Goal: Information Seeking & Learning: Learn about a topic

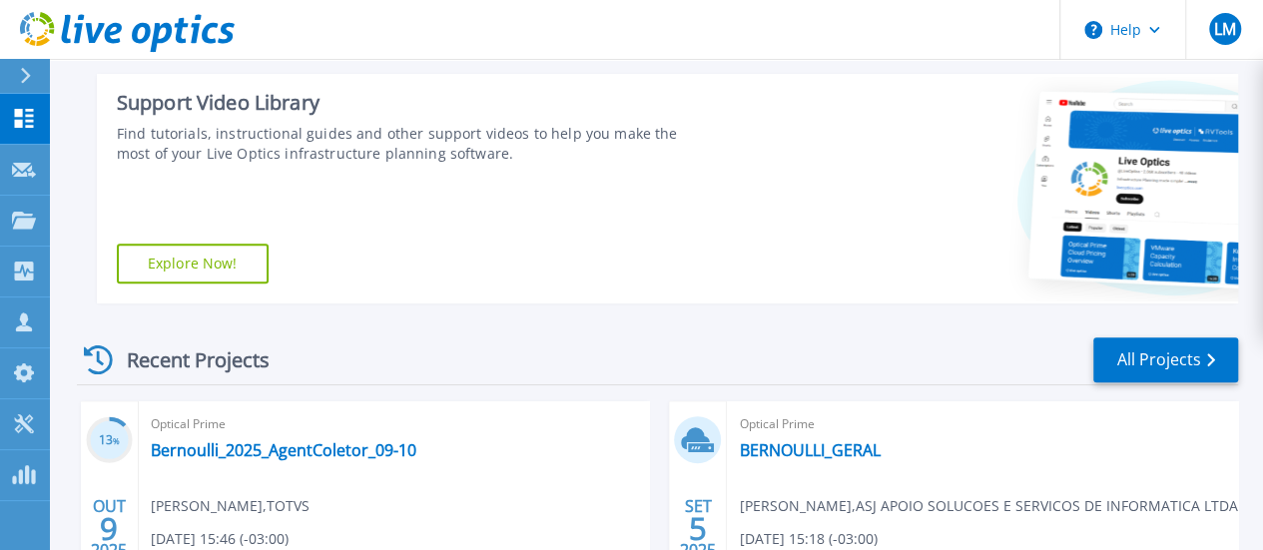
scroll to position [399, 0]
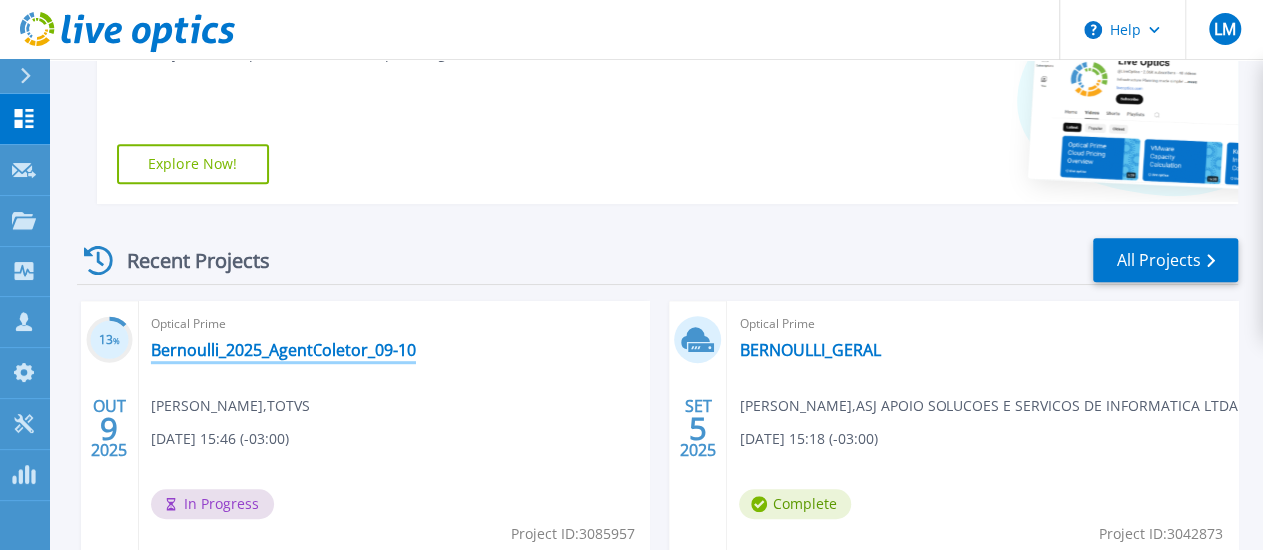
click at [335, 344] on link "Bernoulli_2025_AgentColetor_09-10" at bounding box center [283, 350] width 265 height 20
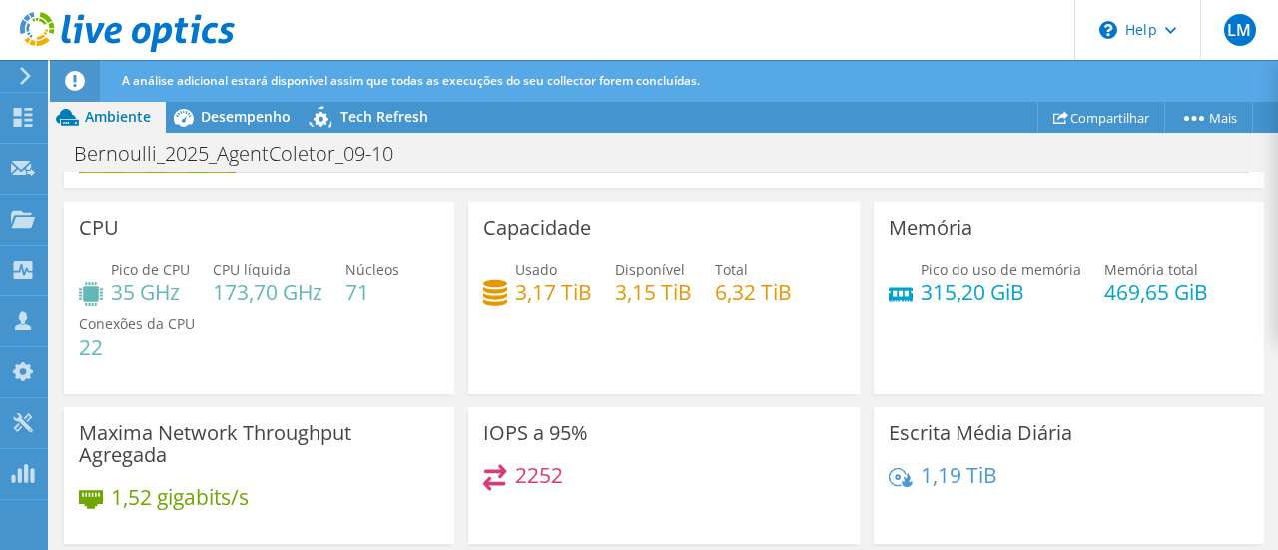
scroll to position [4, 0]
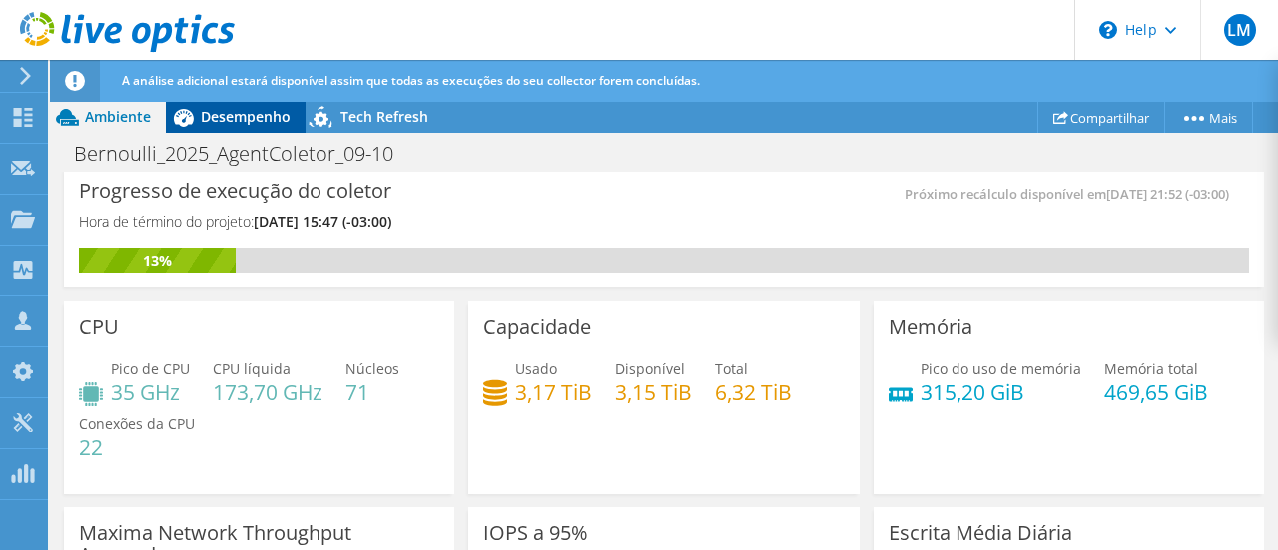
click at [240, 115] on span "Desempenho" at bounding box center [246, 116] width 90 height 19
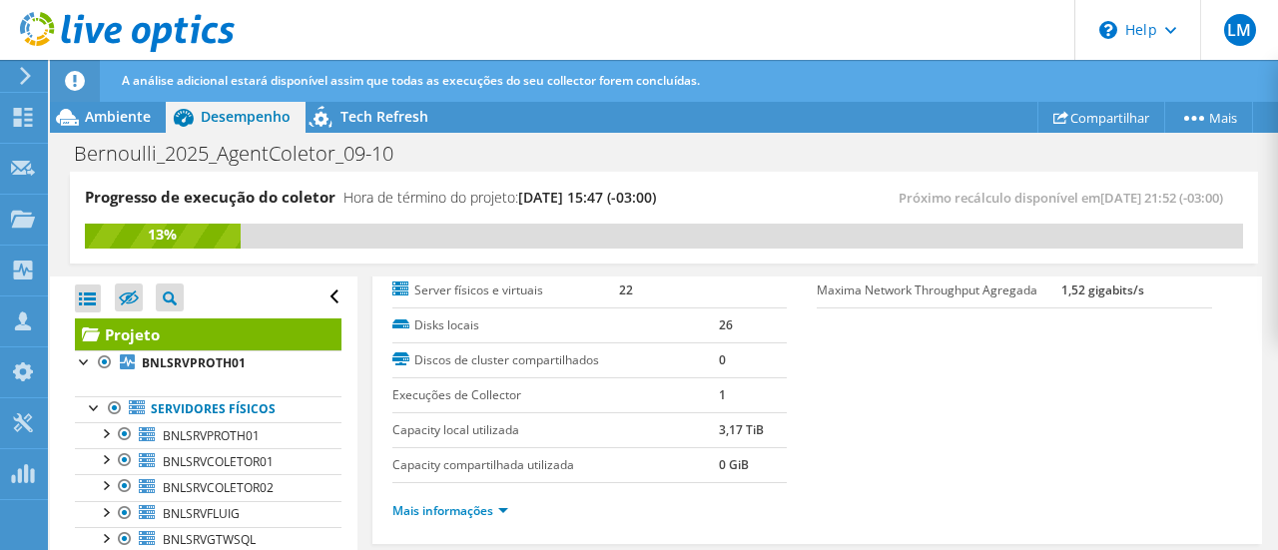
scroll to position [399, 0]
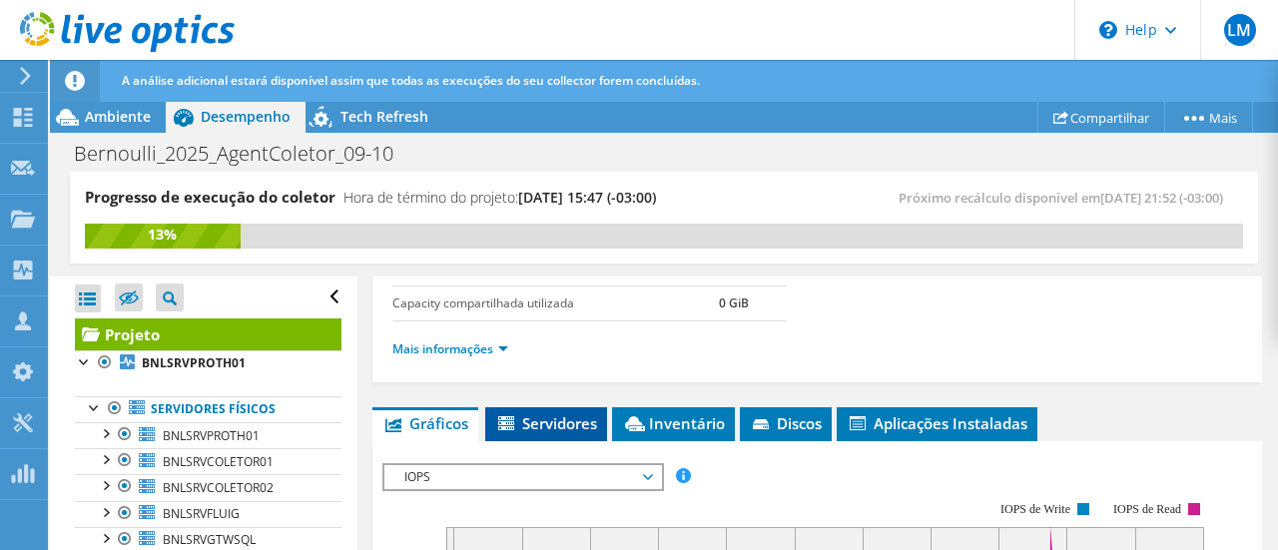
click at [526, 415] on span "Servidores" at bounding box center [546, 423] width 102 height 20
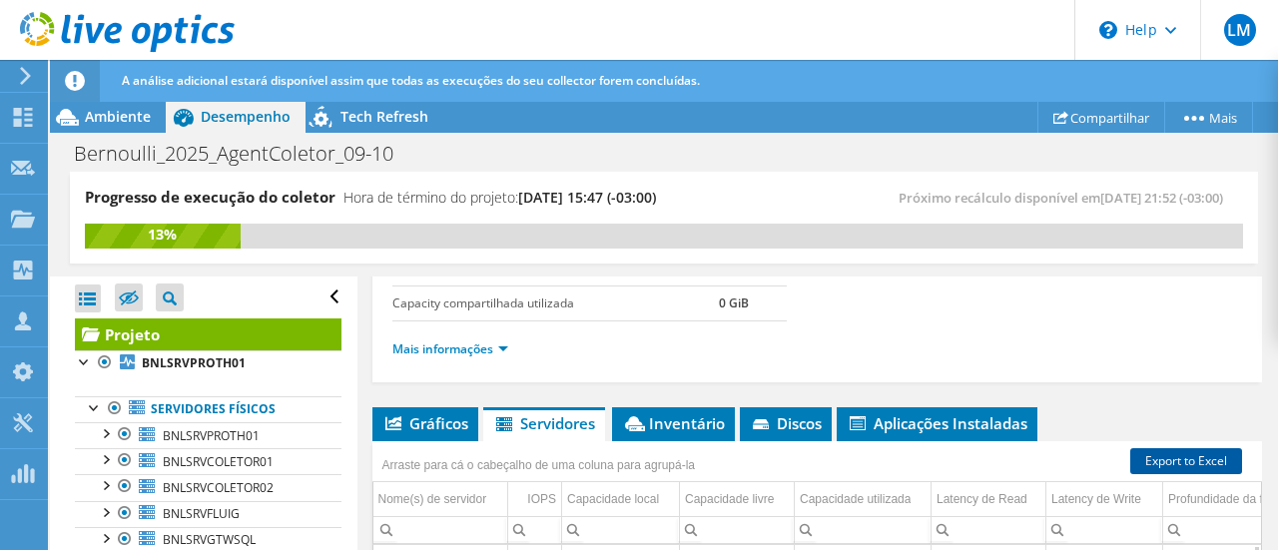
click at [1168, 454] on link "Export to Excel" at bounding box center [1186, 461] width 112 height 26
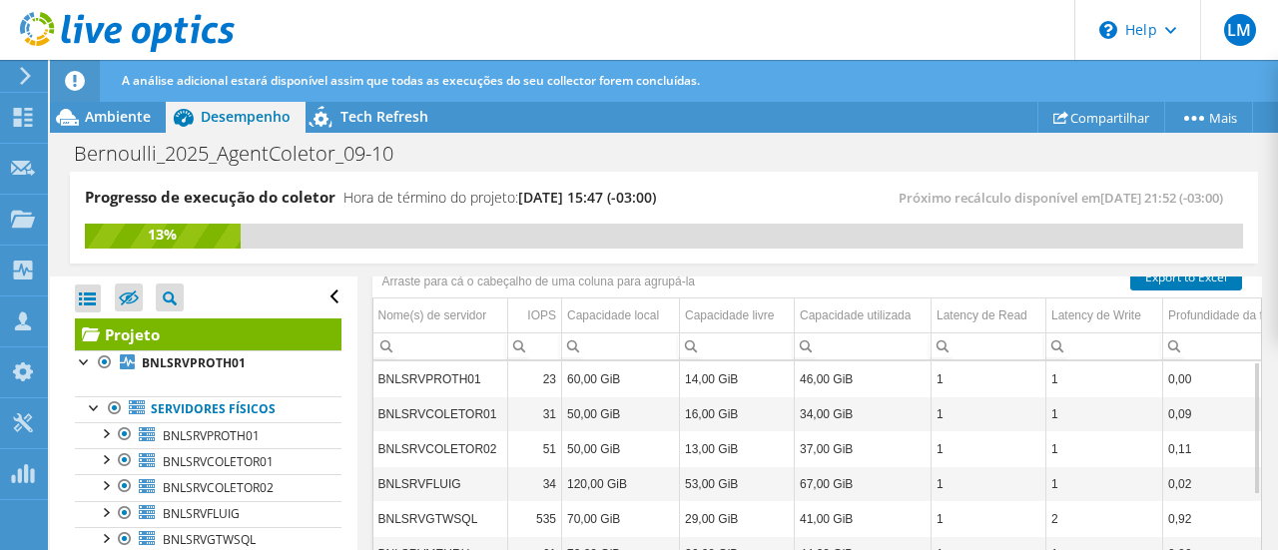
scroll to position [483, 0]
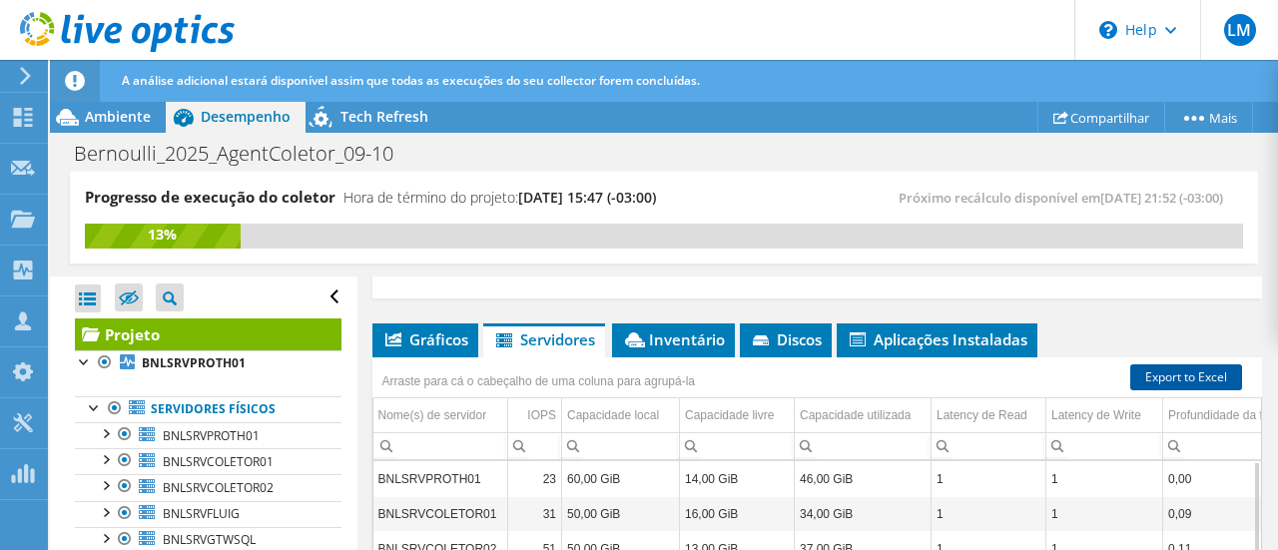
click at [1165, 368] on link "Export to Excel" at bounding box center [1186, 377] width 112 height 26
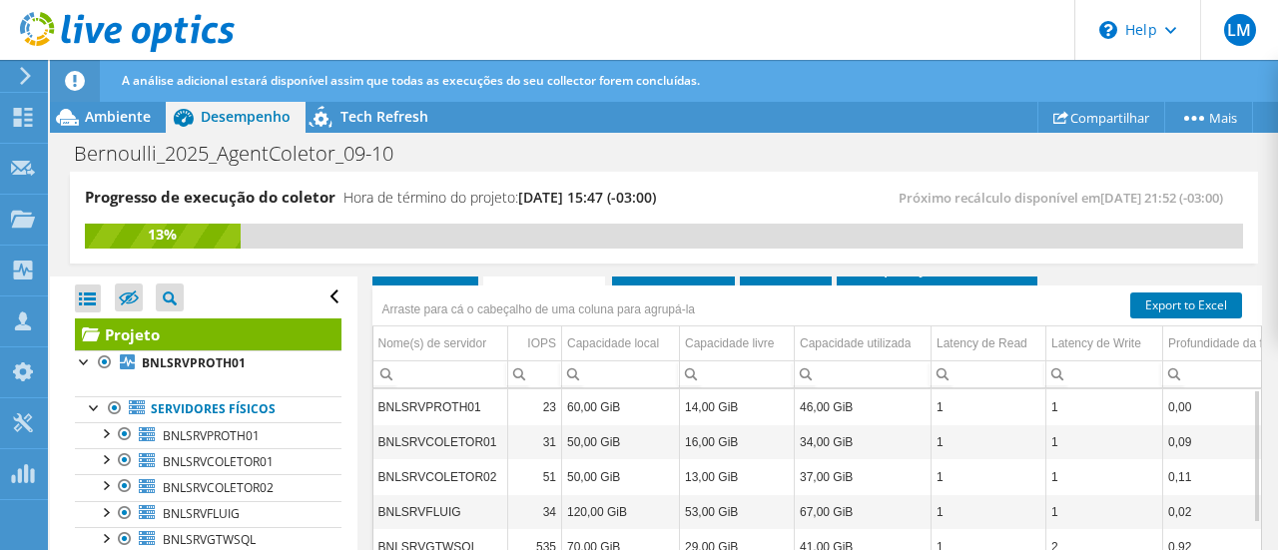
scroll to position [583, 0]
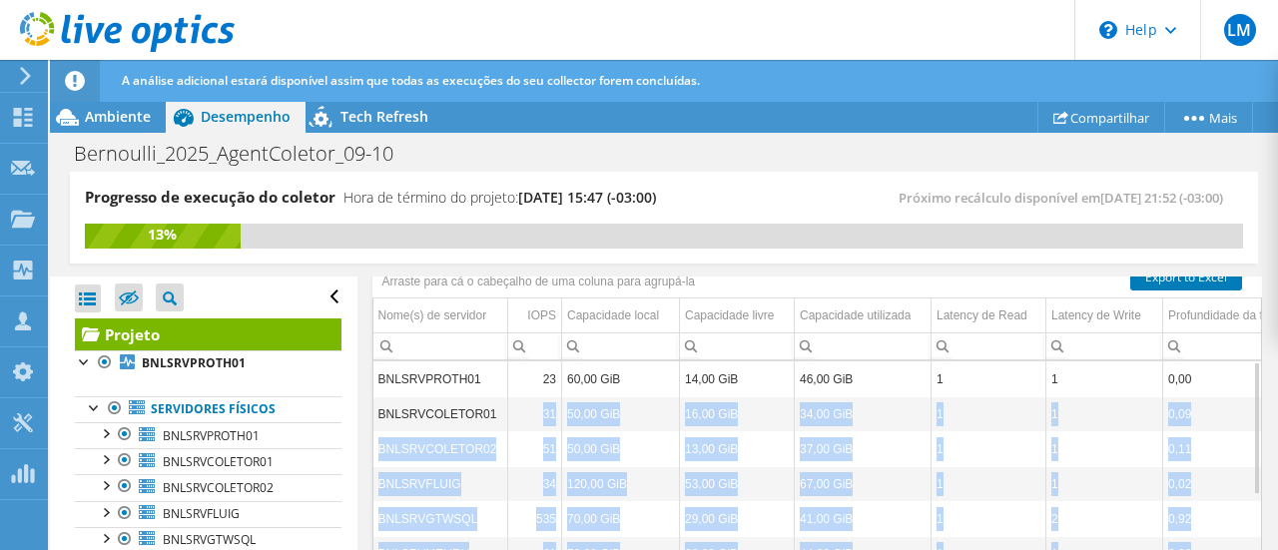
drag, startPoint x: 553, startPoint y: 404, endPoint x: 1245, endPoint y: 403, distance: 691.7
click at [1245, 403] on div "BNLSRVPROTH01 23 60,00 GiB 14,00 GiB 46,00 GiB 1 1 0,00 5.8 19% / 81% Microsoft…" at bounding box center [817, 521] width 888 height 320
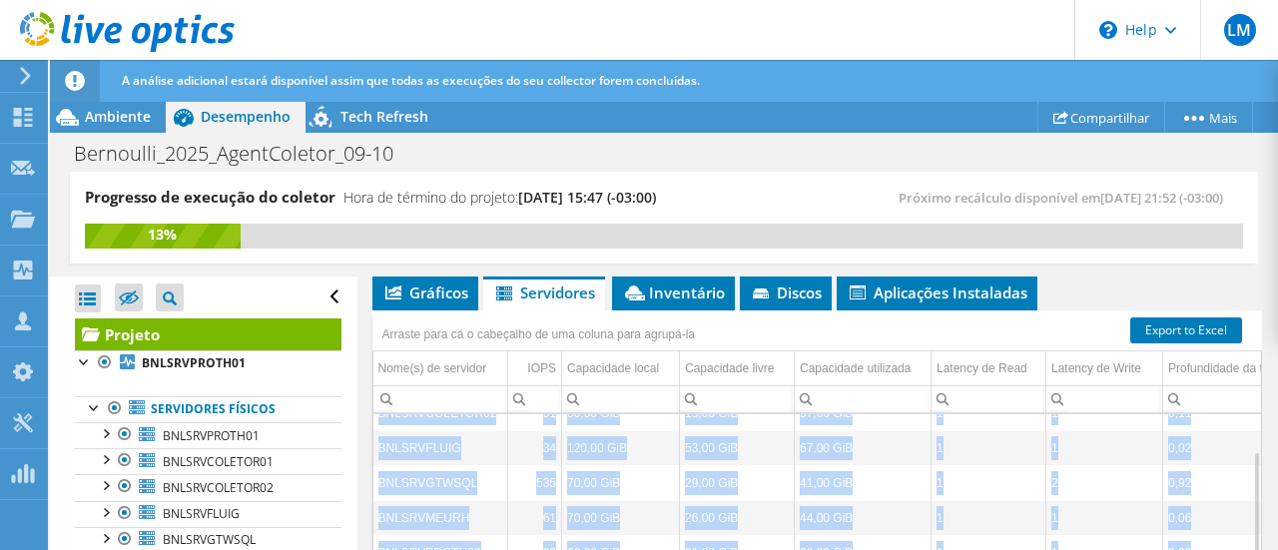
scroll to position [483, 0]
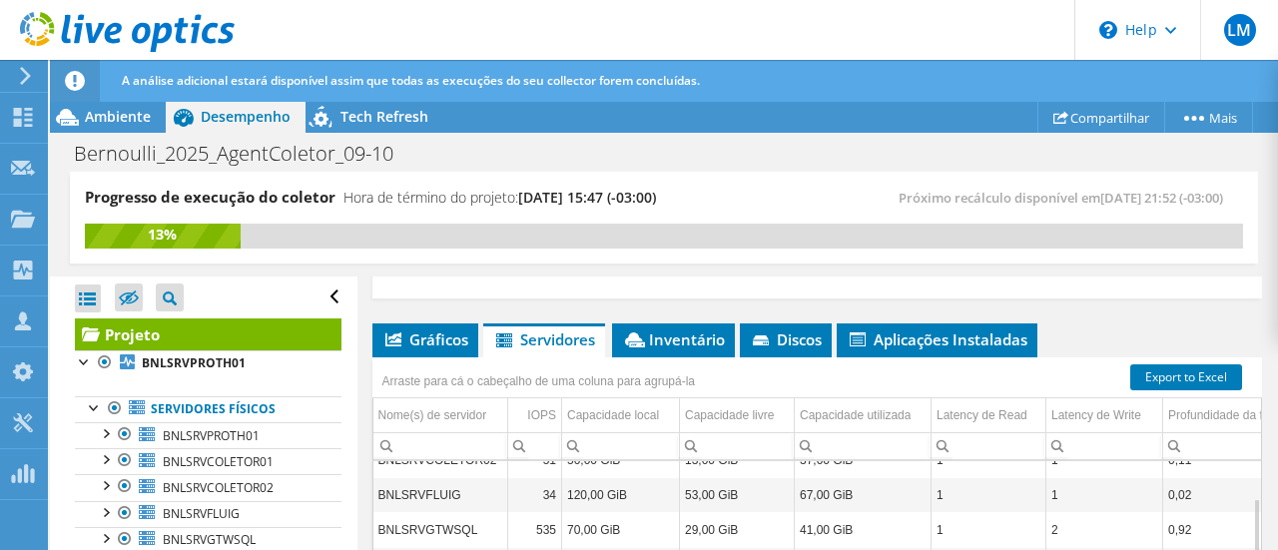
click at [1132, 316] on div "Projeto Detalhes Preparado para: Lucas Adreani de Piza, lucas.adreani@totvs.com…" at bounding box center [817, 325] width 920 height 1064
click at [676, 338] on span "Inventário" at bounding box center [673, 339] width 103 height 20
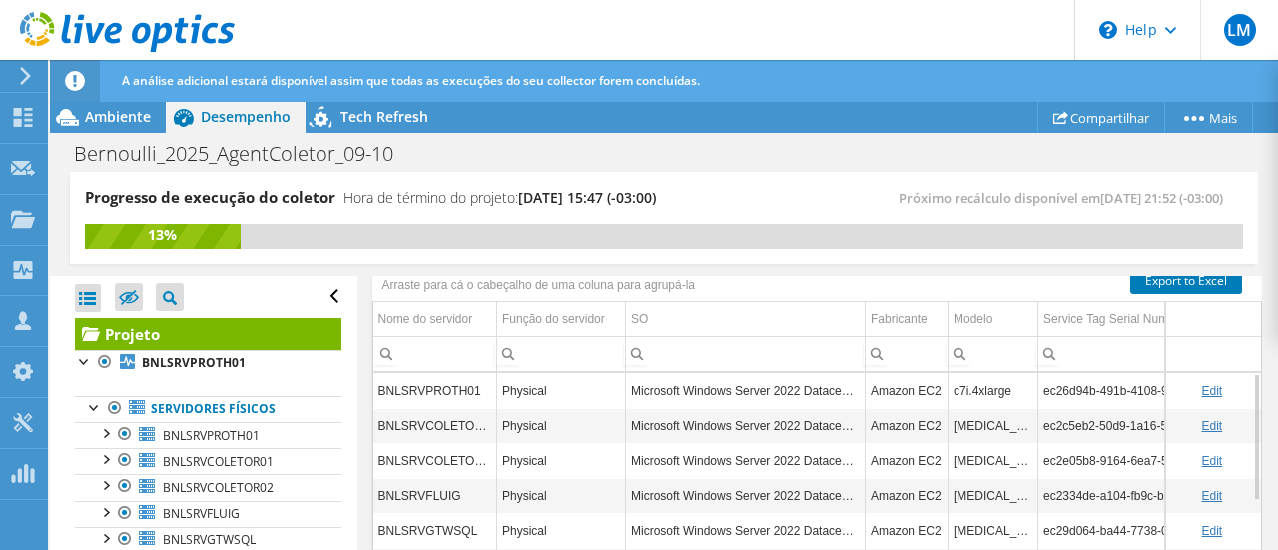
scroll to position [583, 0]
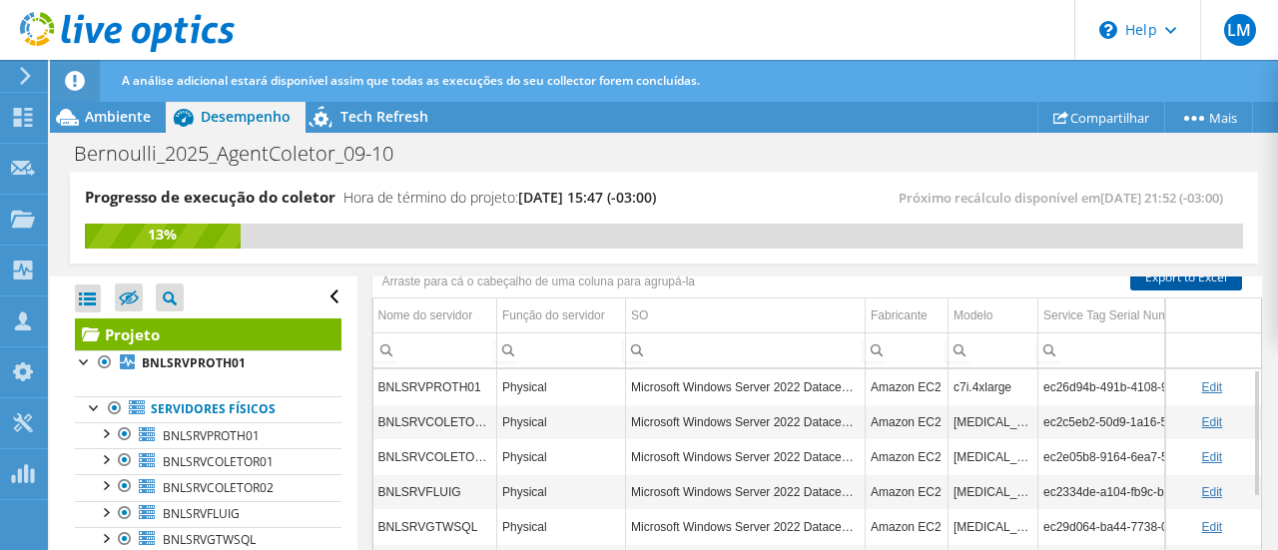
click at [1155, 278] on link "Export to Excel" at bounding box center [1186, 277] width 112 height 26
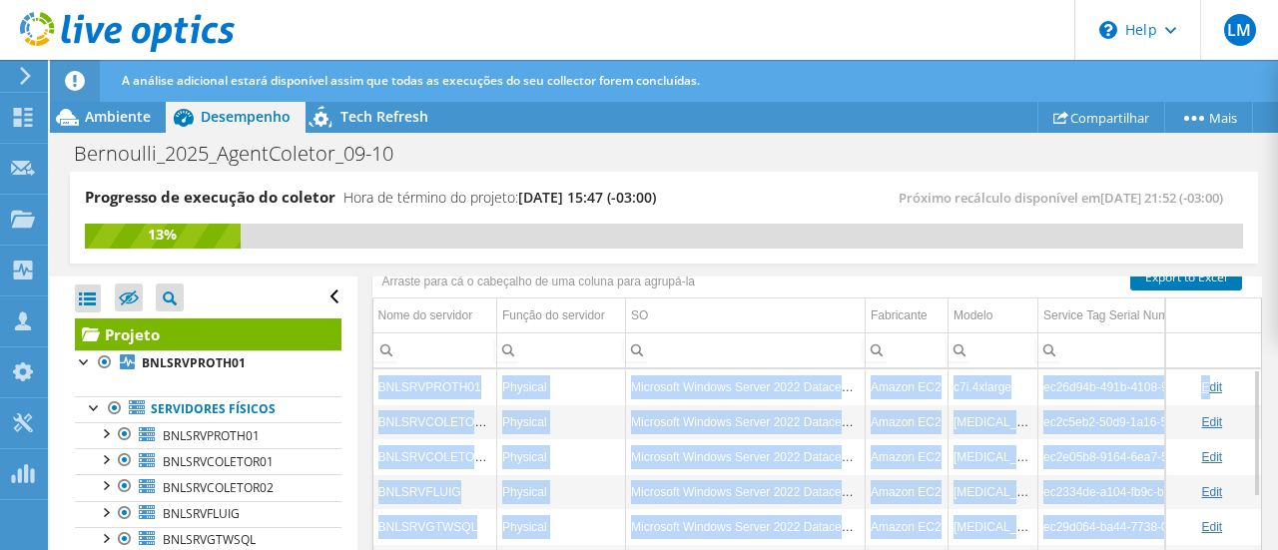
drag, startPoint x: 379, startPoint y: 377, endPoint x: 1190, endPoint y: 365, distance: 810.5
click at [1190, 368] on div "BNLSRVPROTH01 Physical Microsoft Windows Server 2022 Datacenter Amazon EC2 c7i.…" at bounding box center [817, 525] width 890 height 314
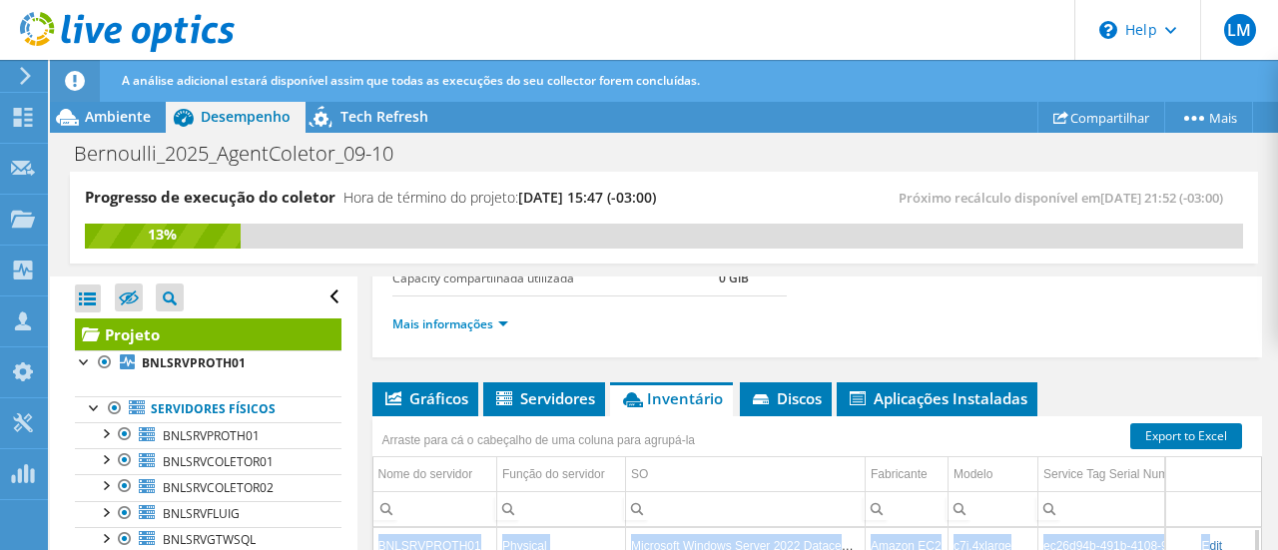
scroll to position [383, 0]
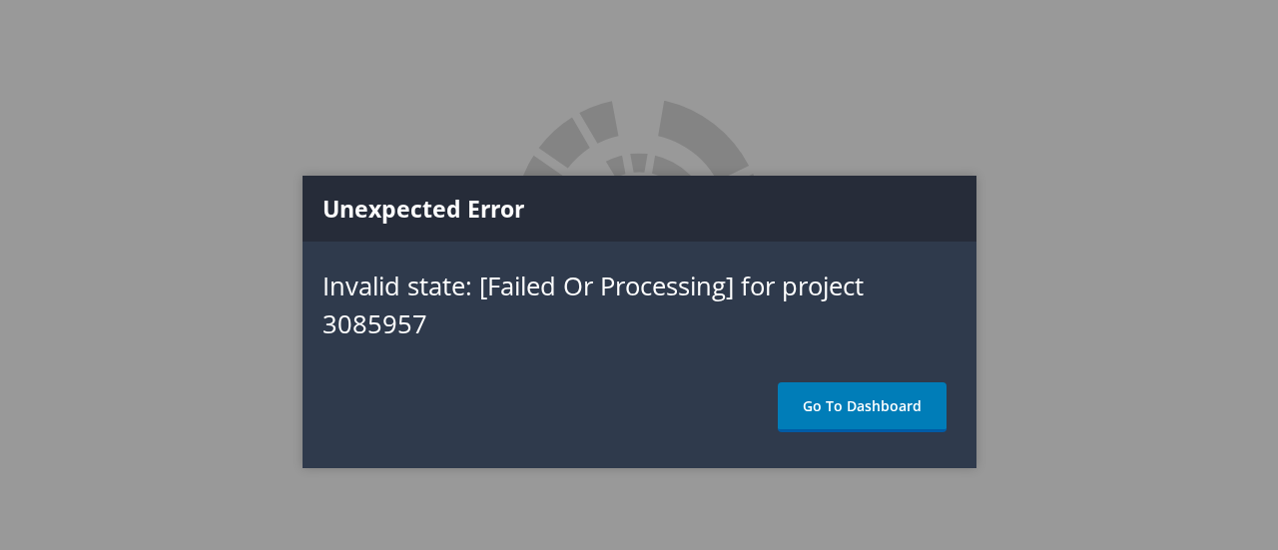
click at [1077, 226] on div at bounding box center [639, 275] width 1278 height 550
click at [870, 409] on link "Go To Dashboard" at bounding box center [862, 407] width 169 height 50
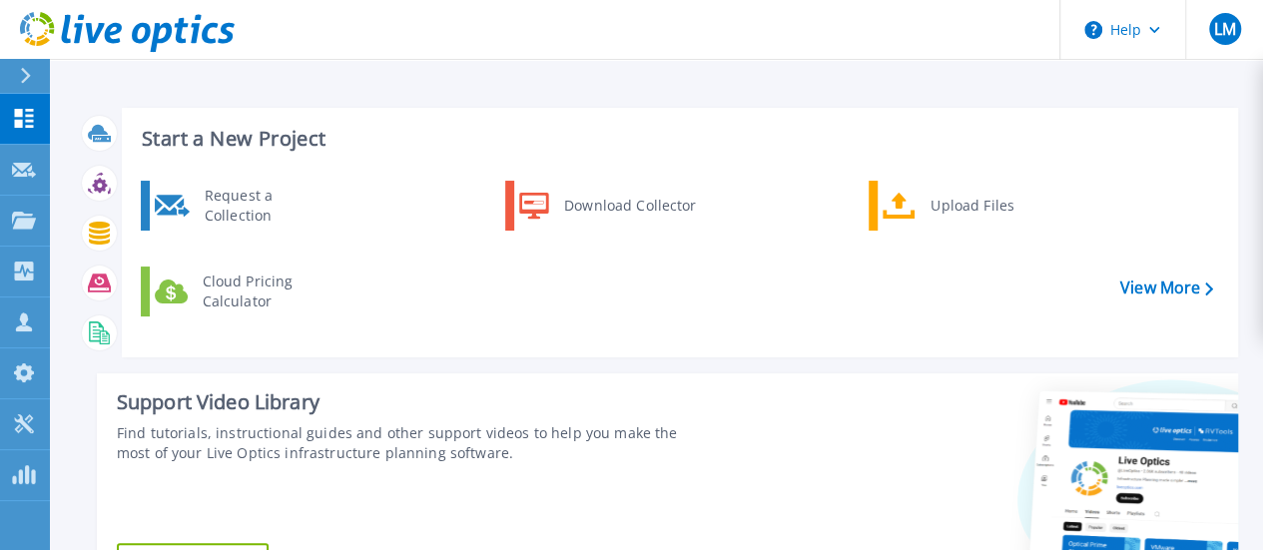
click at [651, 59] on header "Help LM Parceiro de Canal Luciano Marson luciano.amarson@totvs.com.br ASJ APOIO…" at bounding box center [631, 30] width 1263 height 60
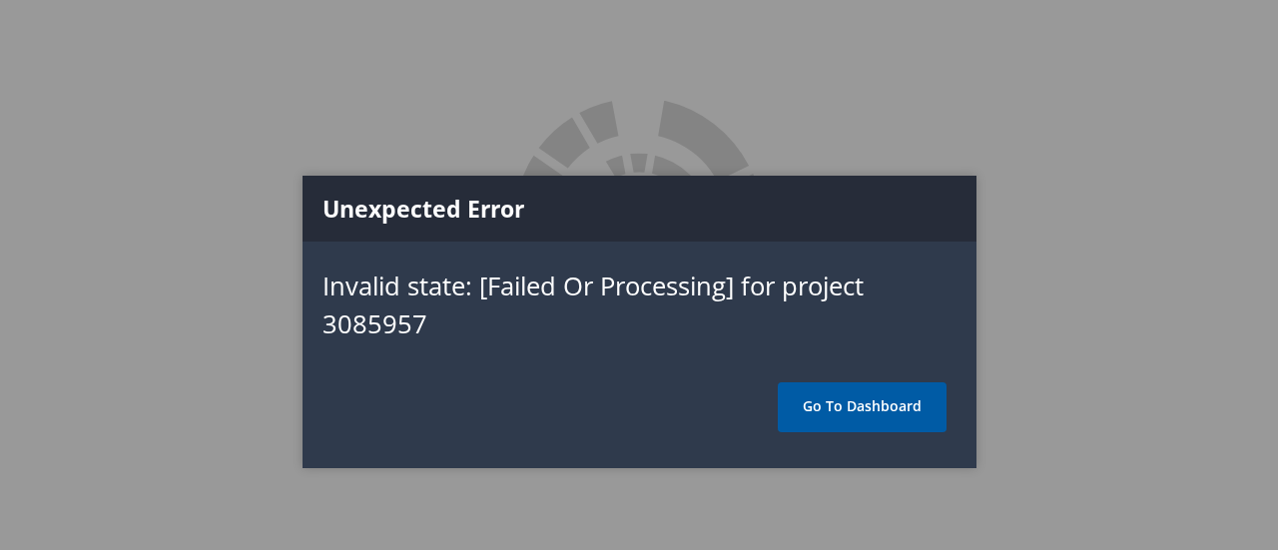
click at [843, 403] on link "Go To Dashboard" at bounding box center [862, 407] width 169 height 50
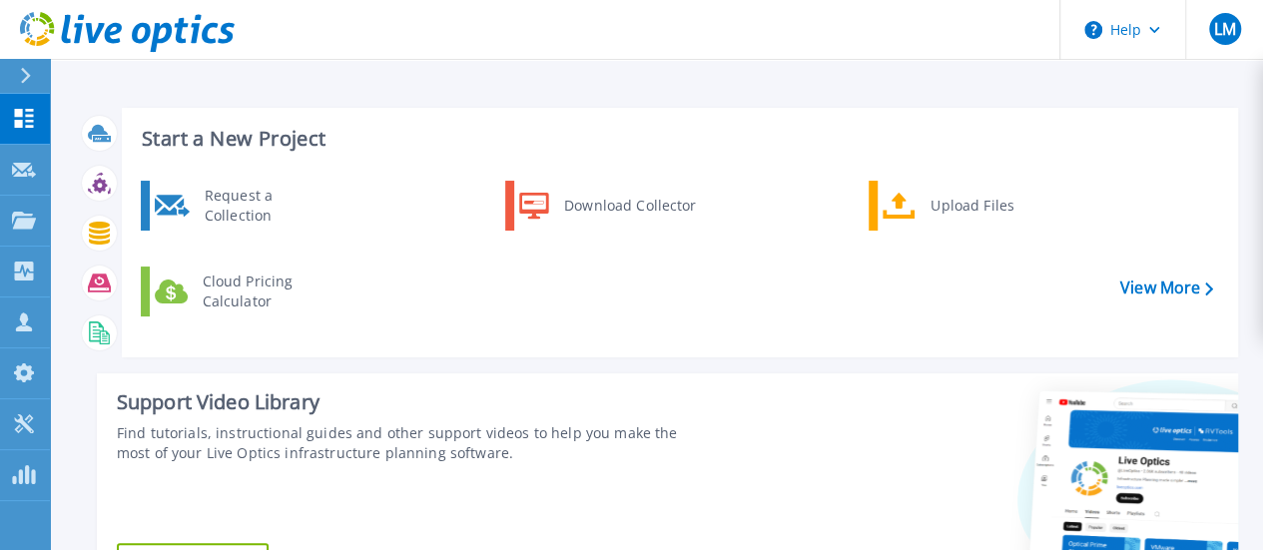
scroll to position [399, 0]
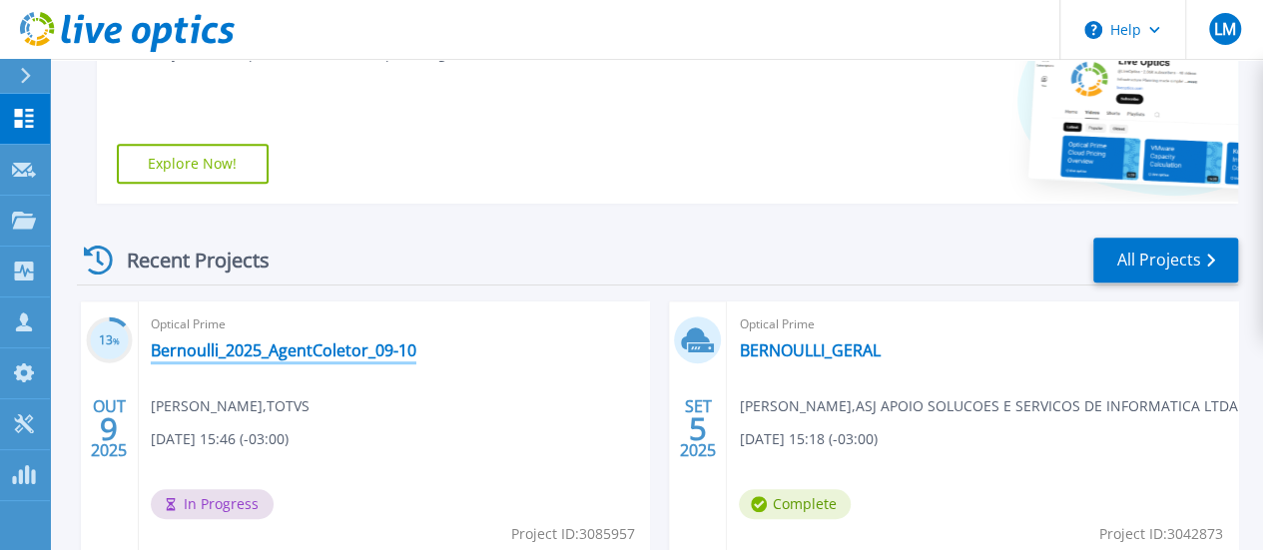
click at [303, 356] on link "Bernoulli_2025_AgentColetor_09-10" at bounding box center [283, 350] width 265 height 20
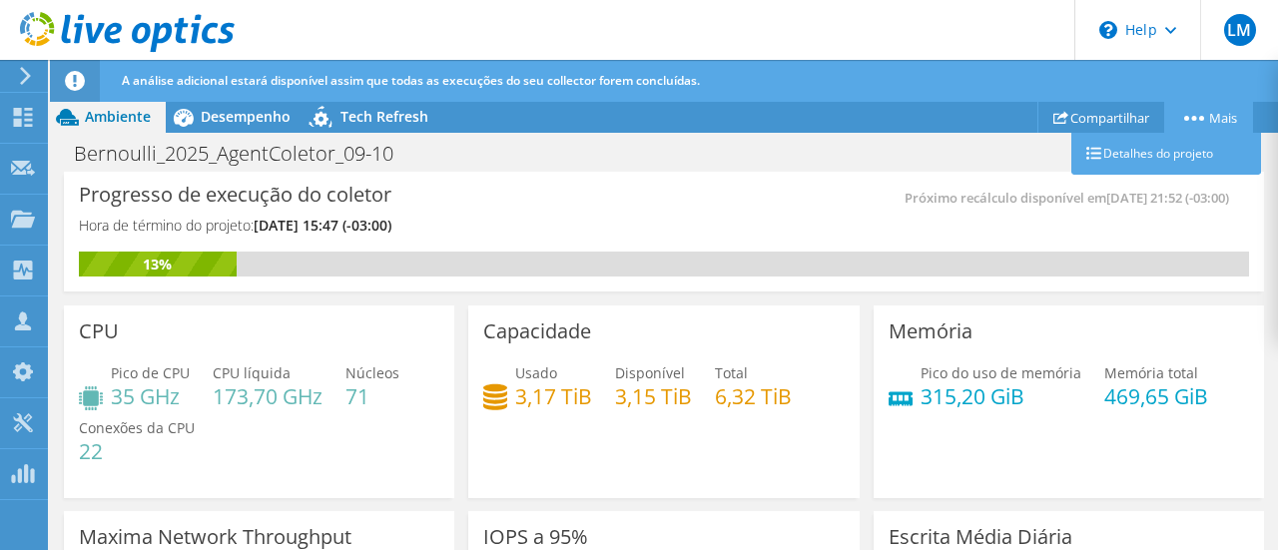
click at [1231, 111] on link "Mais" at bounding box center [1208, 117] width 89 height 31
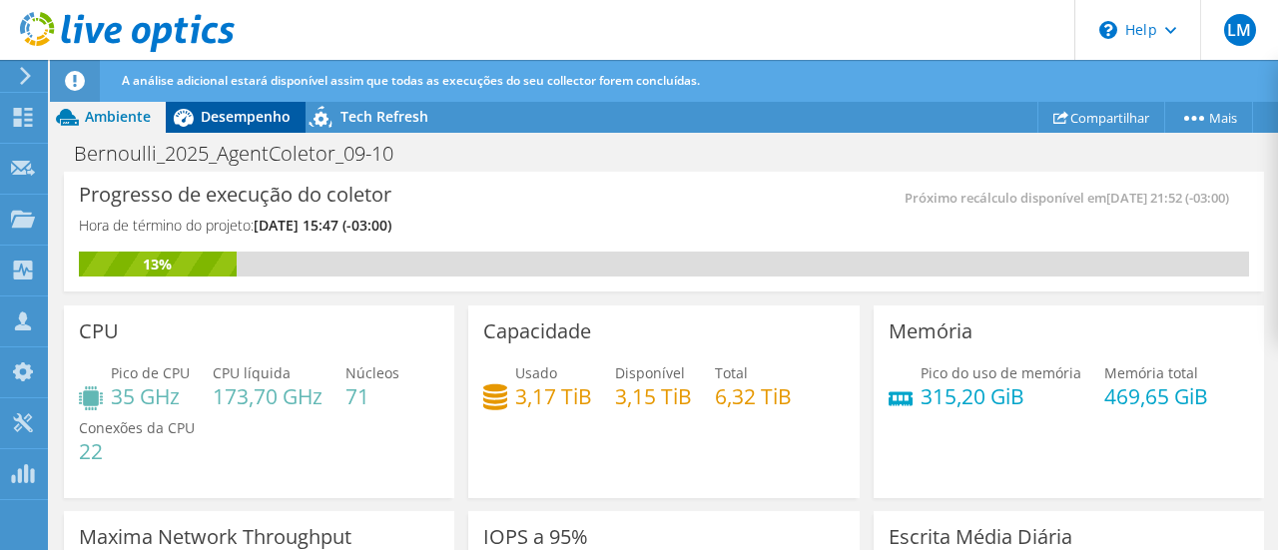
click at [248, 121] on span "Desempenho" at bounding box center [246, 116] width 90 height 19
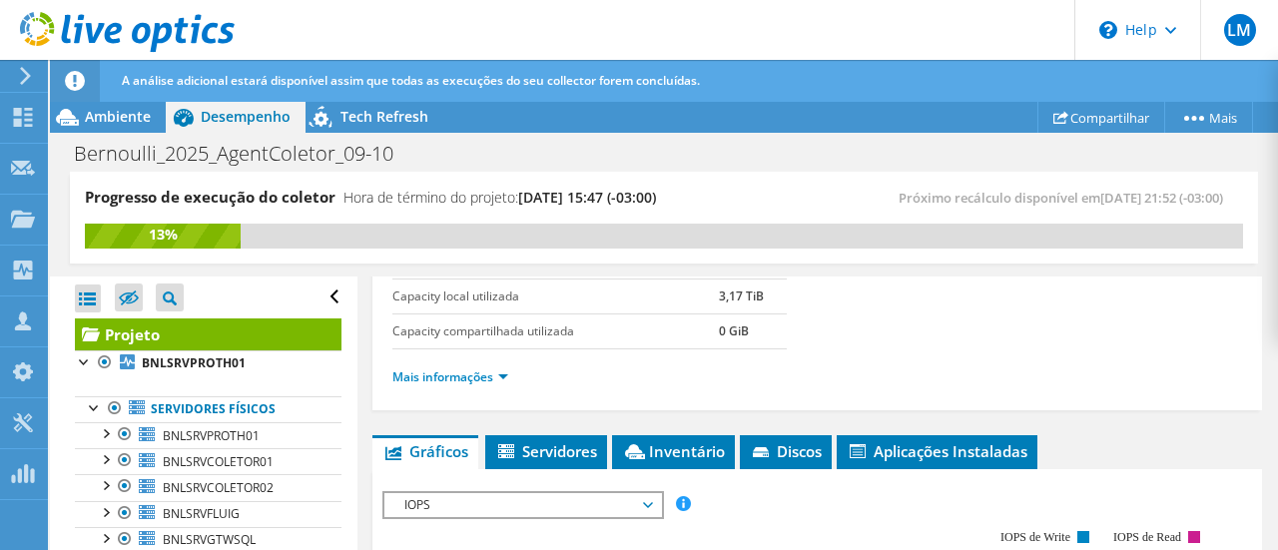
scroll to position [399, 0]
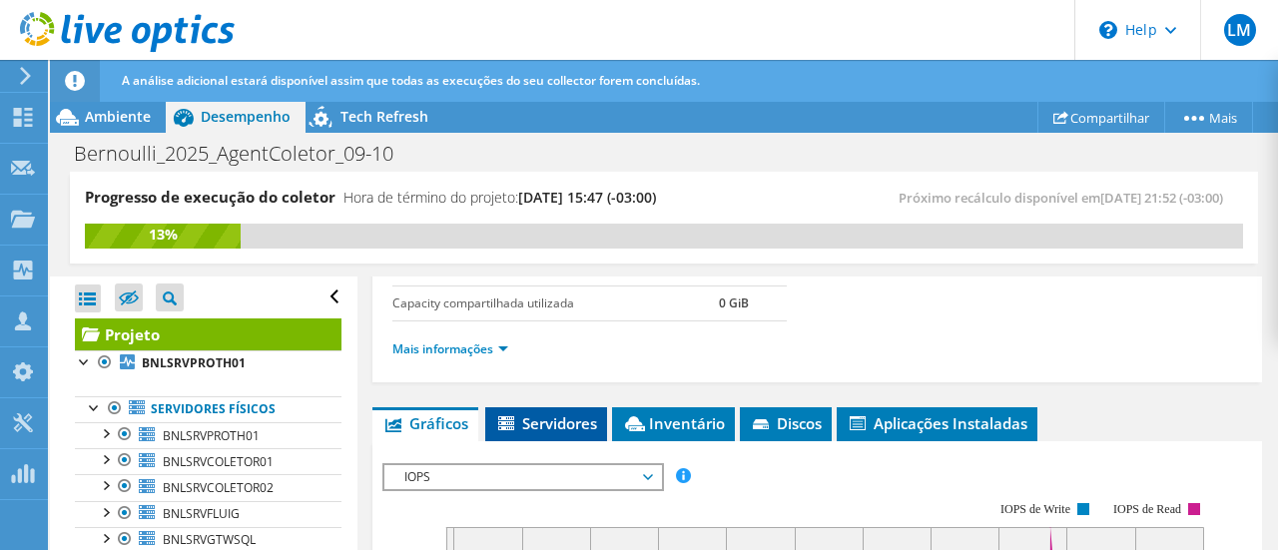
click at [531, 413] on span "Servidores" at bounding box center [546, 423] width 102 height 20
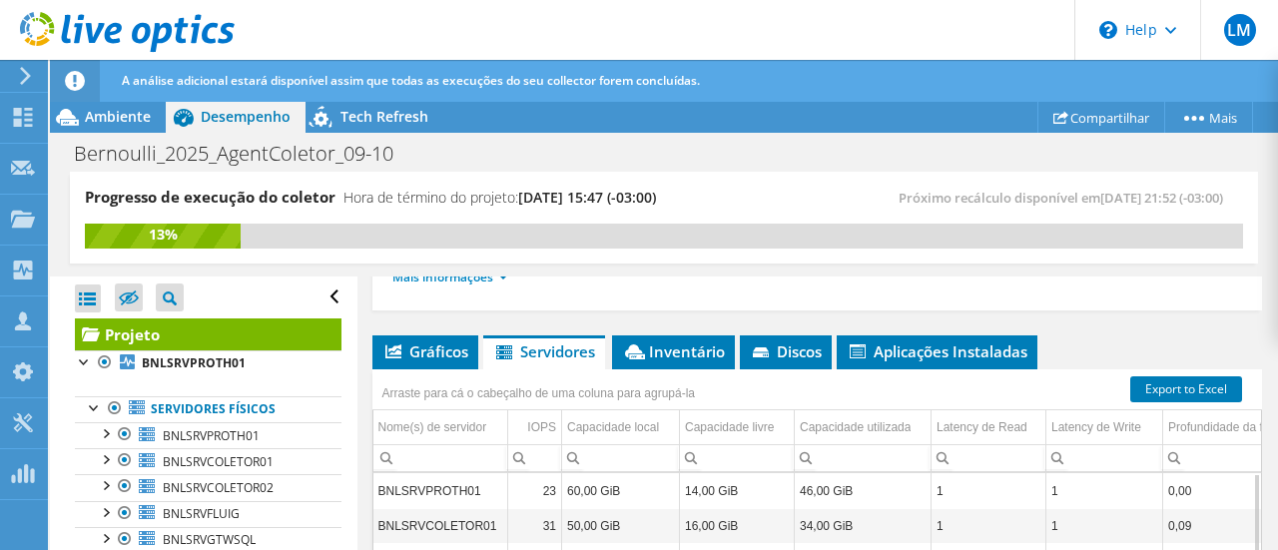
scroll to position [499, 0]
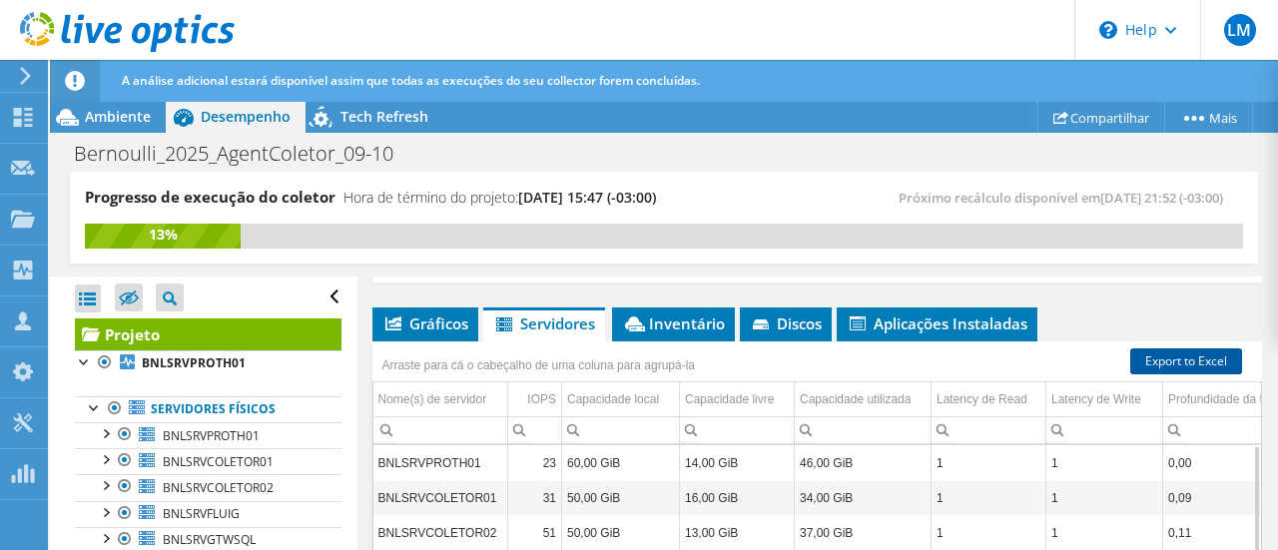
click at [1174, 356] on link "Export to Excel" at bounding box center [1186, 361] width 112 height 26
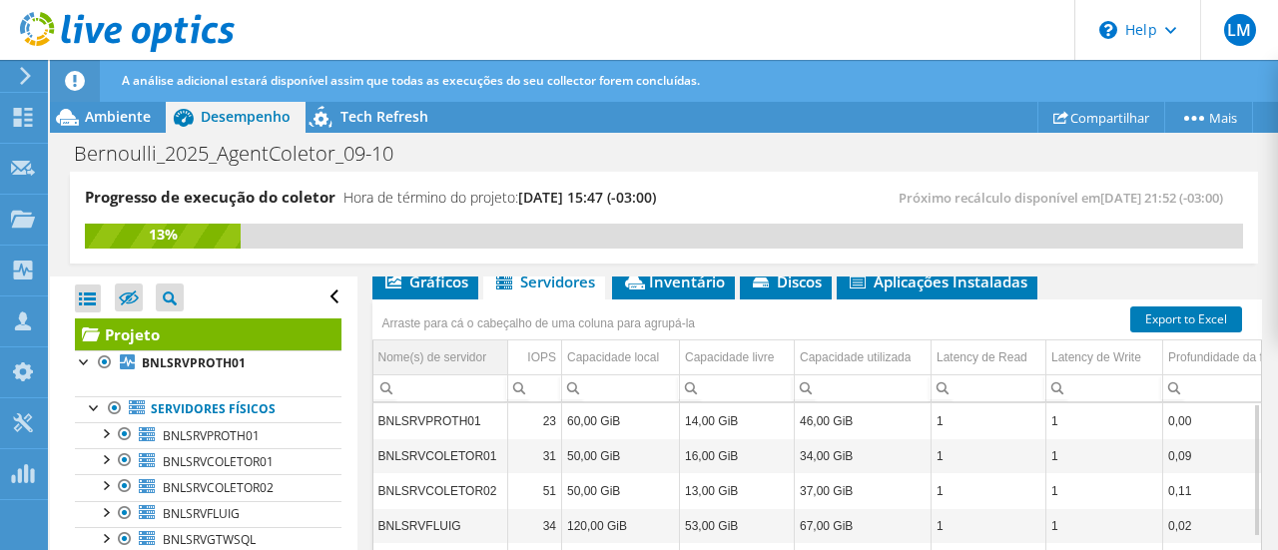
scroll to position [499, 0]
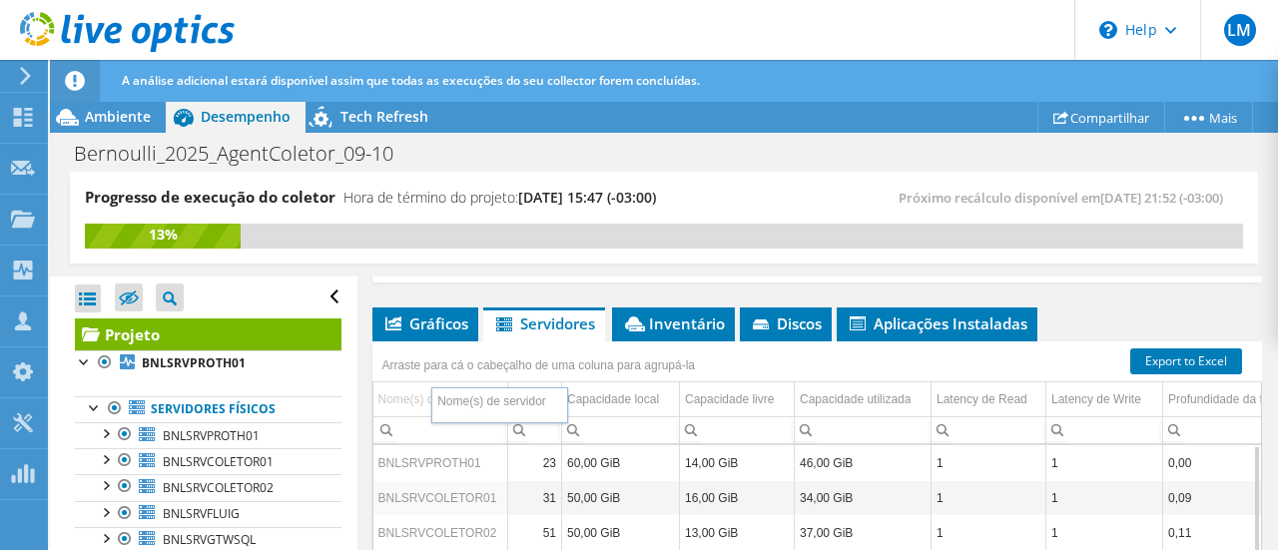
drag, startPoint x: 377, startPoint y: 386, endPoint x: 434, endPoint y: 396, distance: 57.8
click at [403, 454] on td "BNLSRVPROTH01" at bounding box center [440, 462] width 135 height 35
click at [399, 457] on td "BNLSRVPROTH01" at bounding box center [440, 462] width 135 height 35
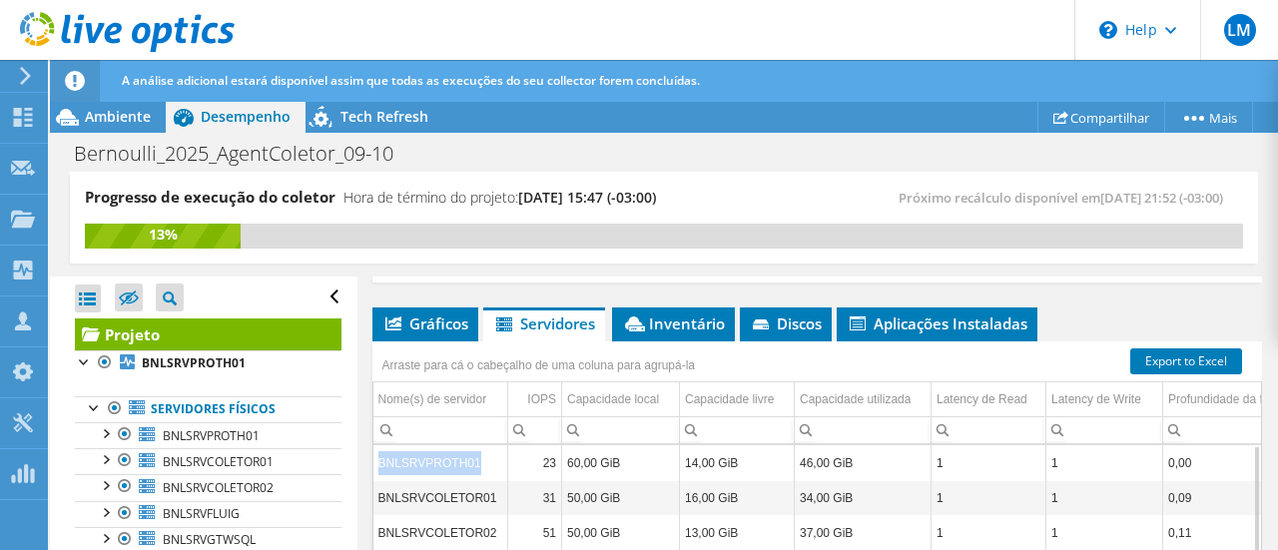
click at [399, 457] on td "BNLSRVPROTH01" at bounding box center [440, 462] width 135 height 35
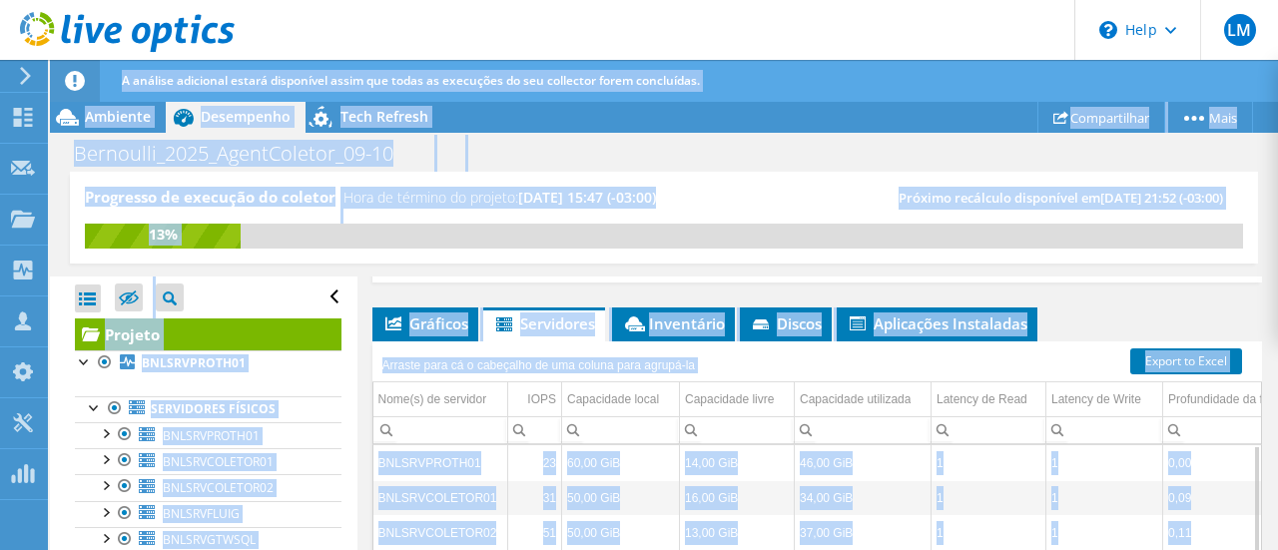
click at [524, 459] on td "23" at bounding box center [535, 462] width 54 height 35
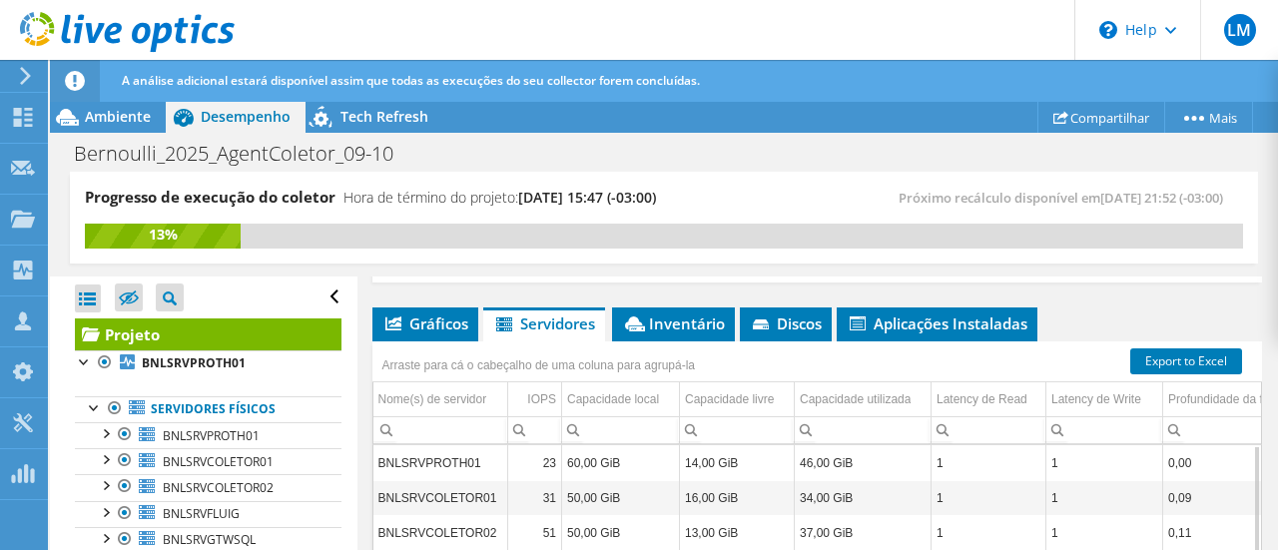
click at [379, 448] on td "BNLSRVPROTH01" at bounding box center [440, 462] width 135 height 35
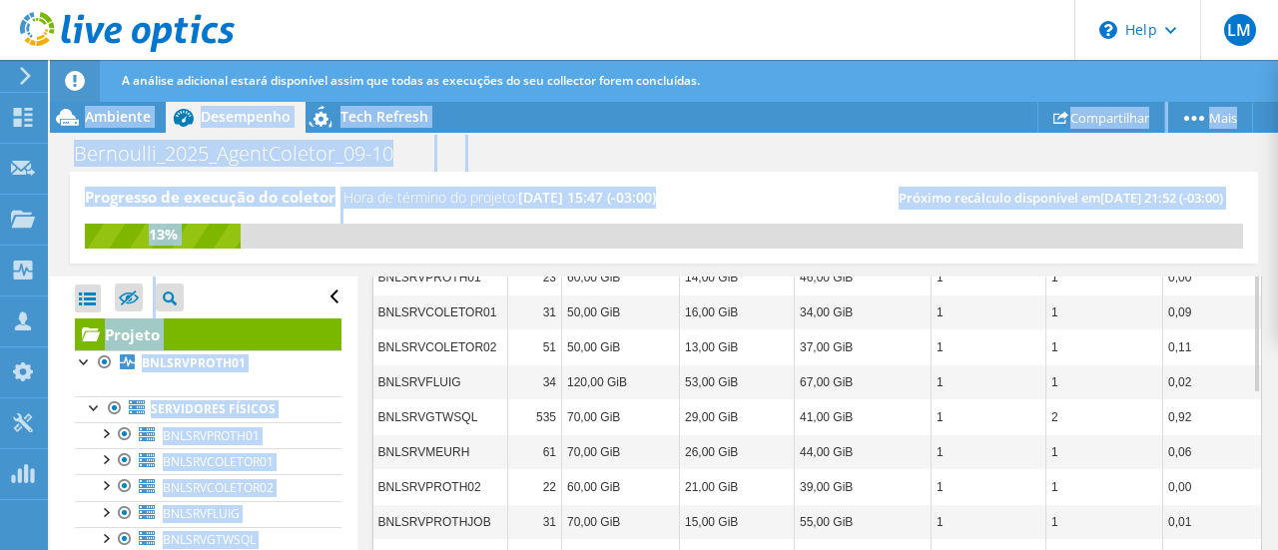
scroll to position [783, 0]
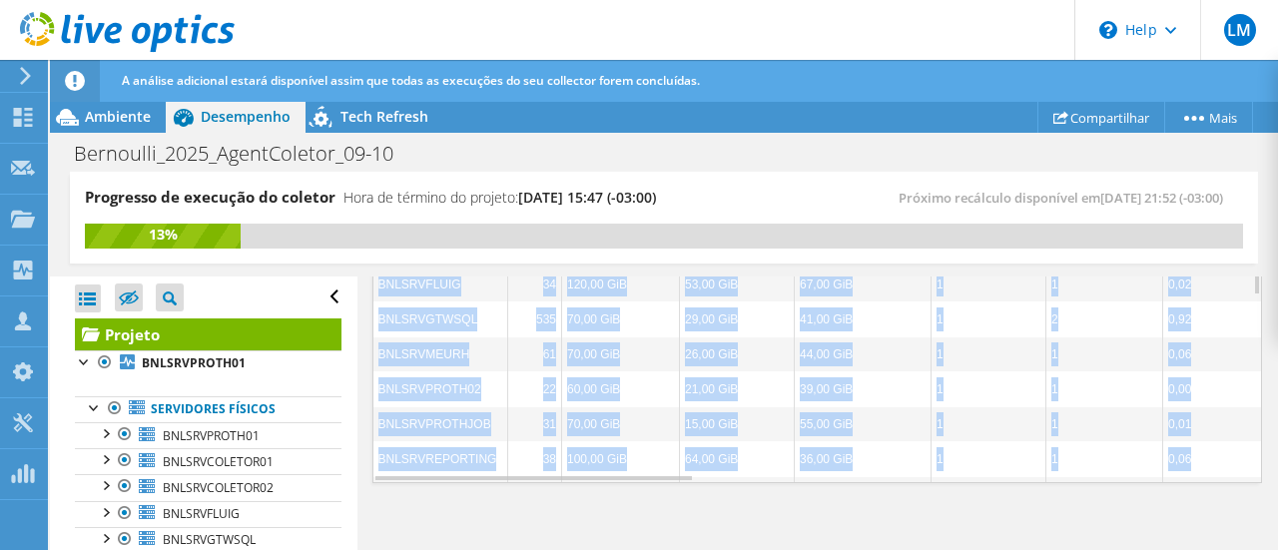
drag, startPoint x: 380, startPoint y: 446, endPoint x: 1213, endPoint y: 473, distance: 832.9
click at [1213, 473] on div "BNLSRVPROTH01 23 60,00 GiB 14,00 GiB 46,00 GiB 1 1 0,00 5.8 19% / 81% Microsoft…" at bounding box center [817, 322] width 888 height 320
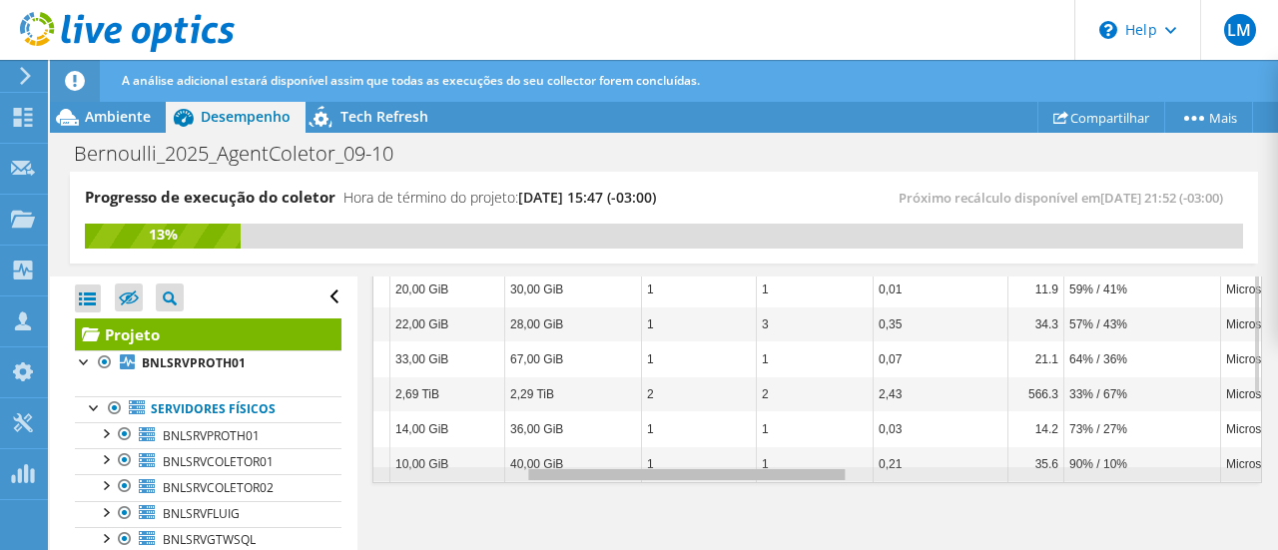
scroll to position [0, 0]
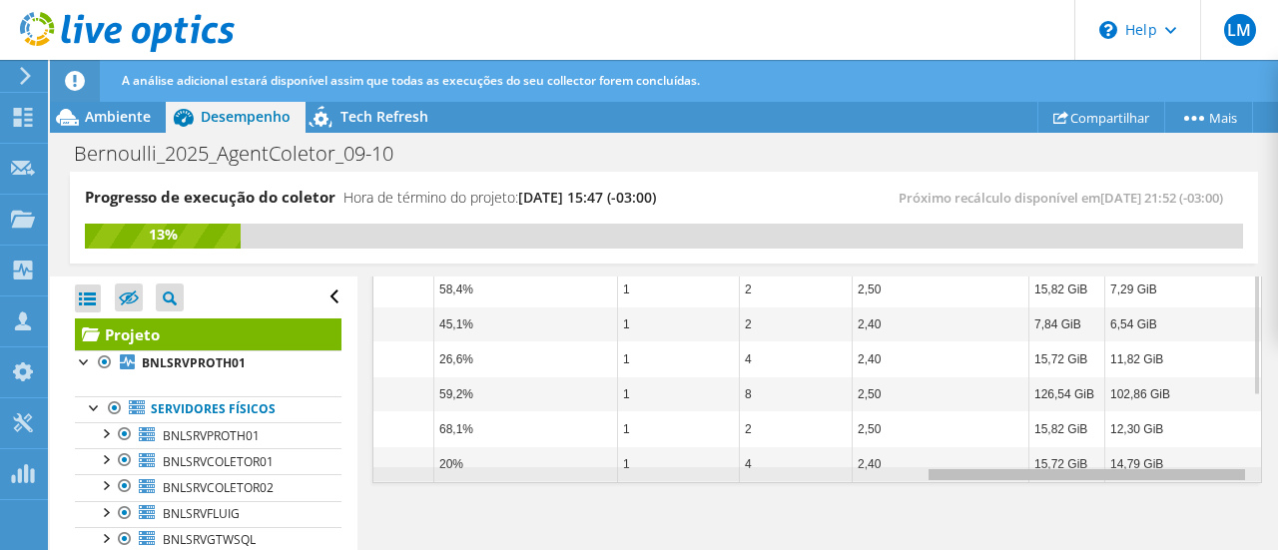
drag, startPoint x: 623, startPoint y: 468, endPoint x: 1216, endPoint y: 486, distance: 593.1
click at [1215, 494] on body "LM Parceiro de Canal Luciano Marson luciano.amarson@totvs.com.br ASJ APOIO SOLU…" at bounding box center [639, 275] width 1278 height 550
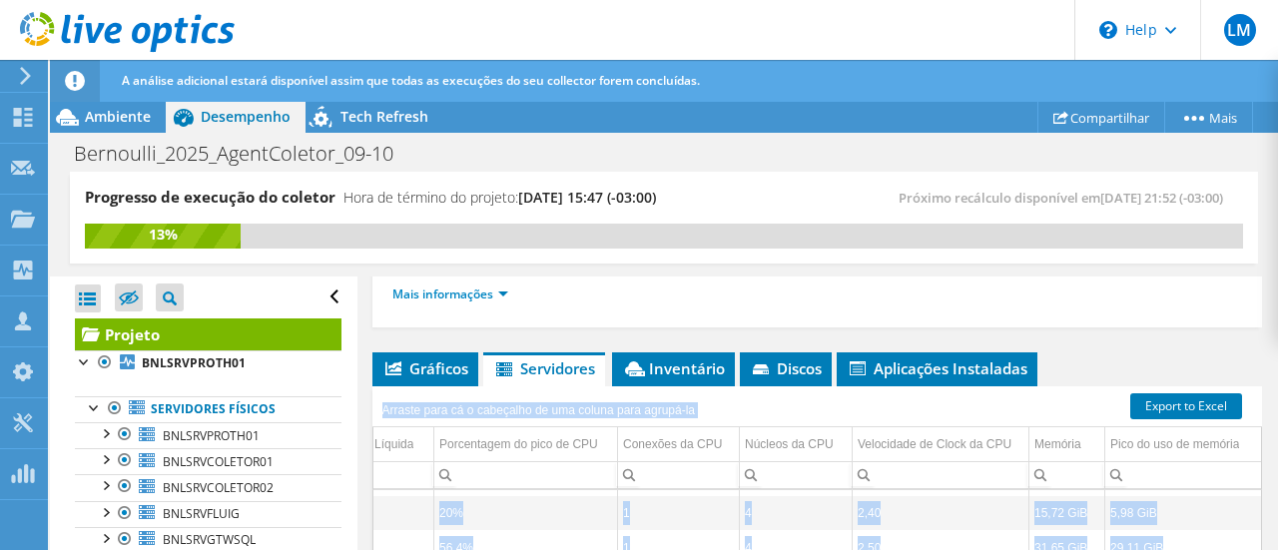
drag, startPoint x: 1224, startPoint y: 448, endPoint x: 381, endPoint y: 400, distance: 843.8
copy div "Arraste para cá o cabeçalho de uma coluna para agrupá-la Nome(s) de servidor IO…"
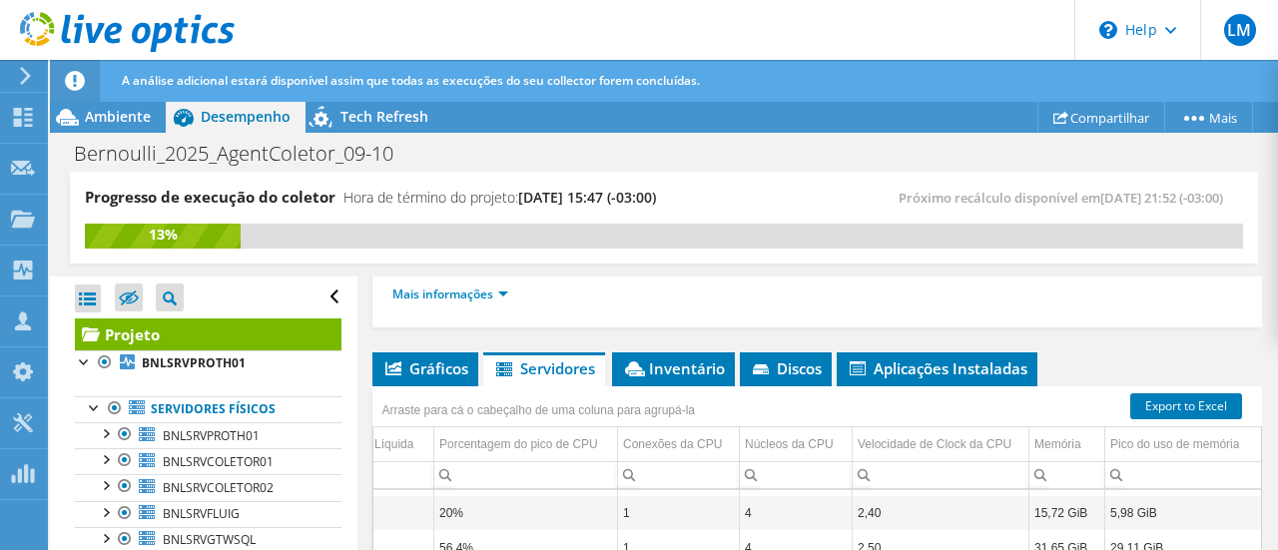
click at [1172, 322] on div "Projeto Detalhes Preparado para: Lucas Adreani de Piza, lucas.adreani@totvs.com…" at bounding box center [817, 354] width 920 height 1064
click at [665, 358] on span "Inventário" at bounding box center [673, 368] width 103 height 20
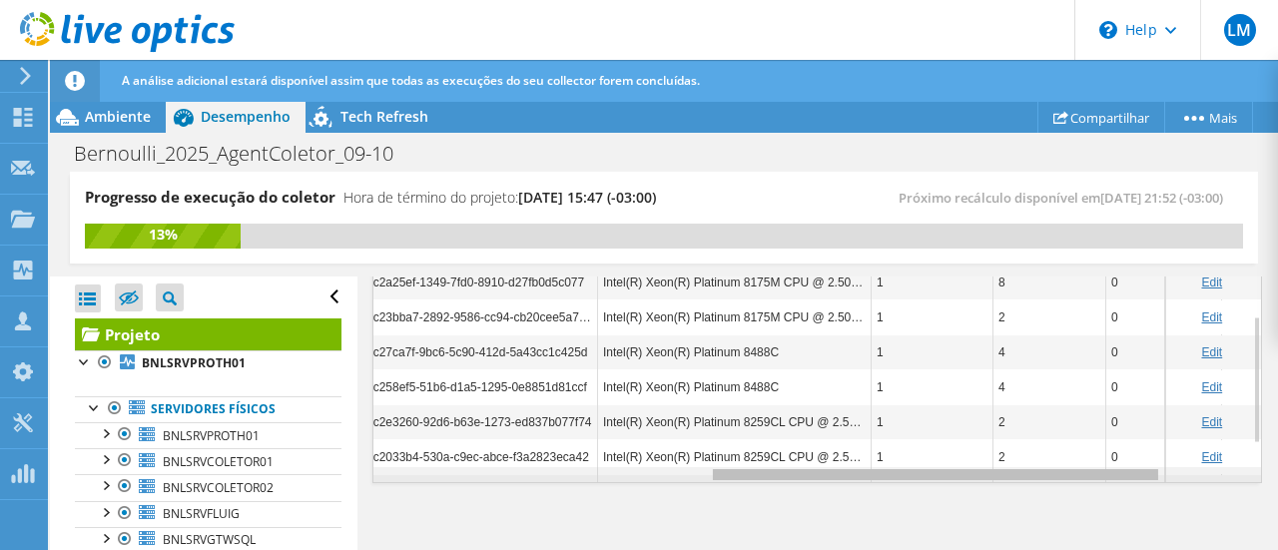
scroll to position [0, 786]
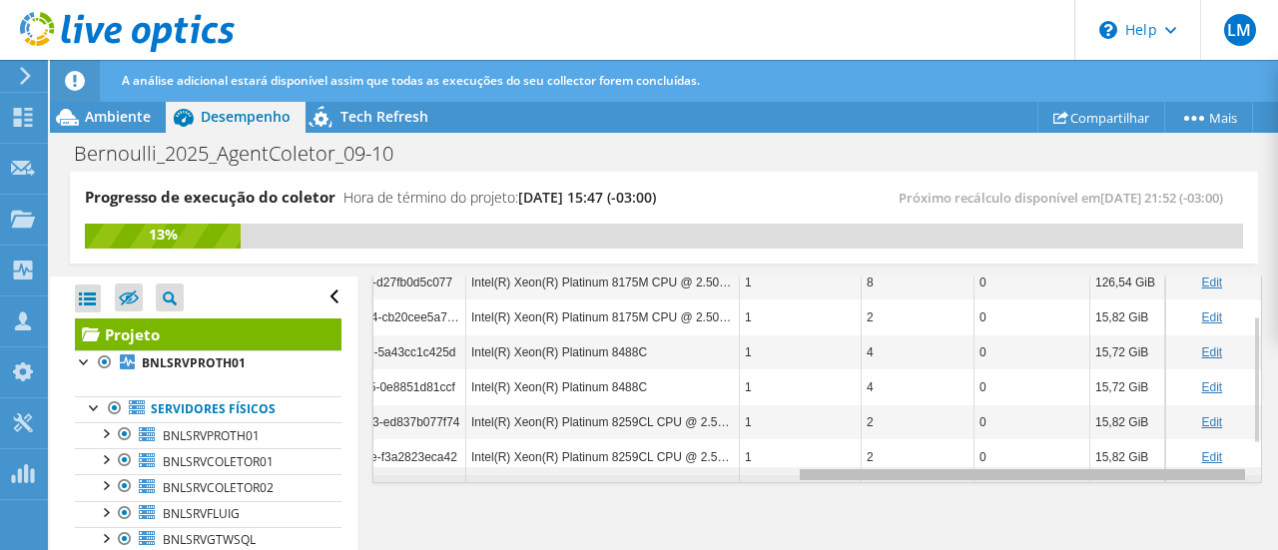
drag, startPoint x: 717, startPoint y: 465, endPoint x: 1165, endPoint y: 439, distance: 448.9
click at [1165, 439] on body "LM Parceiro de Canal Luciano Marson luciano.amarson@totvs.com.br ASJ APOIO SOLU…" at bounding box center [639, 275] width 1278 height 550
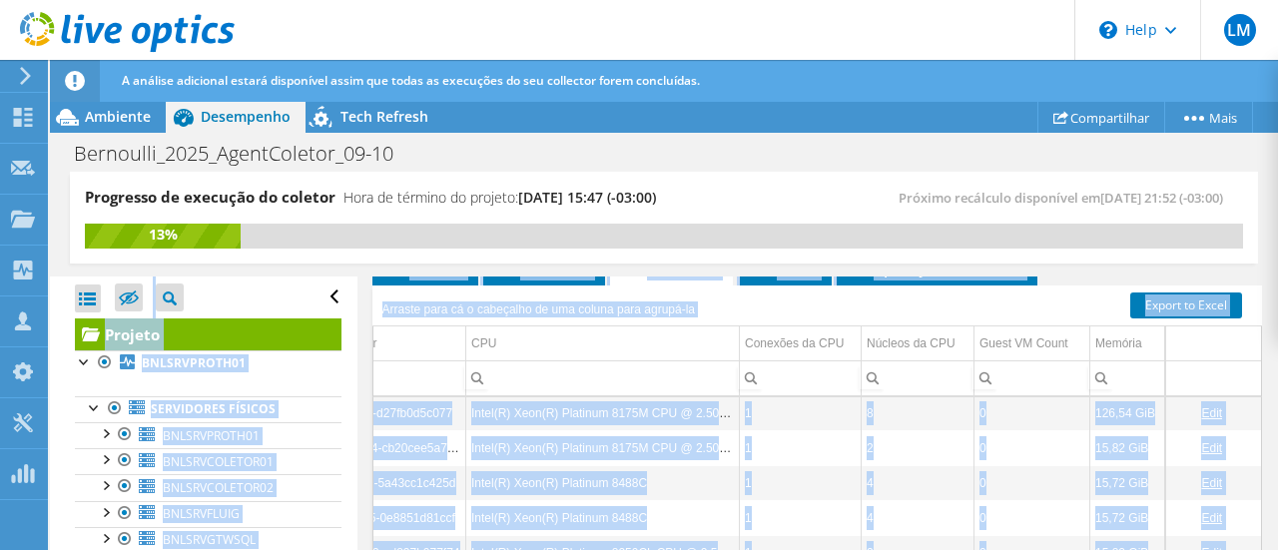
scroll to position [459, 0]
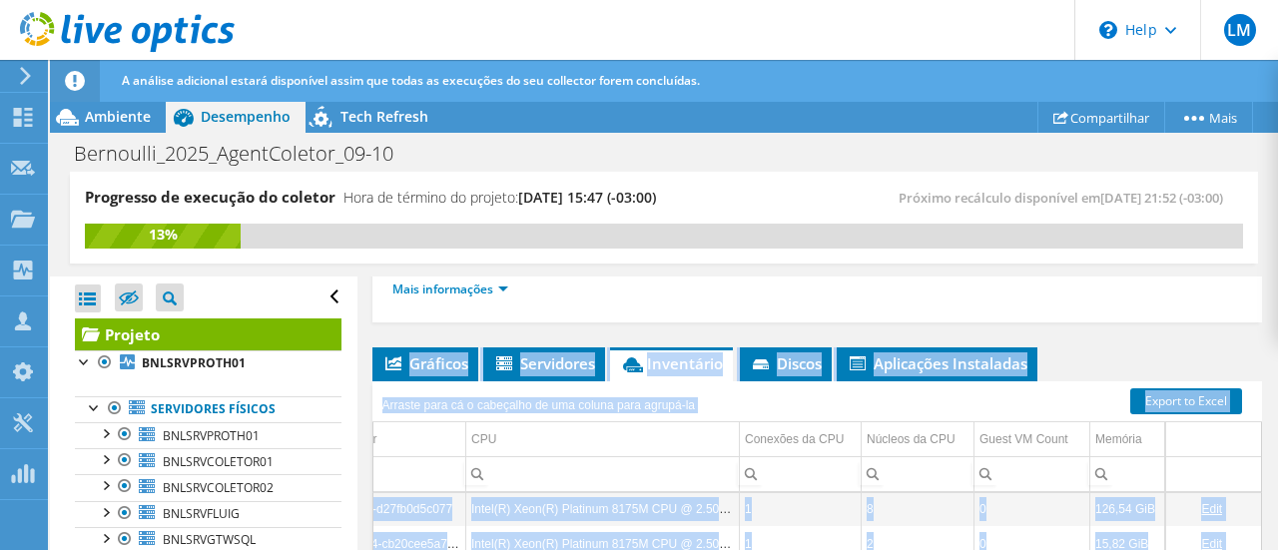
drag, startPoint x: 1176, startPoint y: 433, endPoint x: 367, endPoint y: 356, distance: 812.1
click at [367, 356] on div "Projeto Detalhes Preparado para: Lucas Adreani de Piza, lucas.adreani@totvs.com…" at bounding box center [817, 349] width 920 height 1064
copy div "Gráficos Servidores Inventário Hipervisor Discos Discos de cluster Aplicações I…"
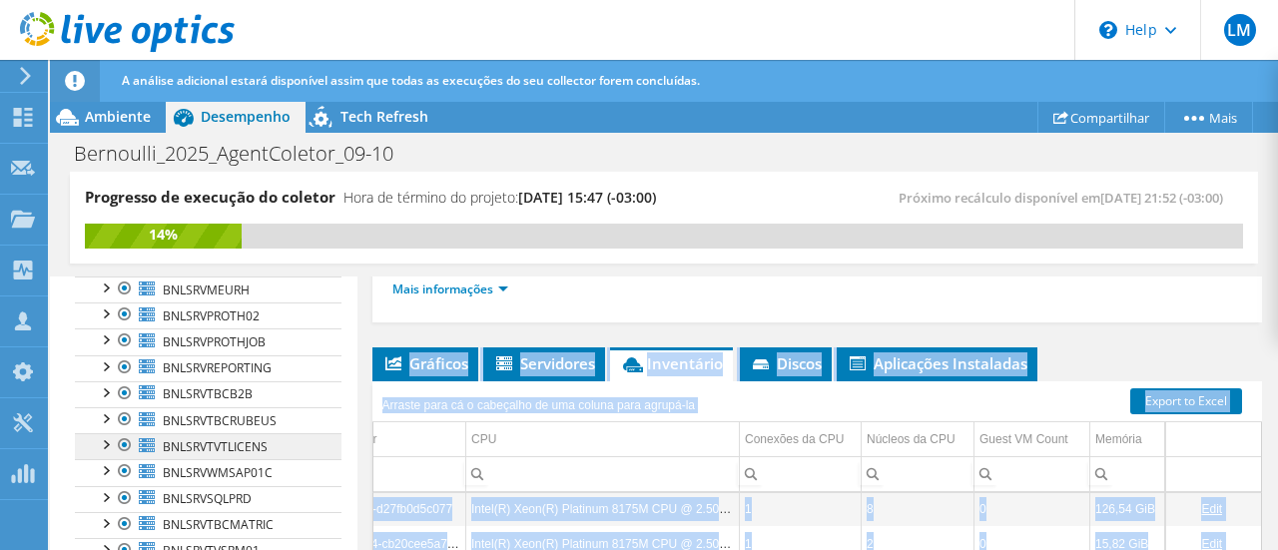
scroll to position [299, 0]
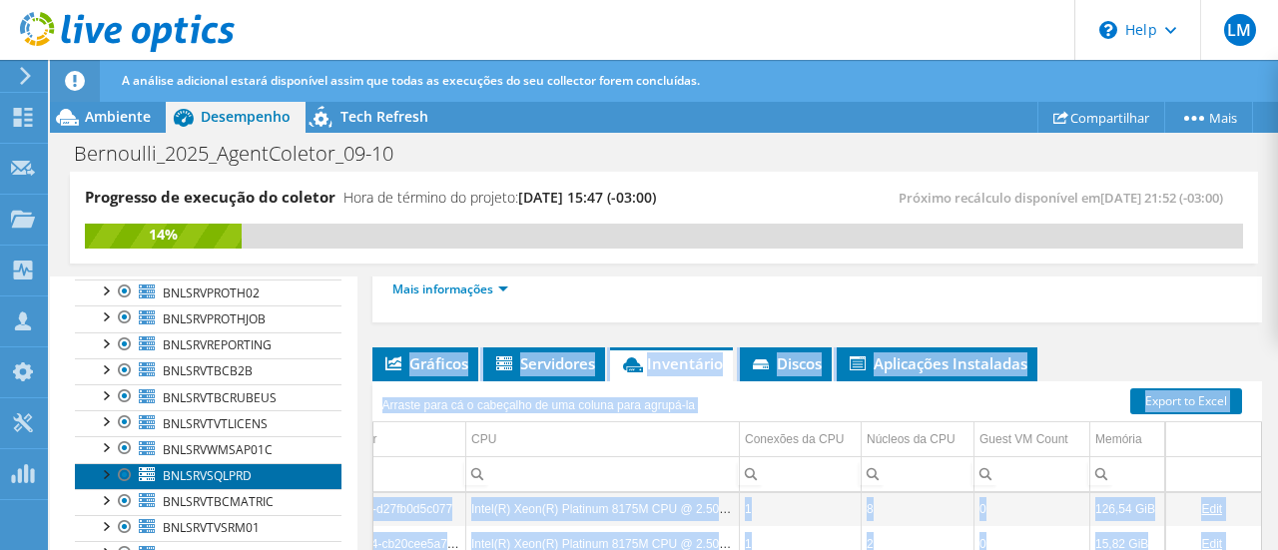
click at [211, 467] on span "BNLSRVSQLPRD" at bounding box center [207, 475] width 89 height 17
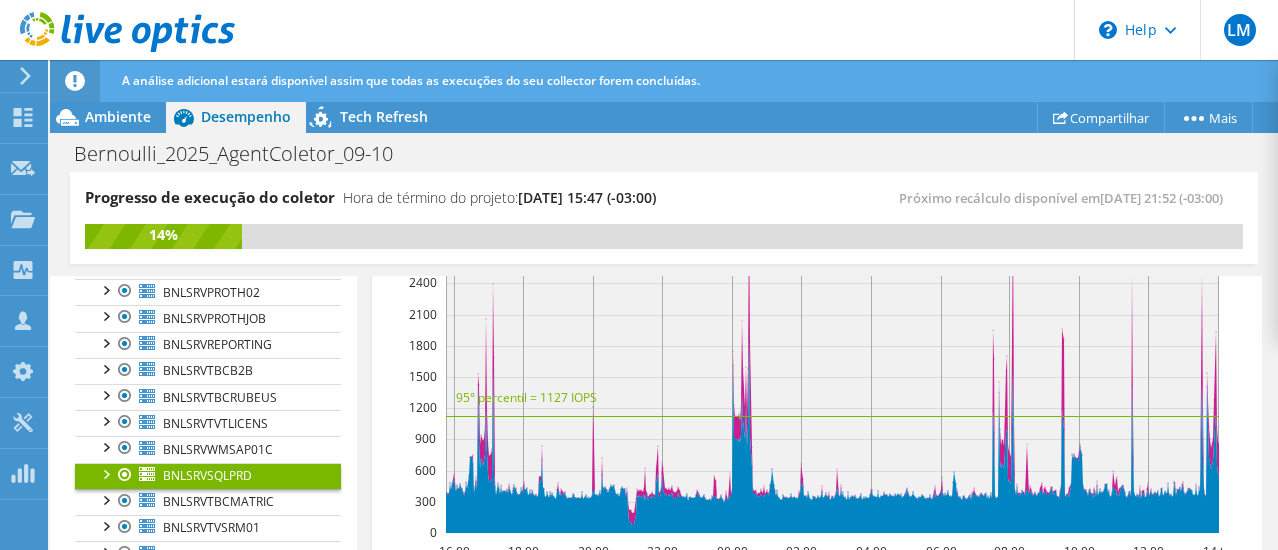
scroll to position [659, 0]
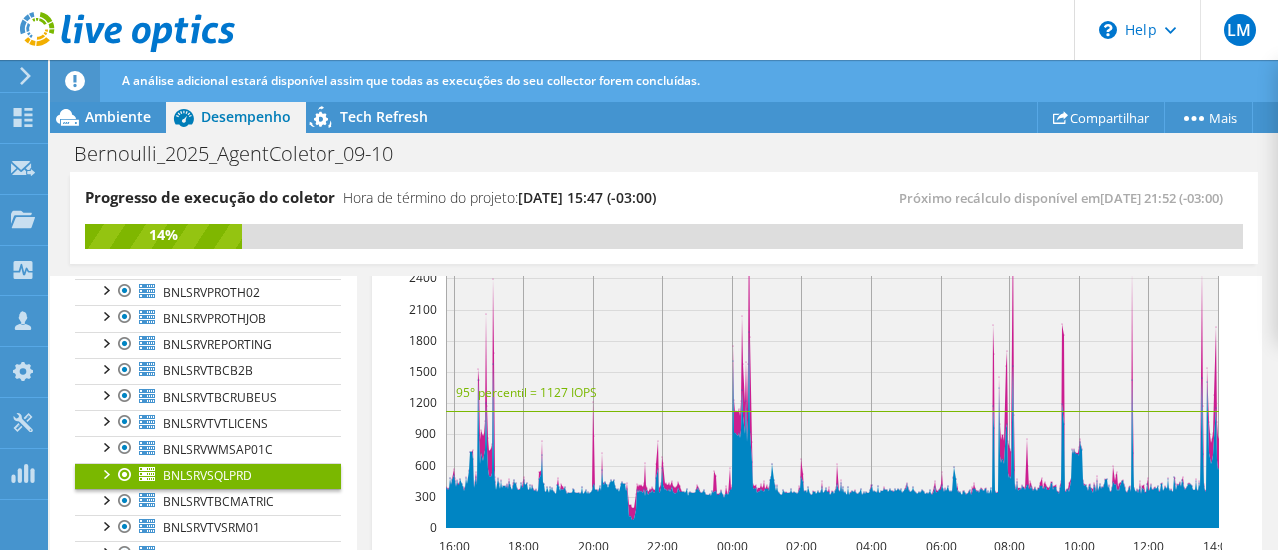
click at [106, 467] on div at bounding box center [105, 473] width 20 height 20
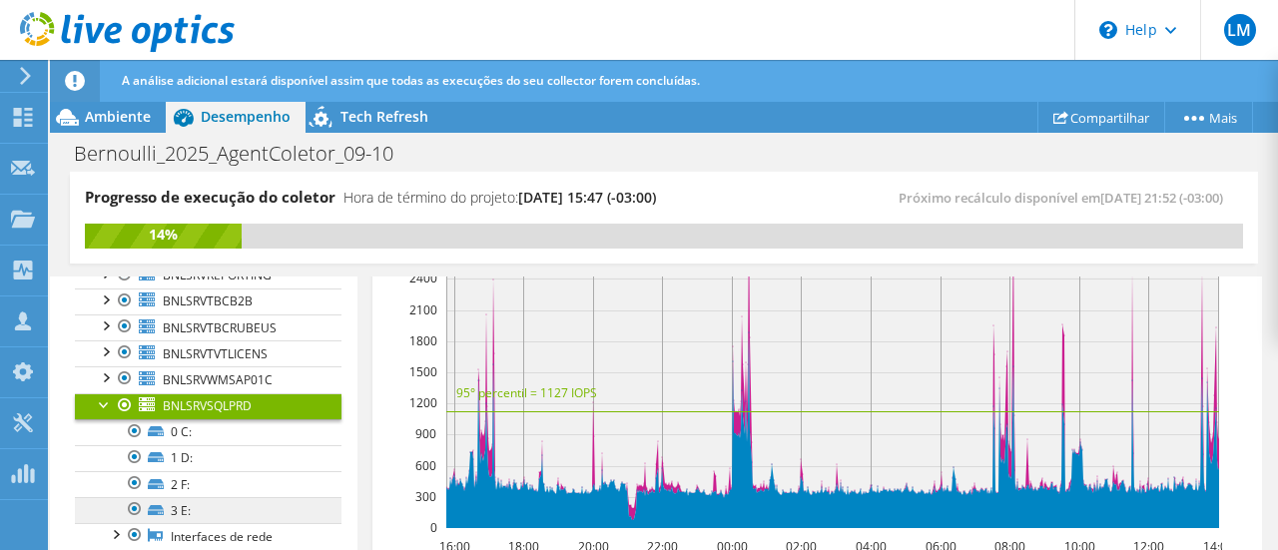
scroll to position [399, 0]
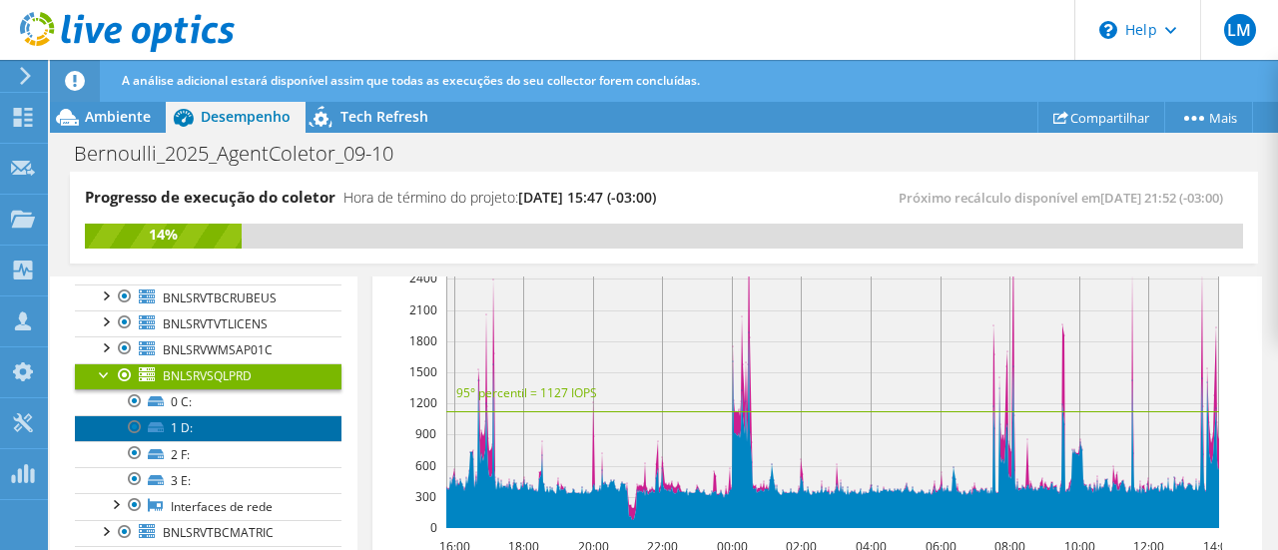
click at [182, 422] on link "1 D:" at bounding box center [208, 428] width 266 height 26
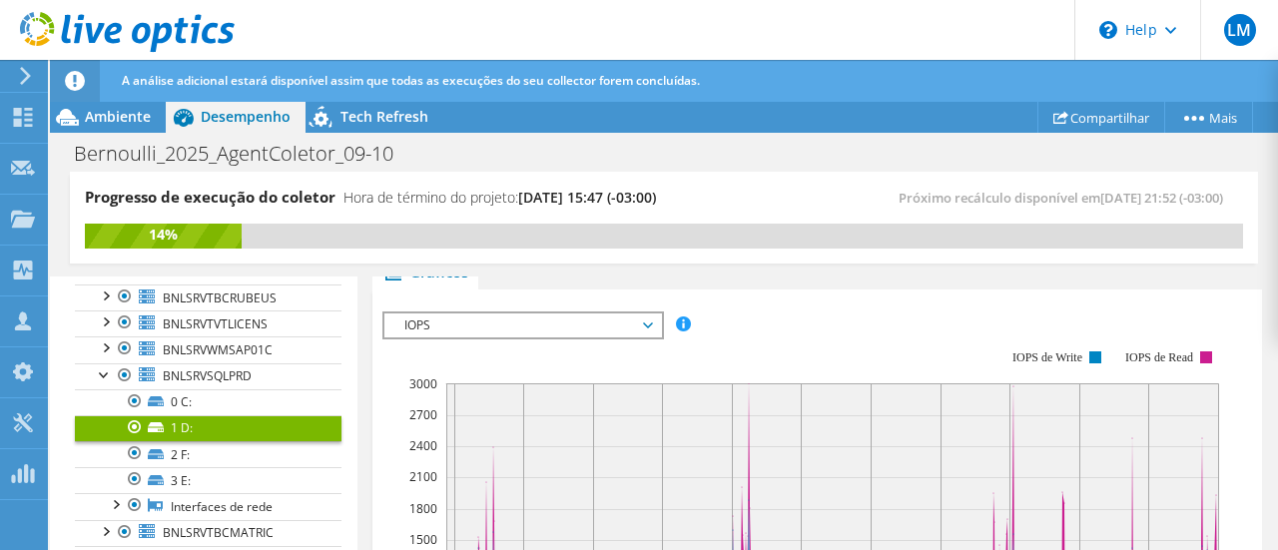
scroll to position [309, 0]
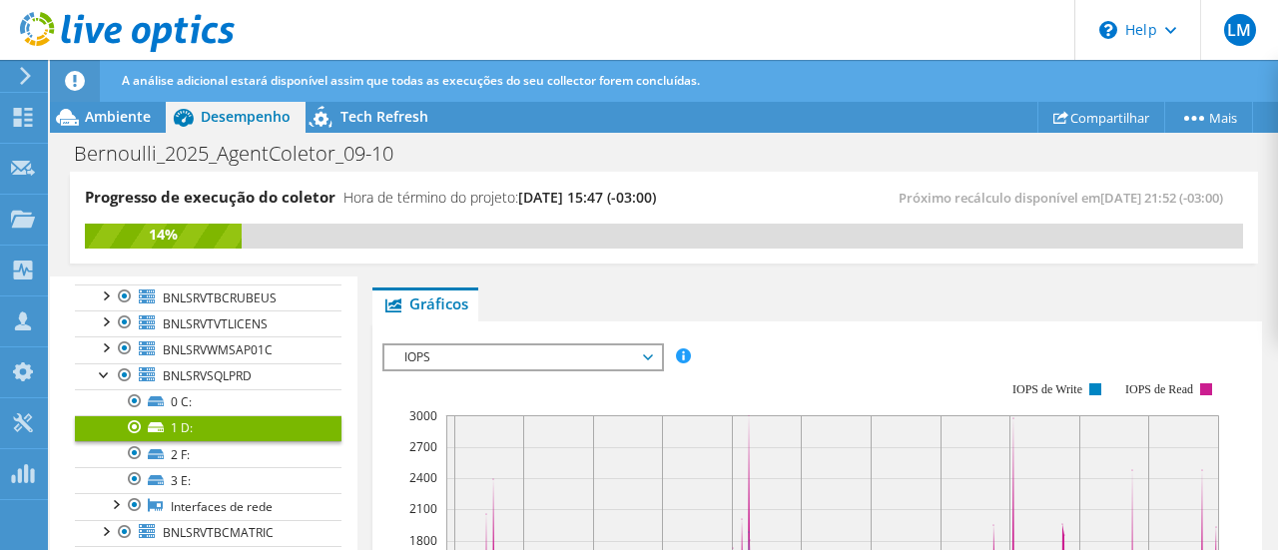
click at [574, 355] on span "IOPS" at bounding box center [522, 357] width 257 height 24
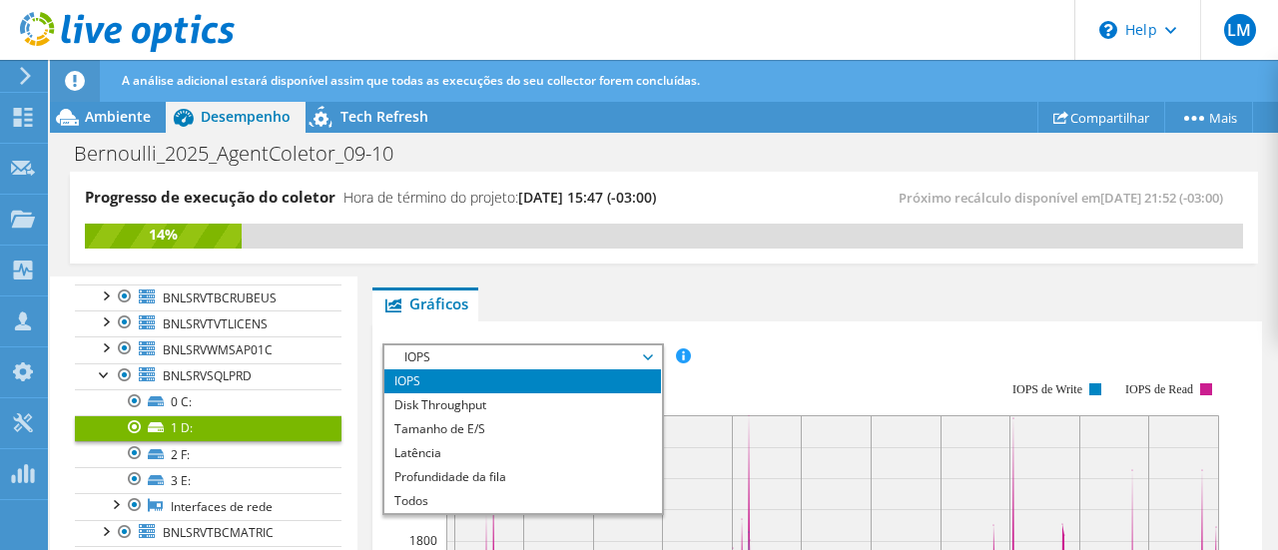
click at [838, 355] on rect at bounding box center [801, 554] width 839 height 399
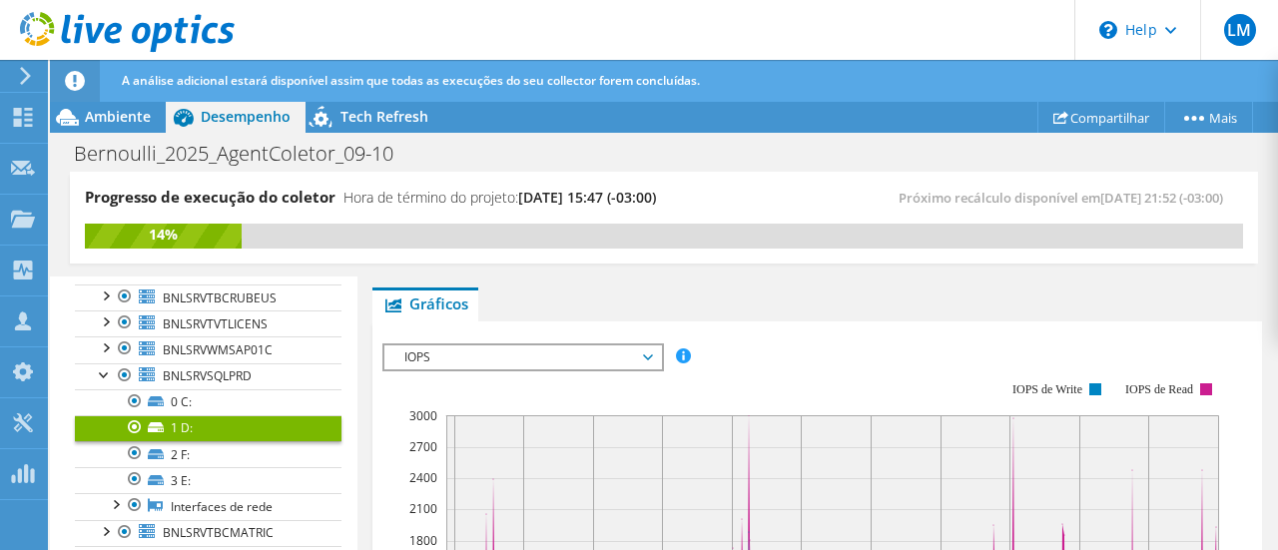
click at [501, 350] on span "IOPS" at bounding box center [522, 357] width 257 height 24
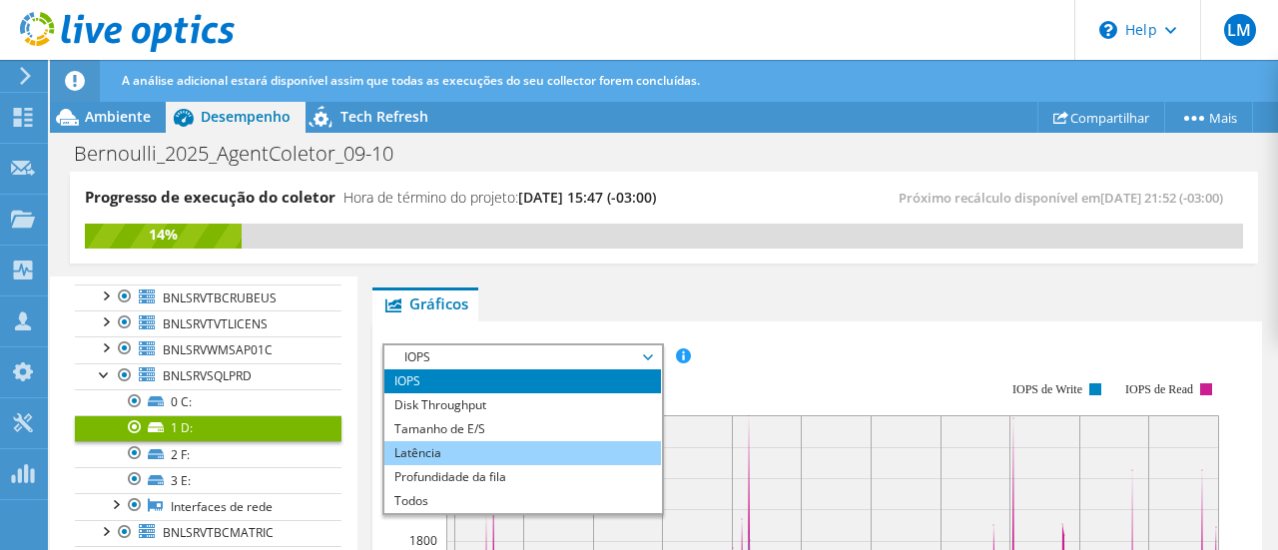
click at [436, 444] on li "Latência" at bounding box center [522, 453] width 276 height 24
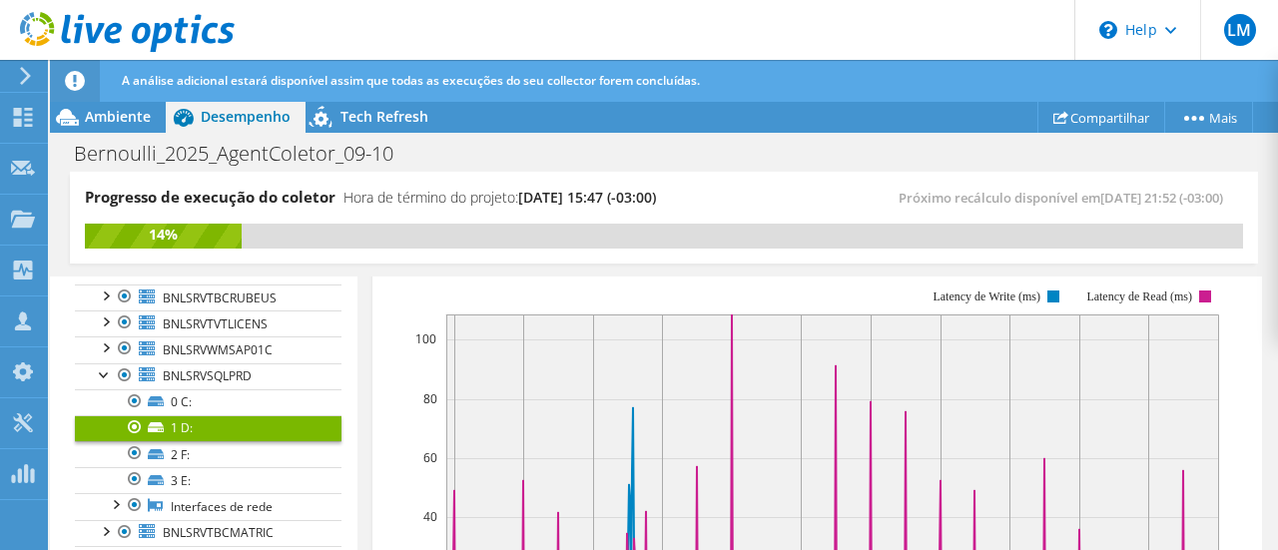
scroll to position [409, 0]
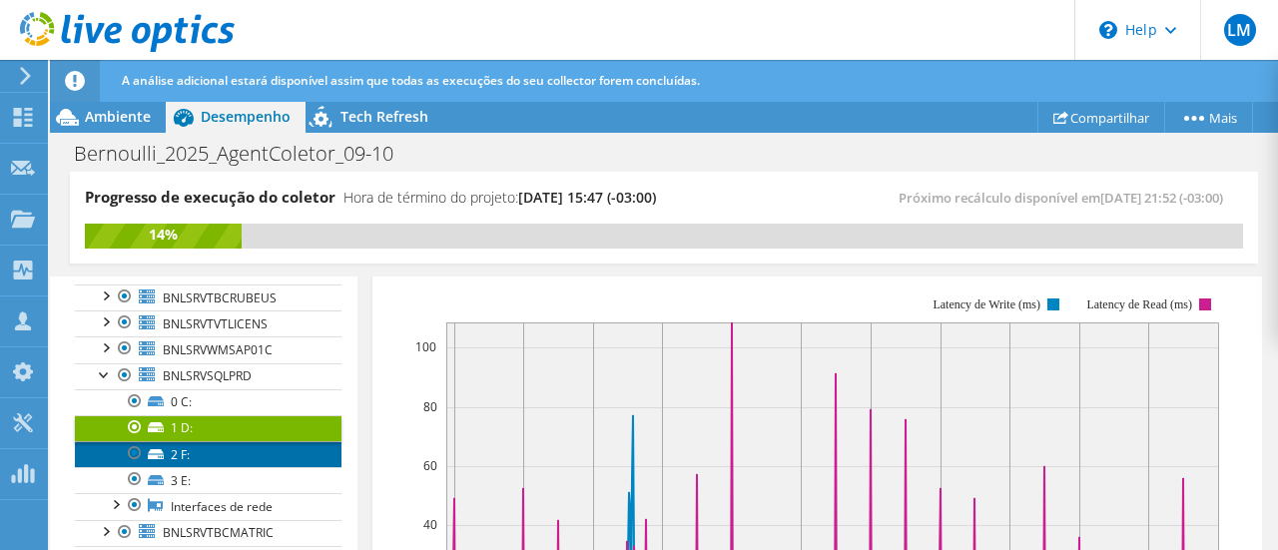
click at [179, 449] on link "2 F:" at bounding box center [208, 454] width 266 height 26
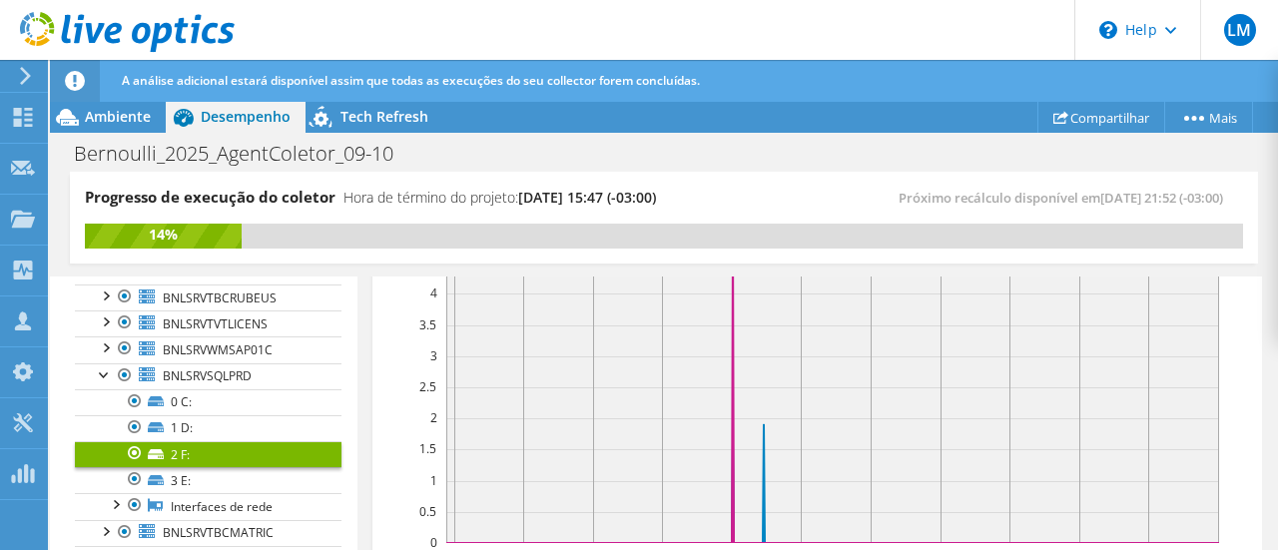
scroll to position [709, 0]
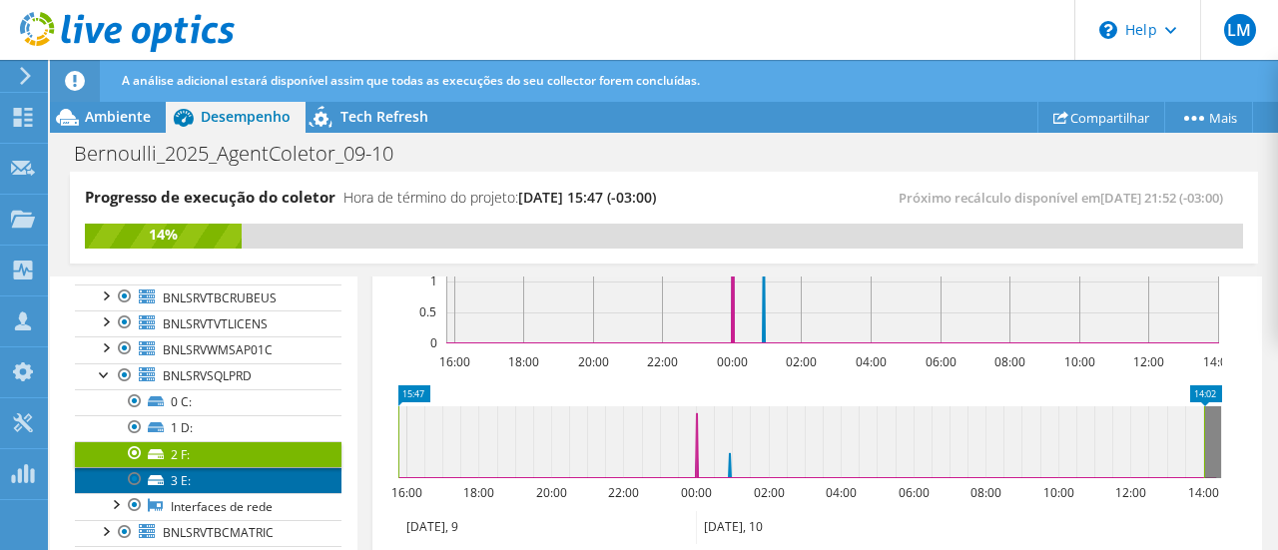
click at [188, 472] on link "3 E:" at bounding box center [208, 480] width 266 height 26
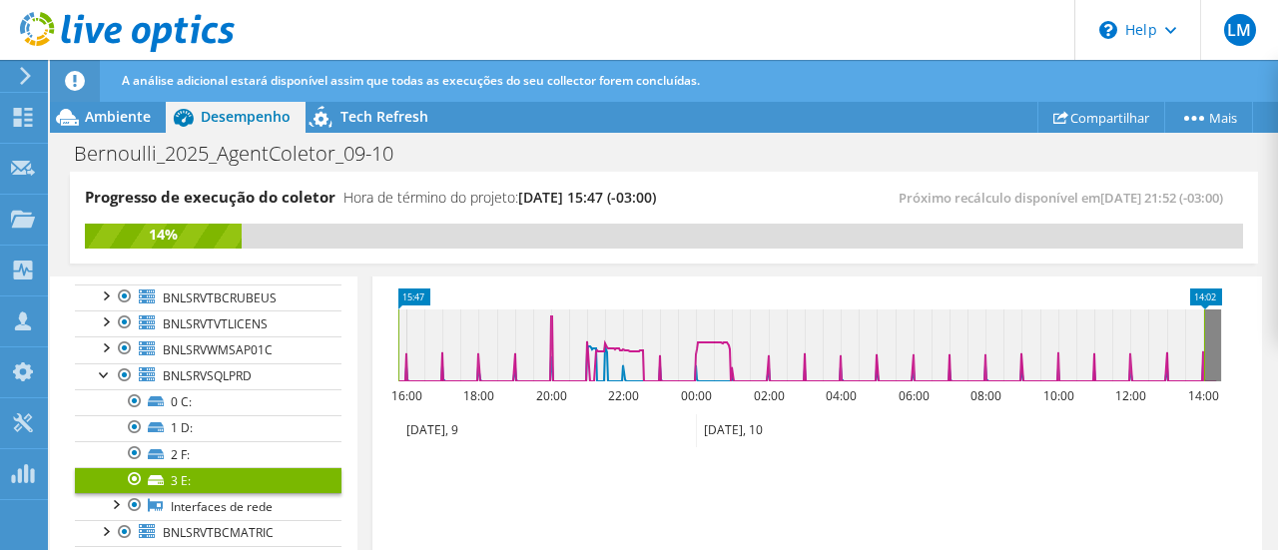
scroll to position [808, 0]
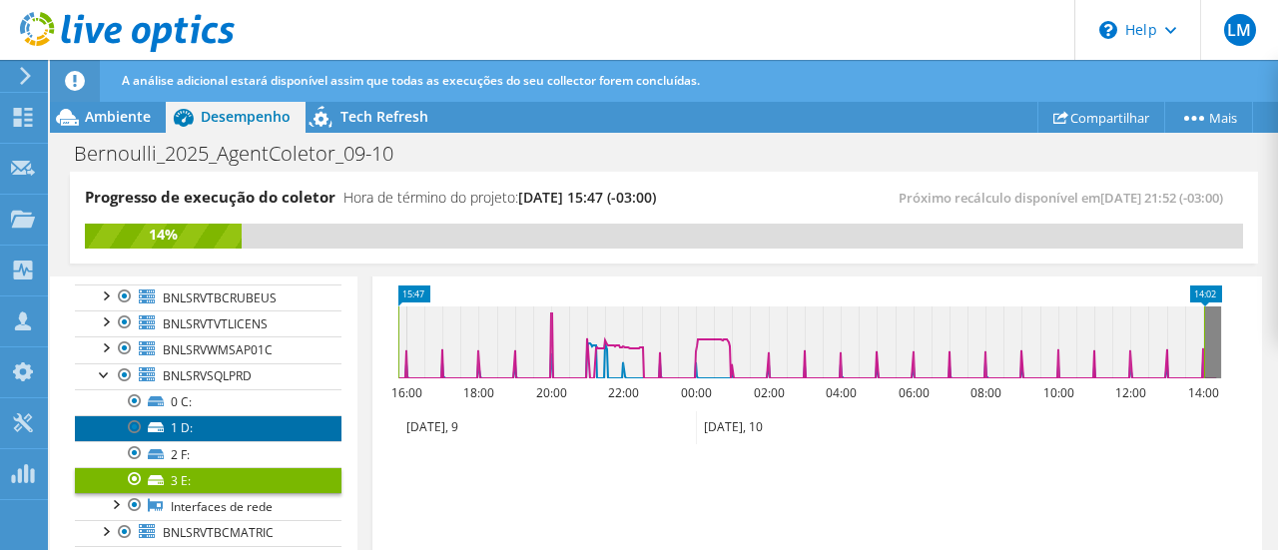
click at [176, 418] on link "1 D:" at bounding box center [208, 428] width 266 height 26
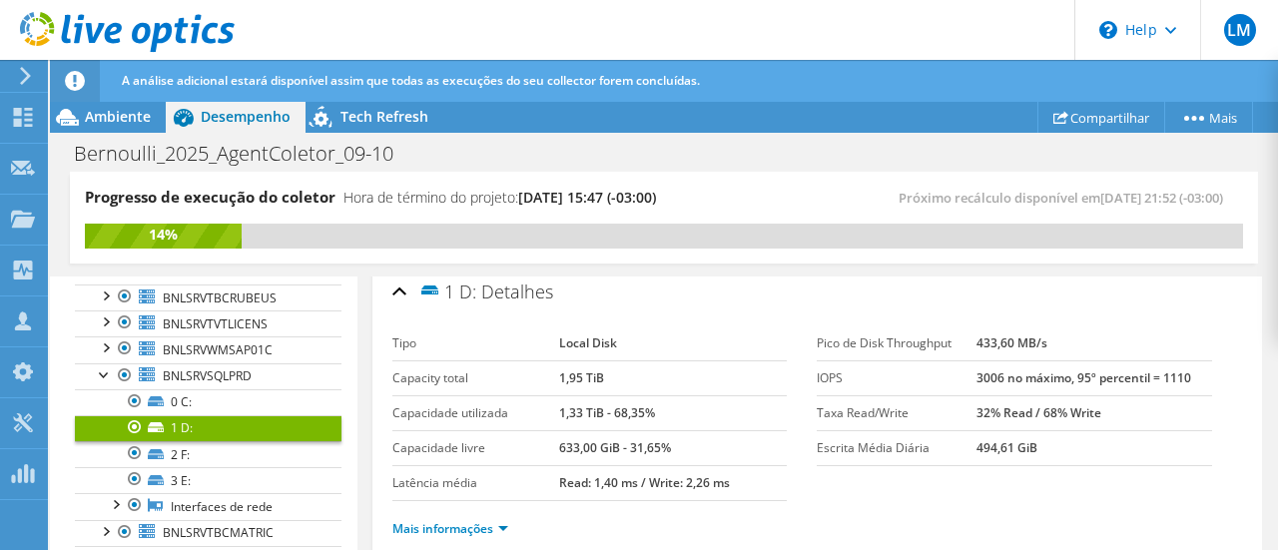
scroll to position [110, 0]
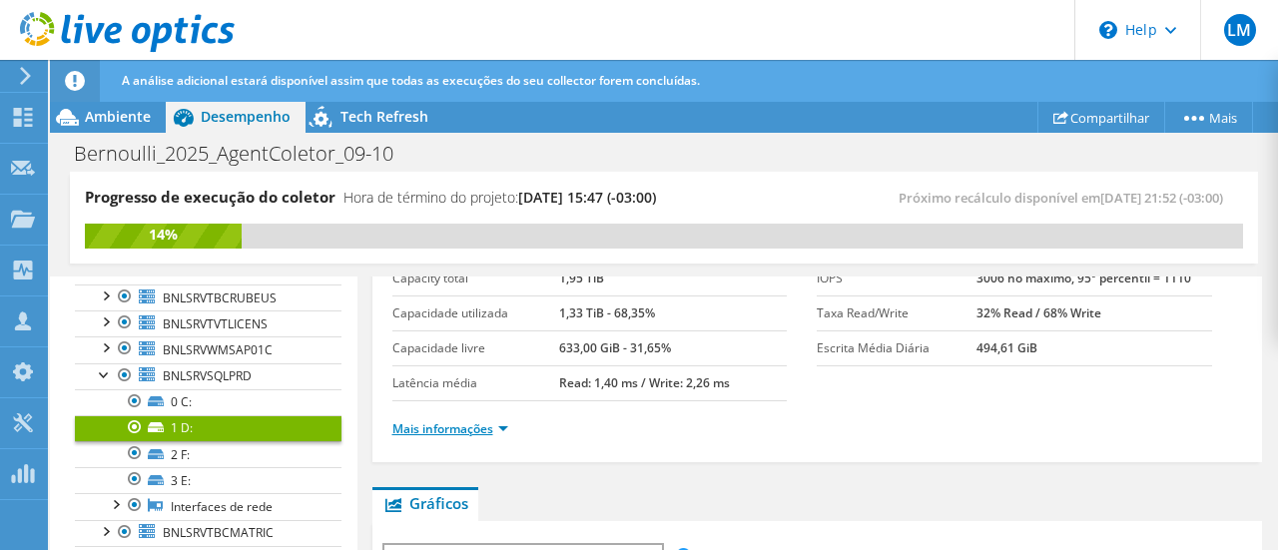
click at [495, 421] on link "Mais informações" at bounding box center [450, 428] width 116 height 17
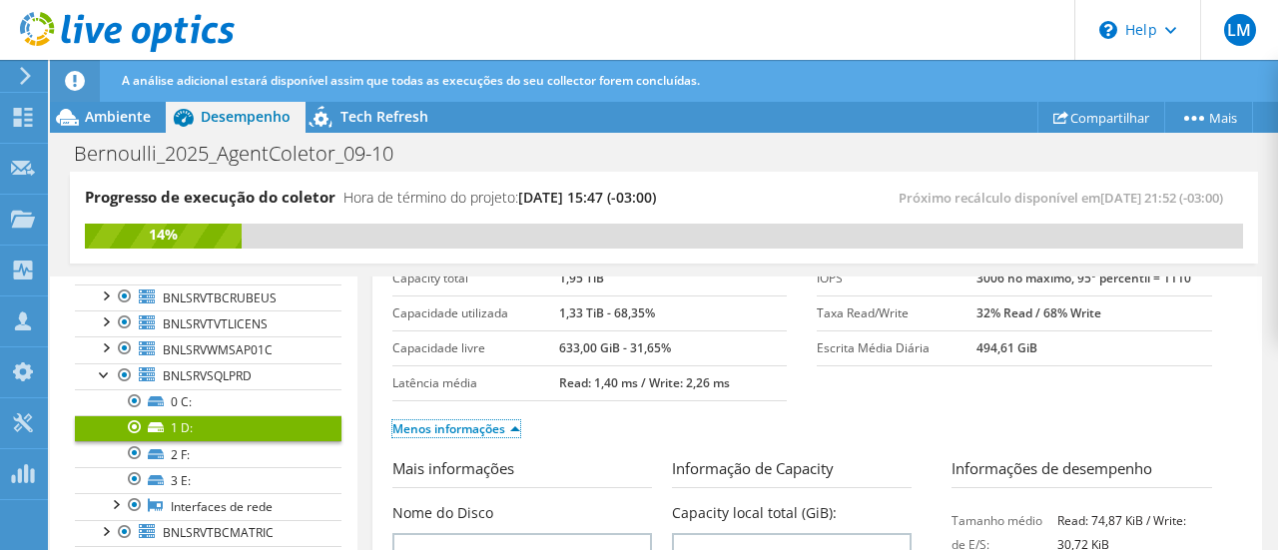
scroll to position [309, 0]
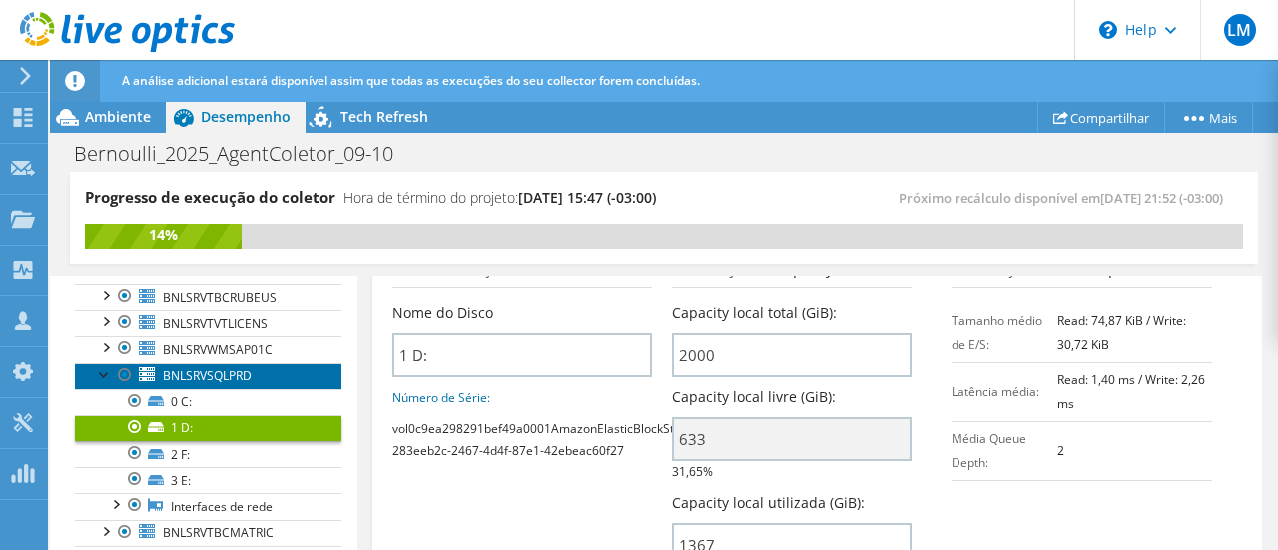
click at [221, 367] on span "BNLSRVSQLPRD" at bounding box center [207, 375] width 89 height 17
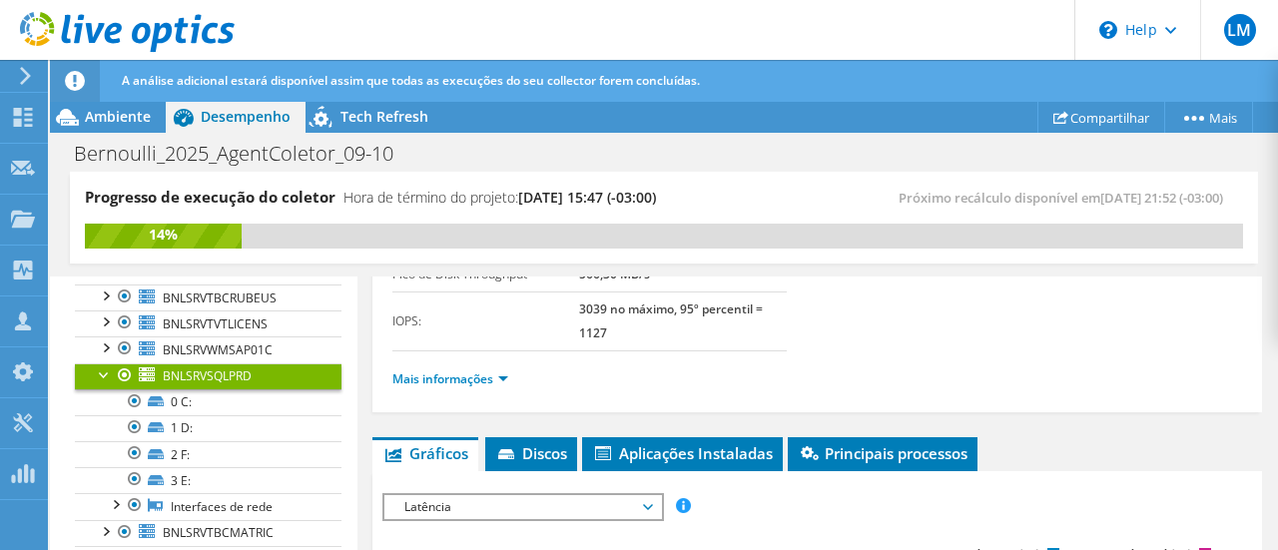
scroll to position [458, 0]
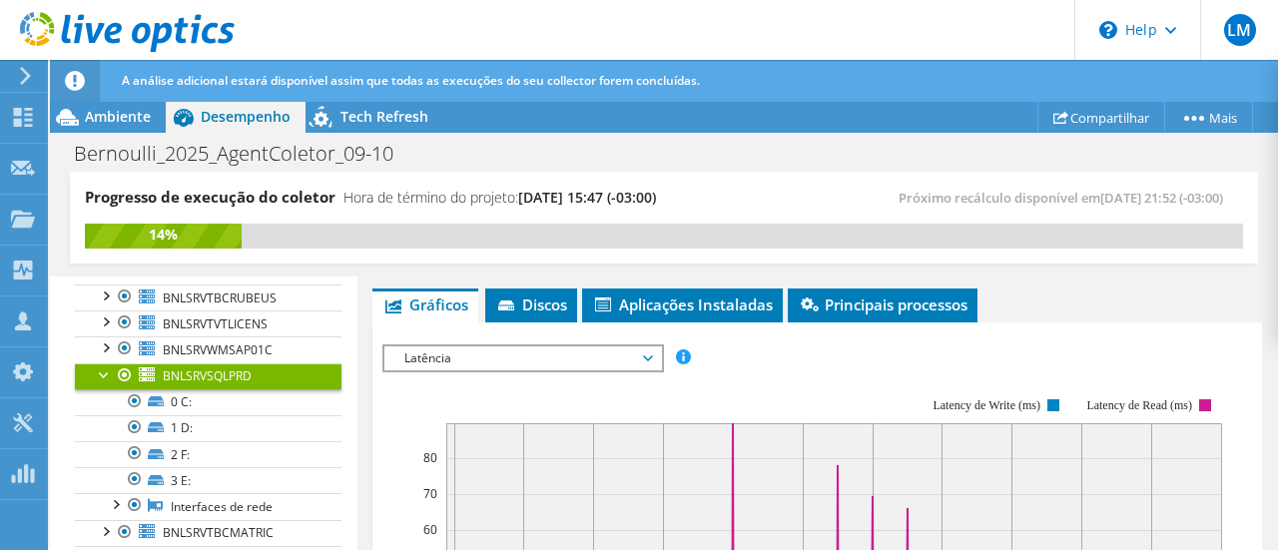
click at [559, 354] on span "Latência" at bounding box center [522, 358] width 257 height 24
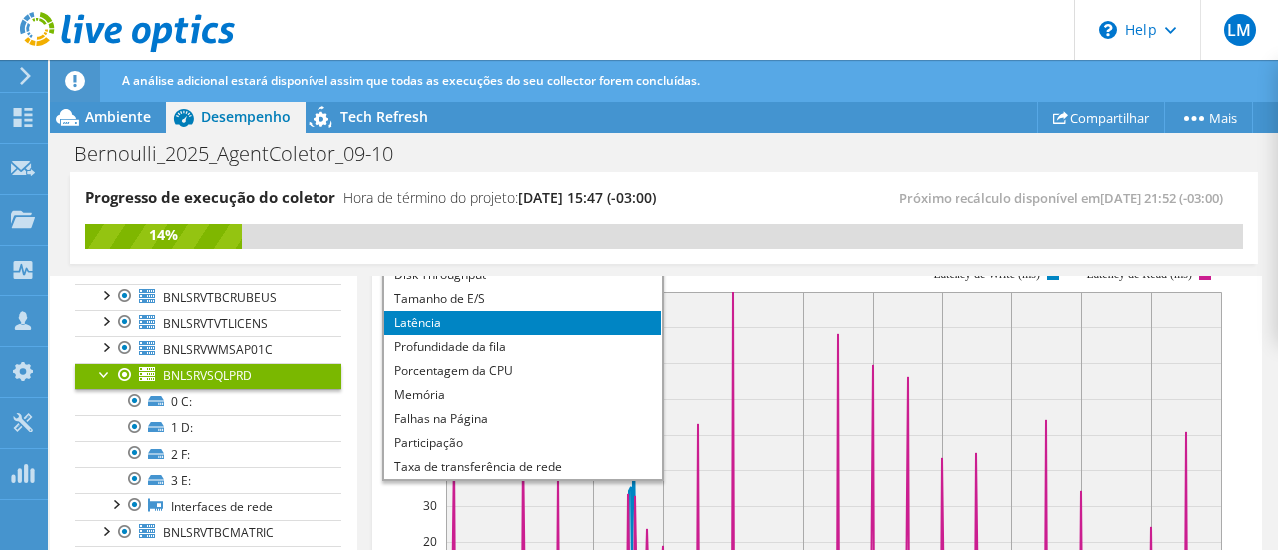
scroll to position [558, 0]
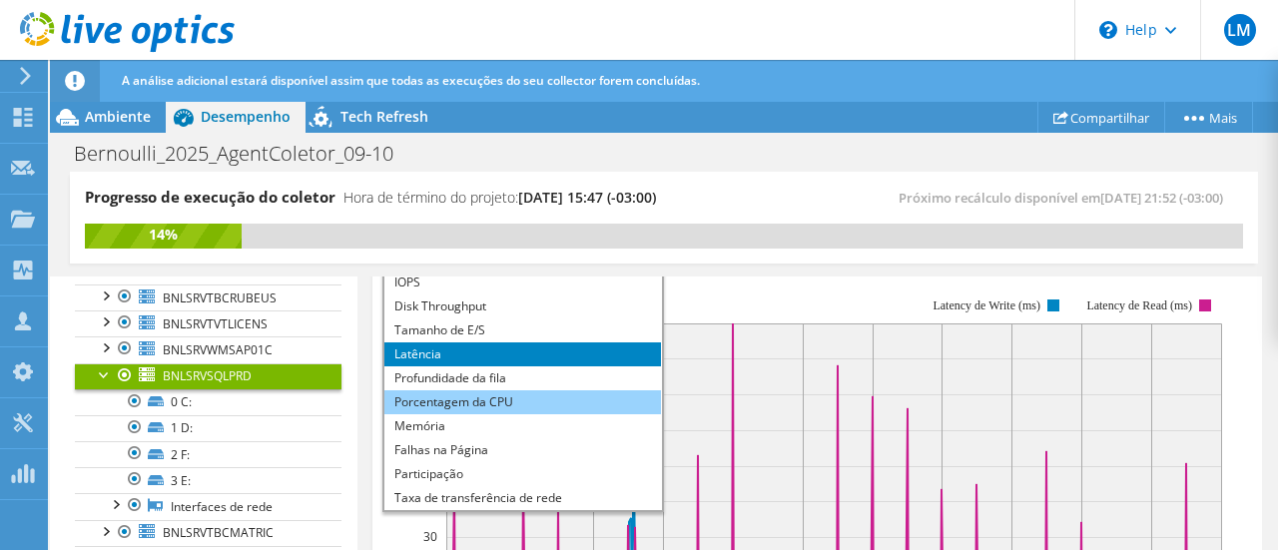
click at [464, 396] on li "Porcentagem da CPU" at bounding box center [522, 402] width 276 height 24
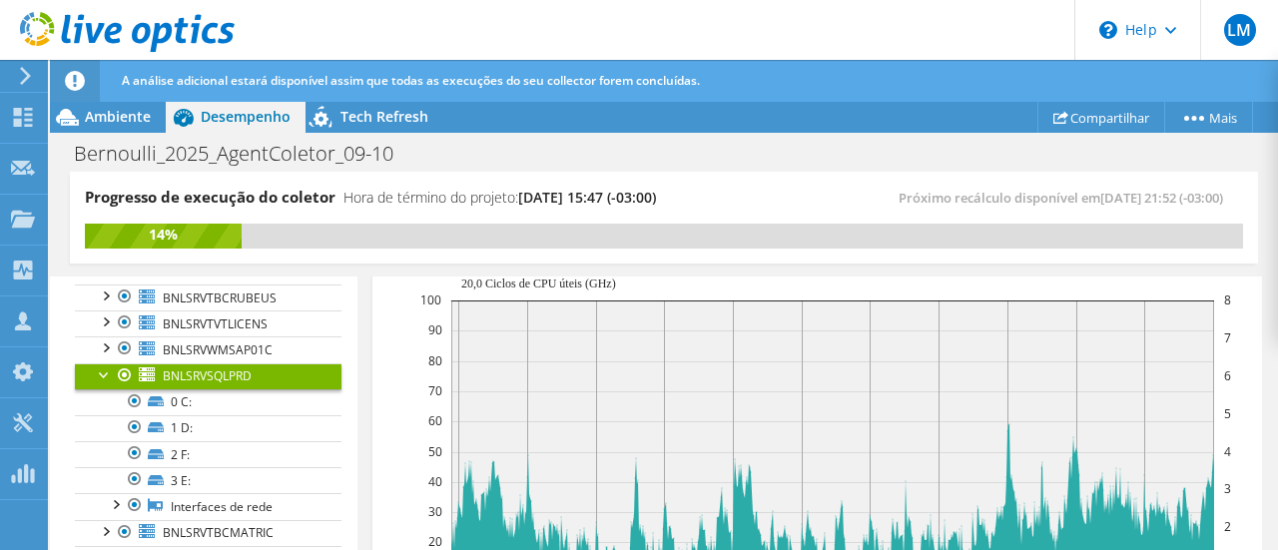
scroll to position [499, 0]
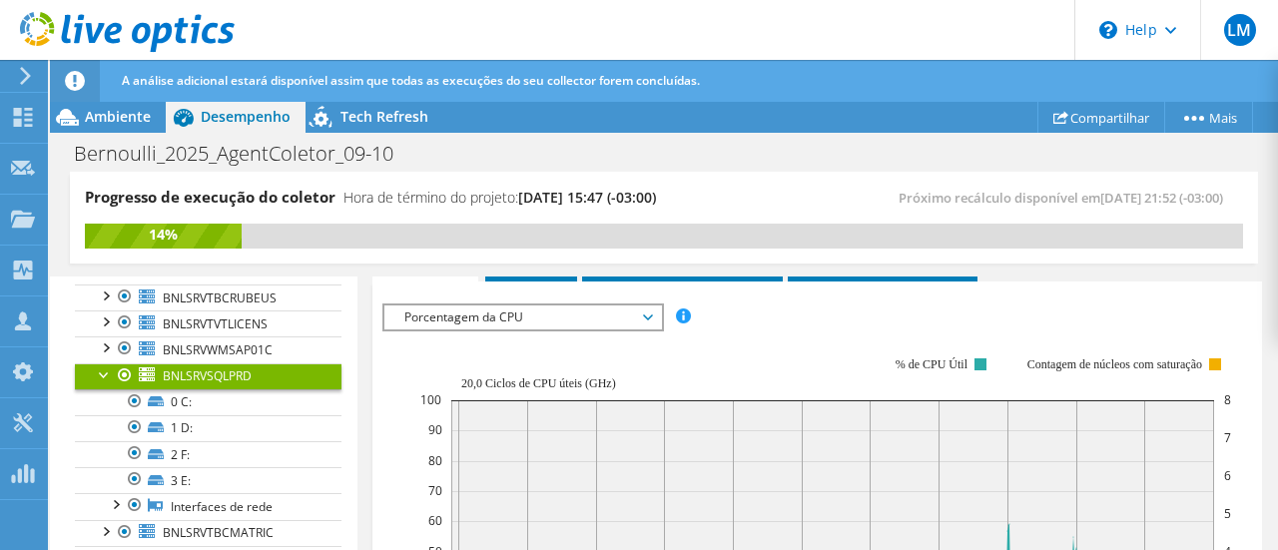
click at [572, 314] on span "Porcentagem da CPU" at bounding box center [522, 317] width 257 height 24
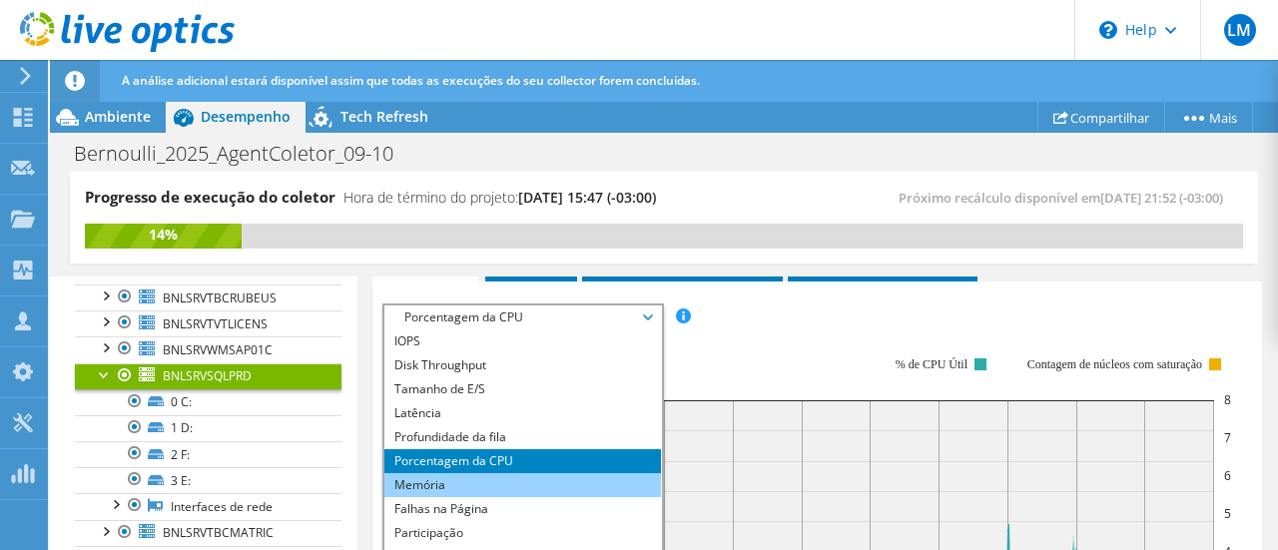
click at [445, 480] on li "Memória" at bounding box center [522, 485] width 276 height 24
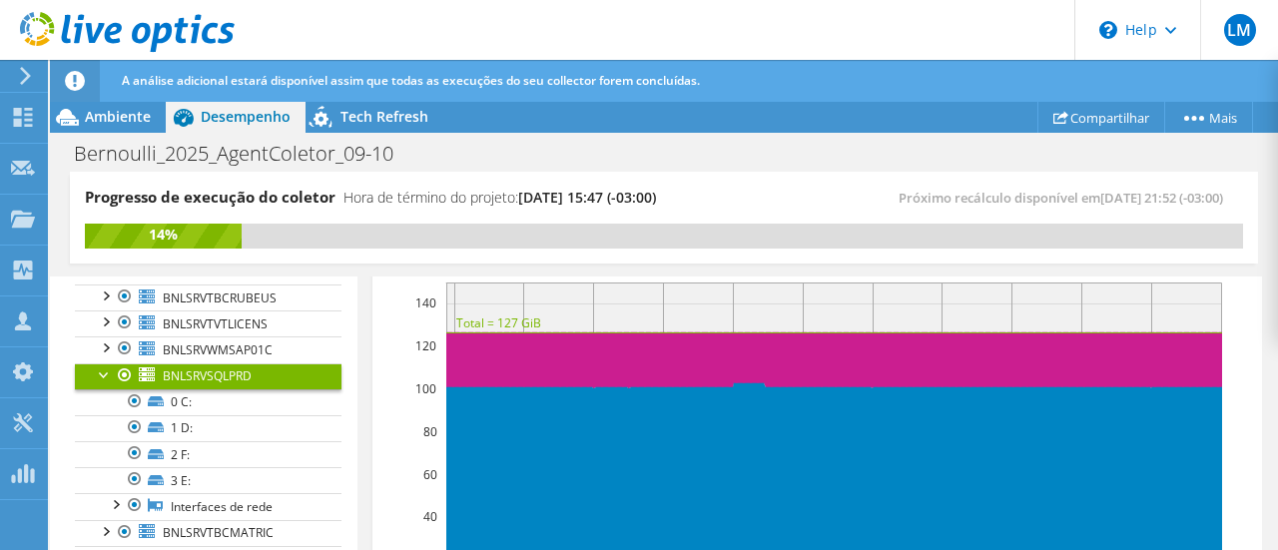
scroll to position [399, 0]
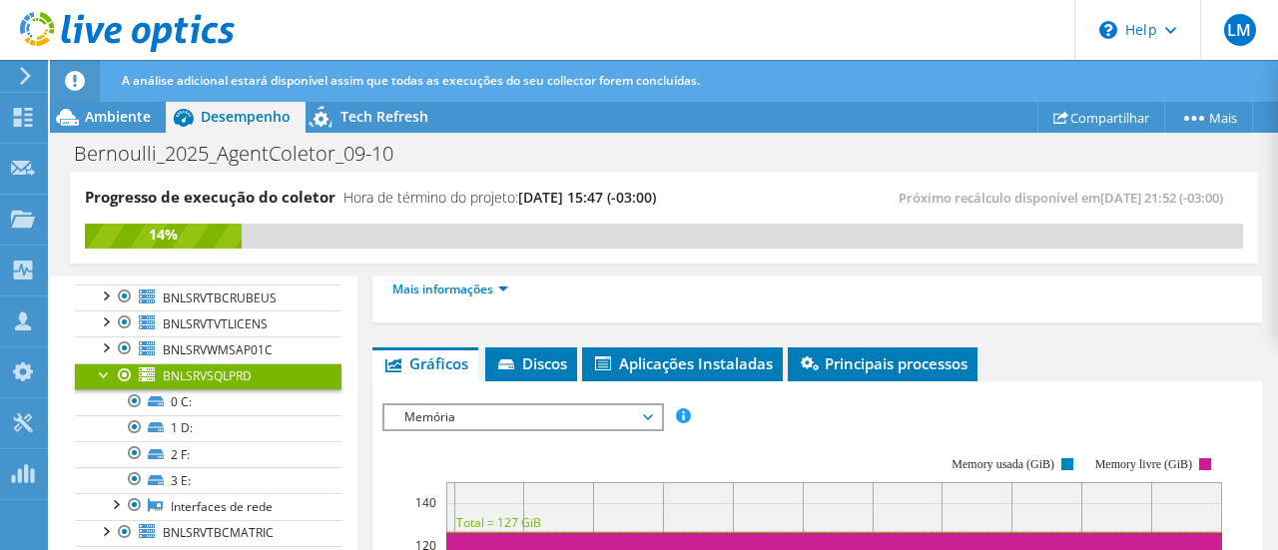
click at [665, 189] on div "Próximo recálculo disponível em 10/10/2025, 21:52 (-03:00)" at bounding box center [953, 198] width 579 height 23
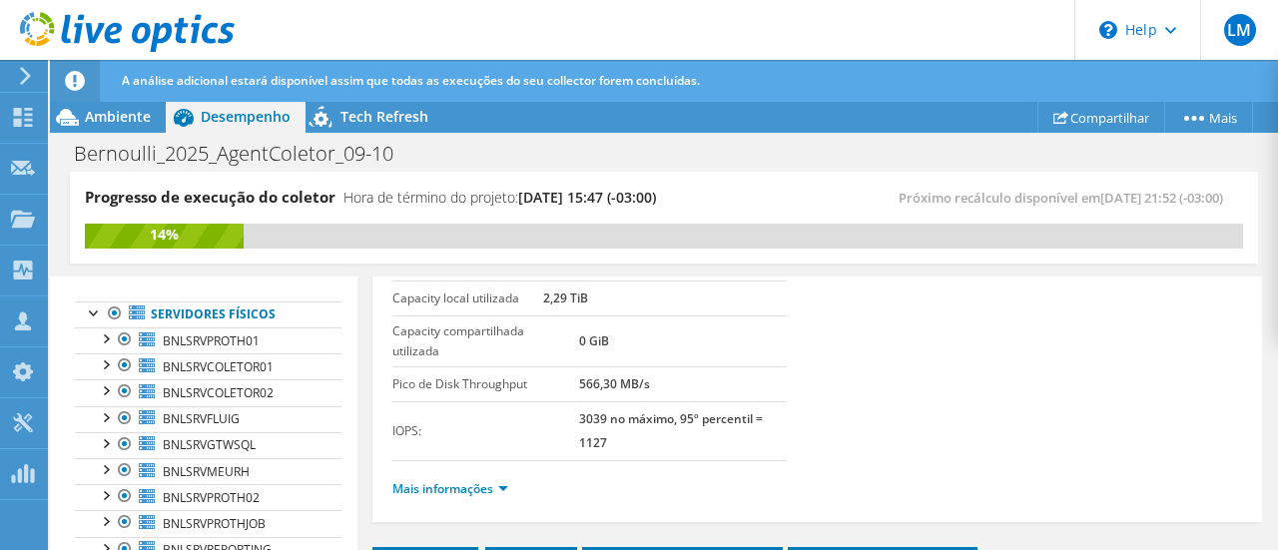
scroll to position [0, 0]
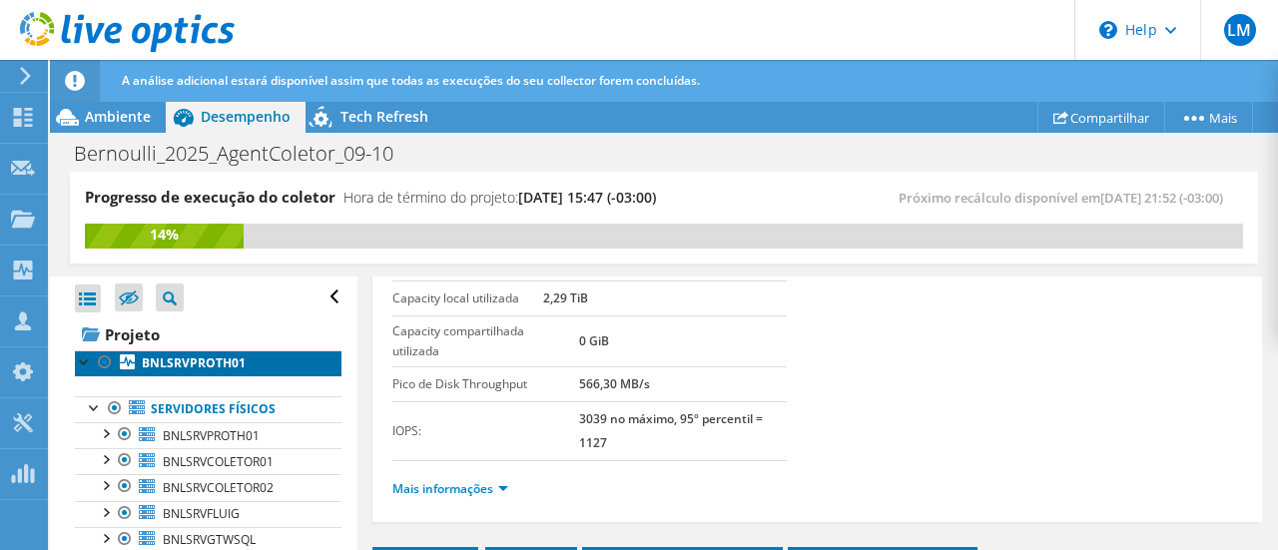
click at [196, 367] on b "BNLSRVPROTH01" at bounding box center [194, 362] width 104 height 17
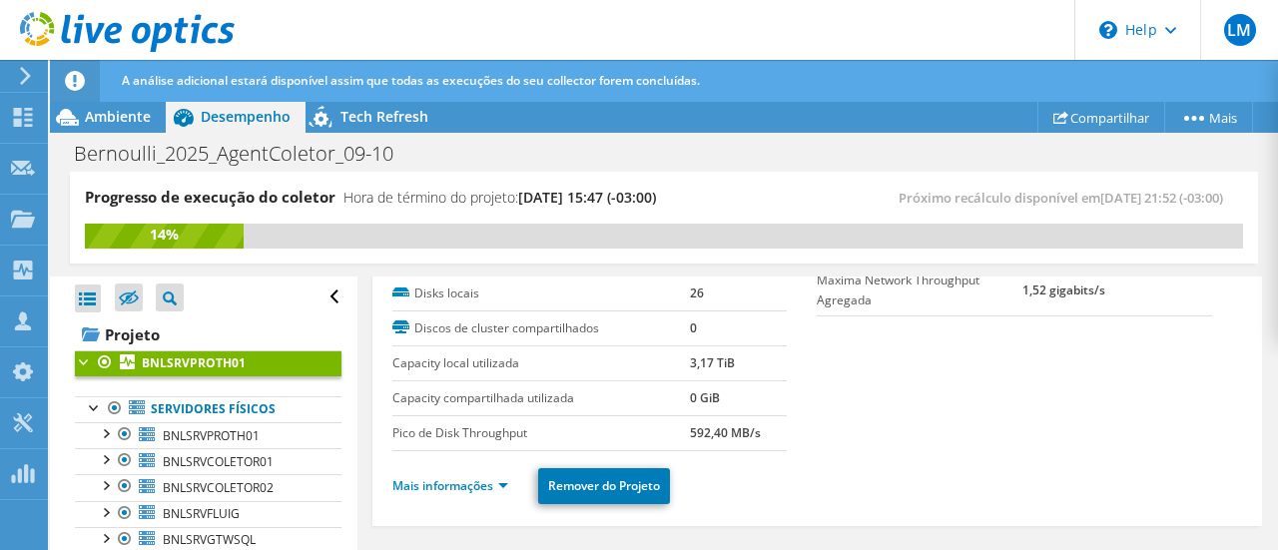
scroll to position [399, 0]
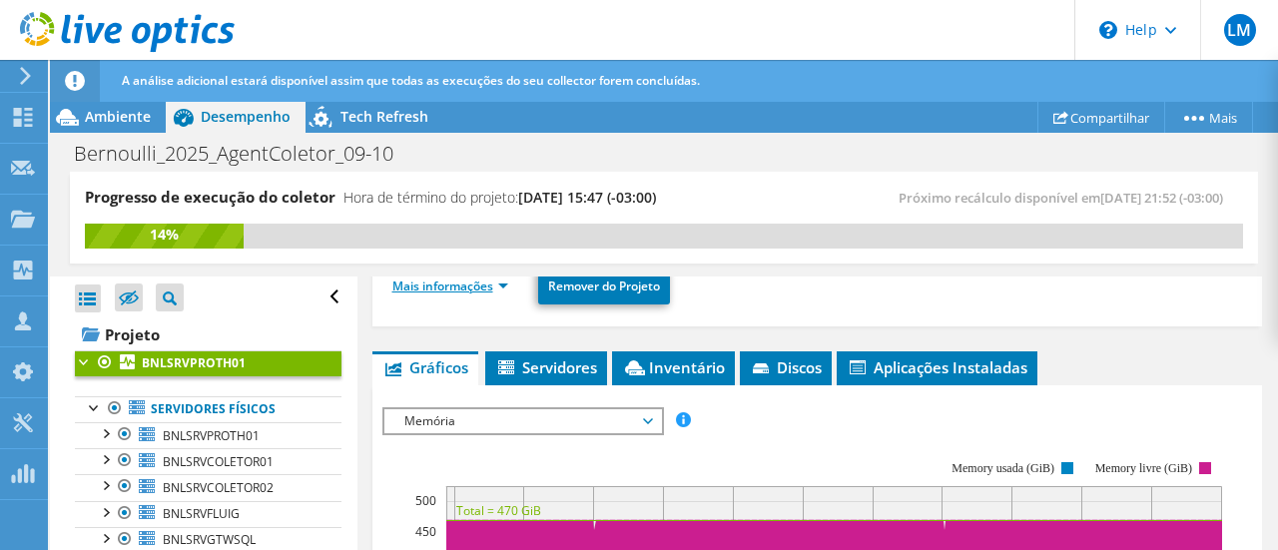
click at [463, 283] on link "Mais informações" at bounding box center [450, 285] width 116 height 17
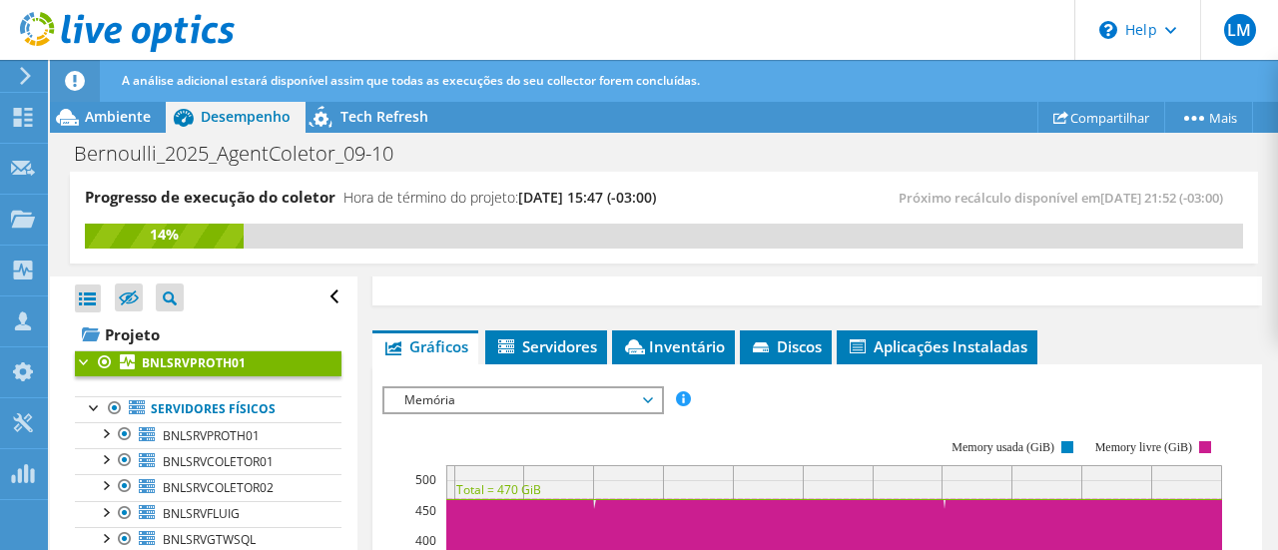
scroll to position [1098, 0]
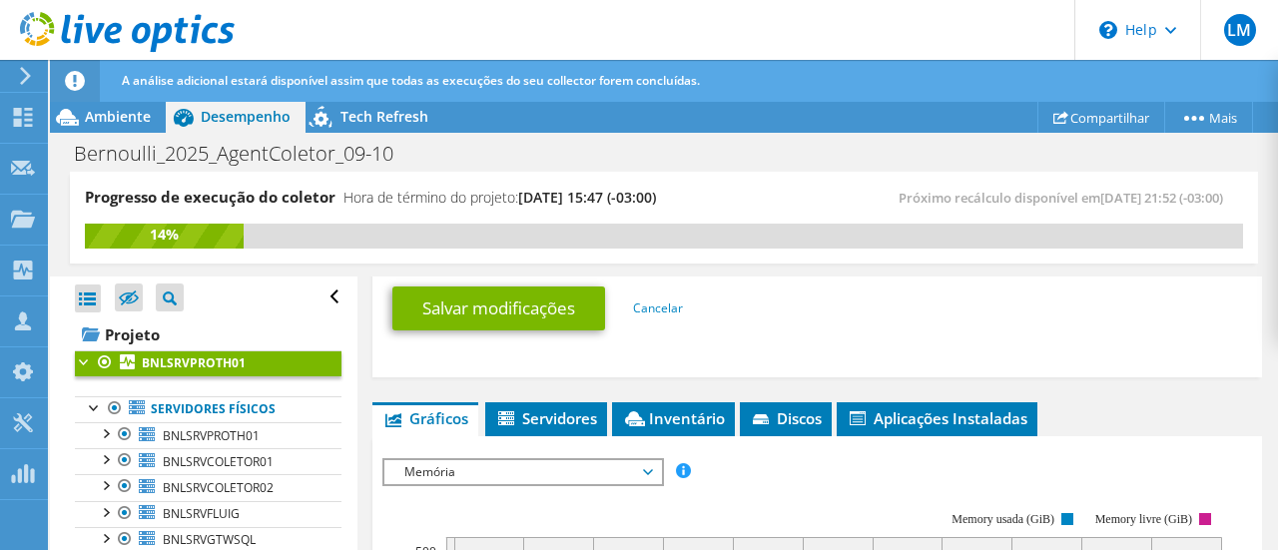
click at [605, 460] on span "Memória" at bounding box center [522, 472] width 257 height 24
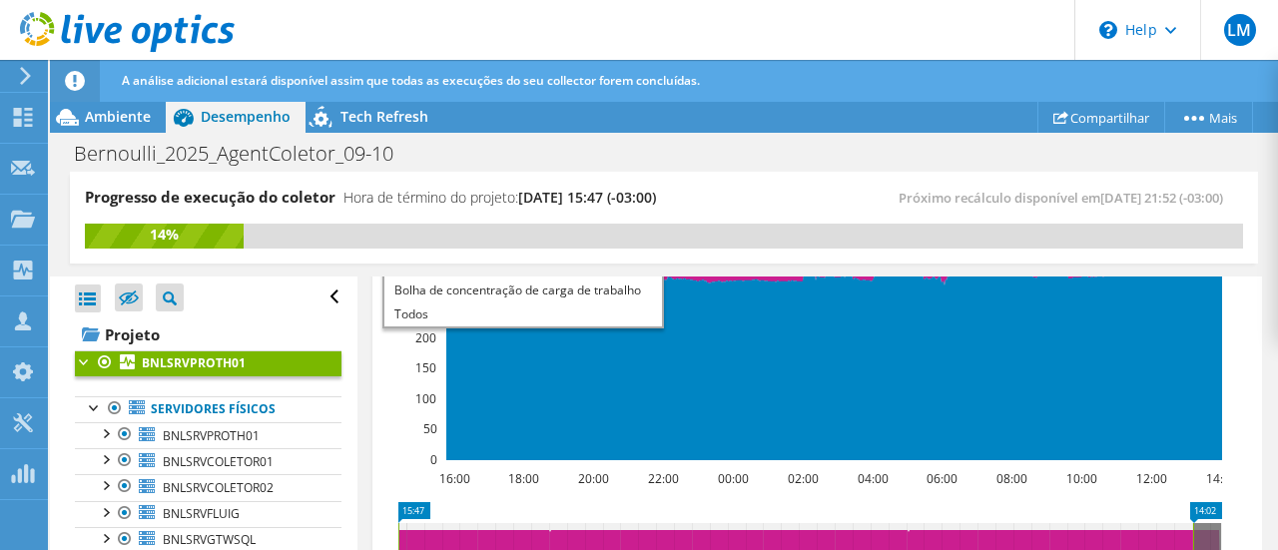
scroll to position [1497, 0]
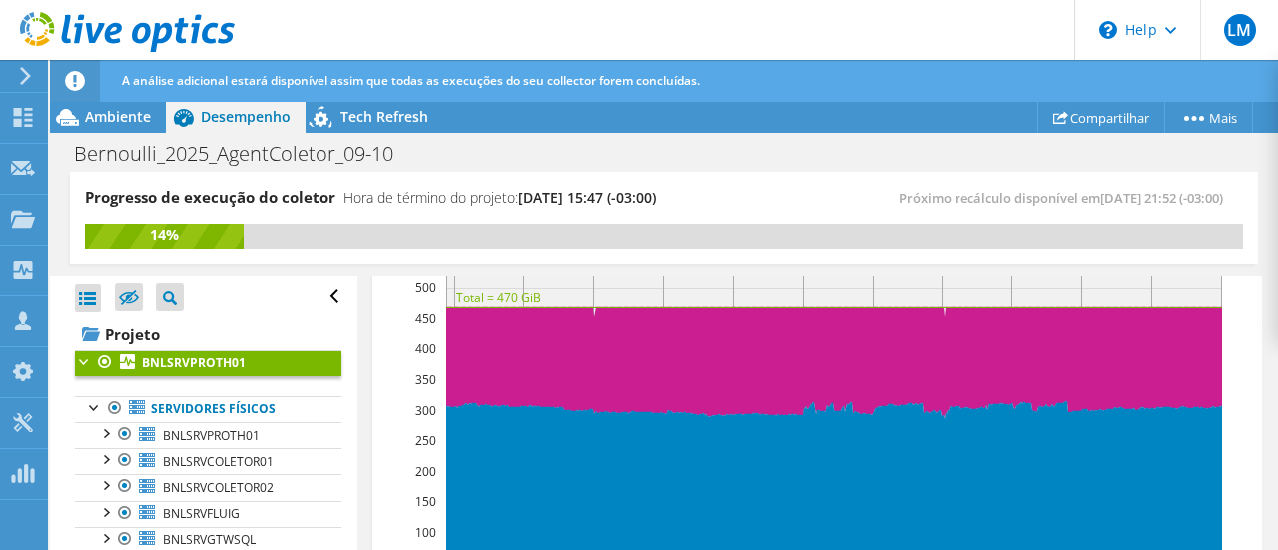
scroll to position [1198, 0]
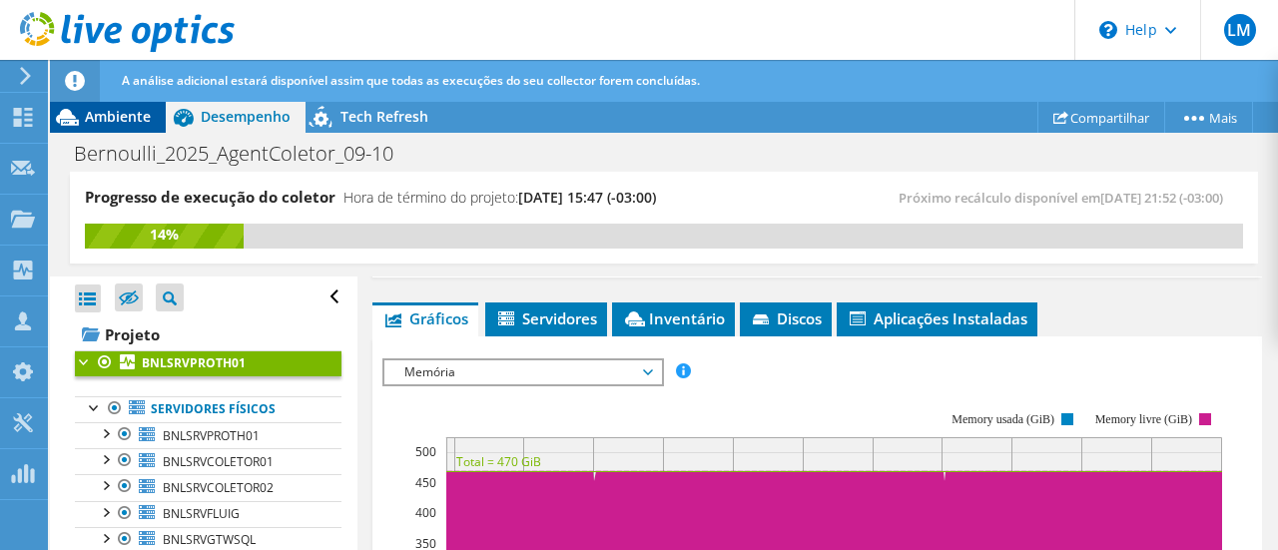
click at [116, 119] on span "Ambiente" at bounding box center [118, 116] width 66 height 19
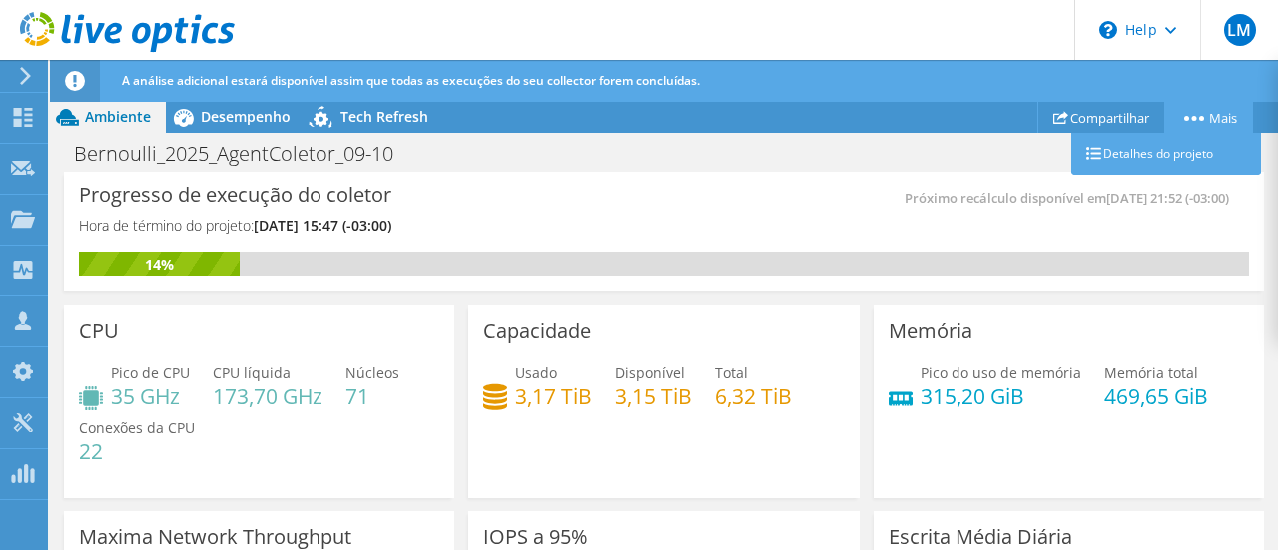
click at [1200, 113] on link "Mais" at bounding box center [1208, 117] width 89 height 31
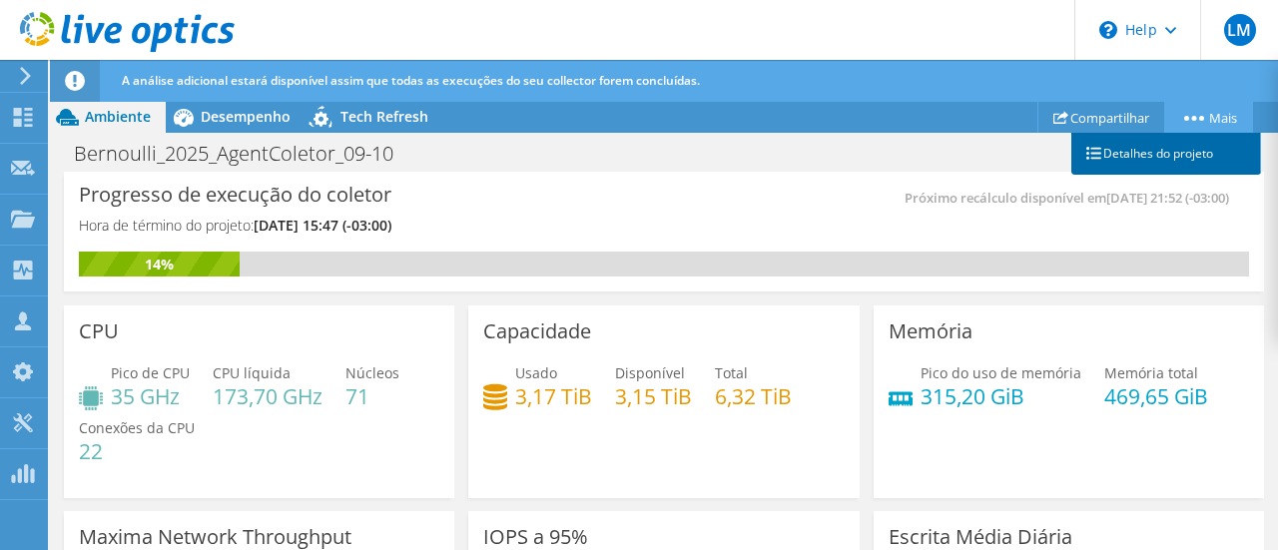
click at [1137, 157] on link "Detalhes do projeto" at bounding box center [1166, 154] width 190 height 42
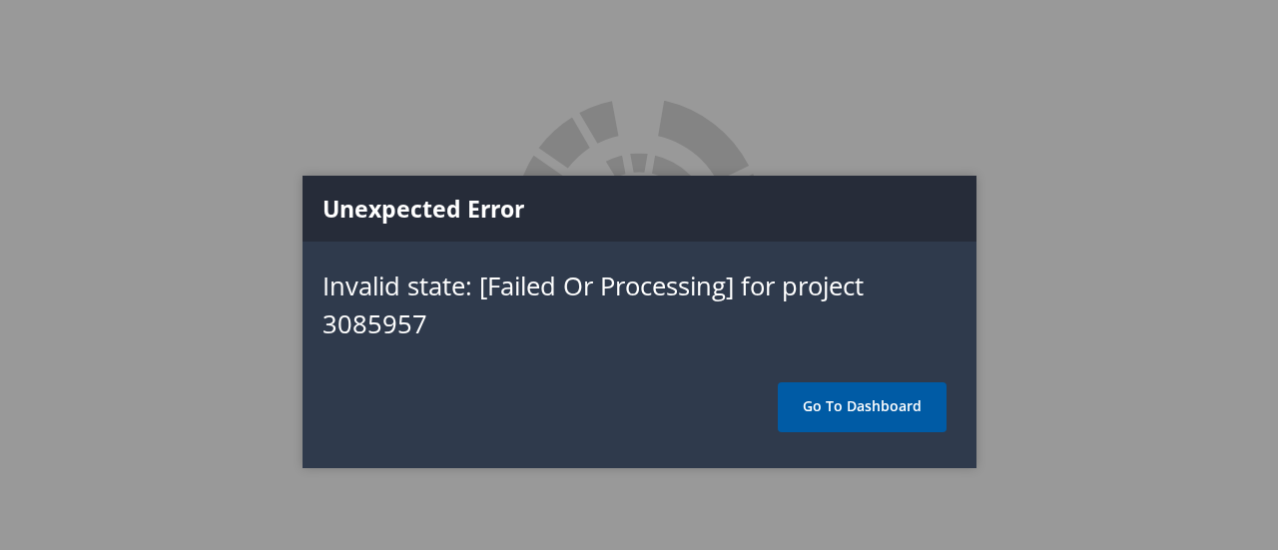
click at [848, 402] on link "Go To Dashboard" at bounding box center [862, 407] width 169 height 50
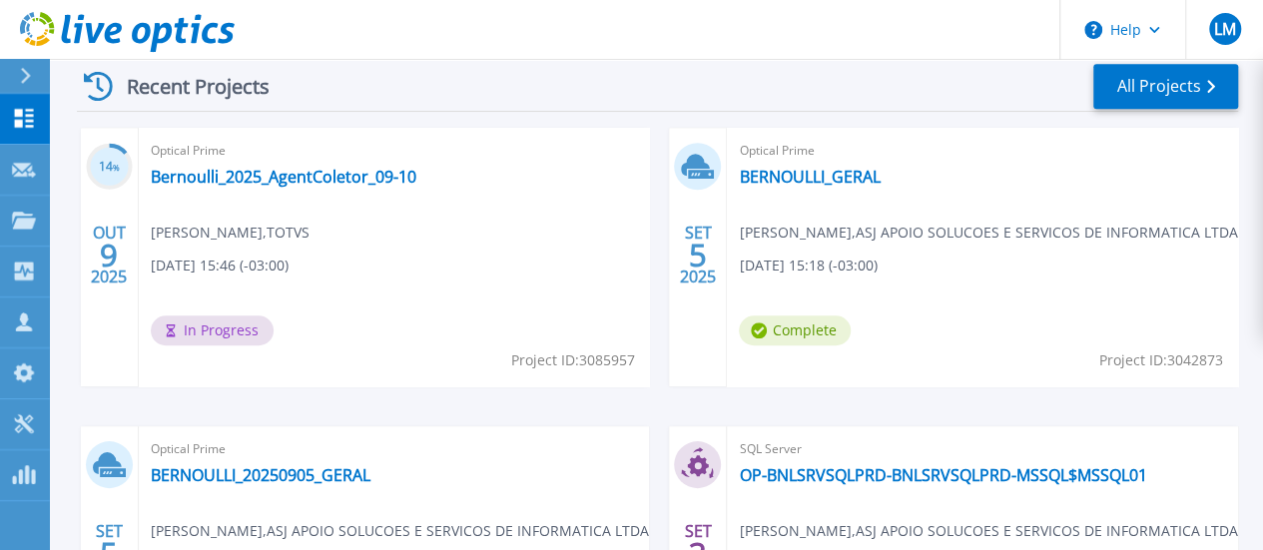
scroll to position [499, 0]
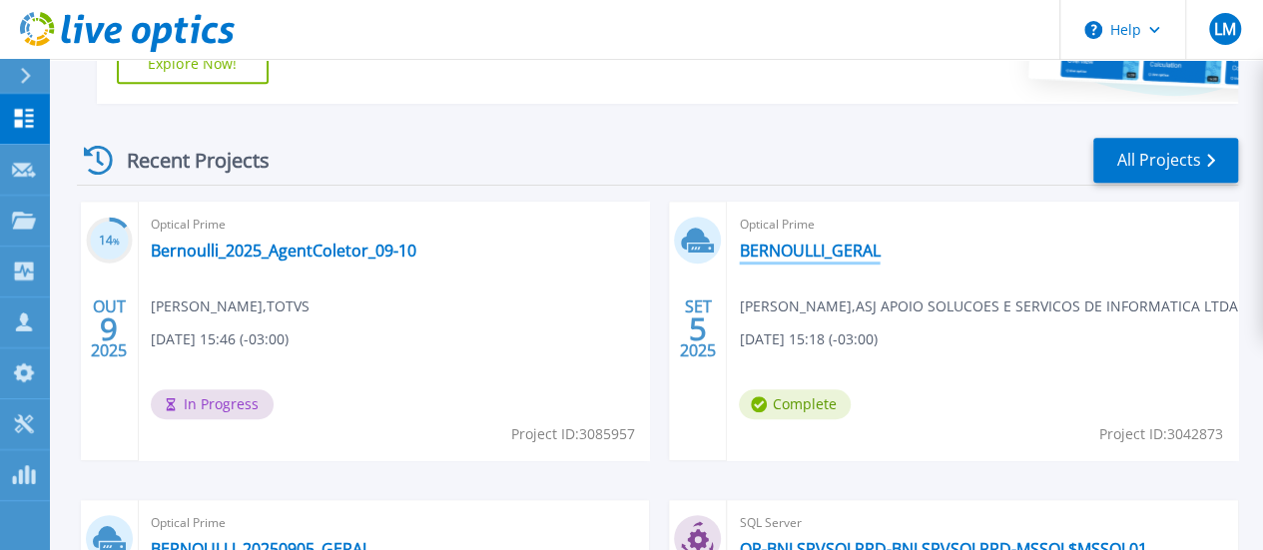
click at [739, 250] on link "BERNOULLI_GERAL" at bounding box center [809, 251] width 141 height 20
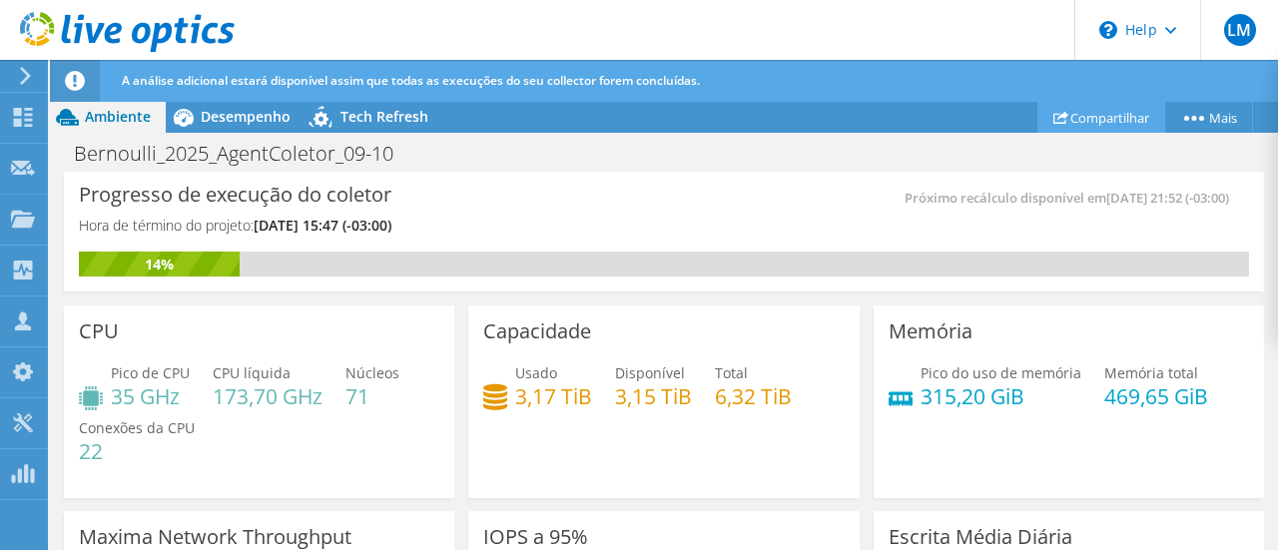
click at [1093, 113] on link "Compartilhar" at bounding box center [1101, 117] width 128 height 31
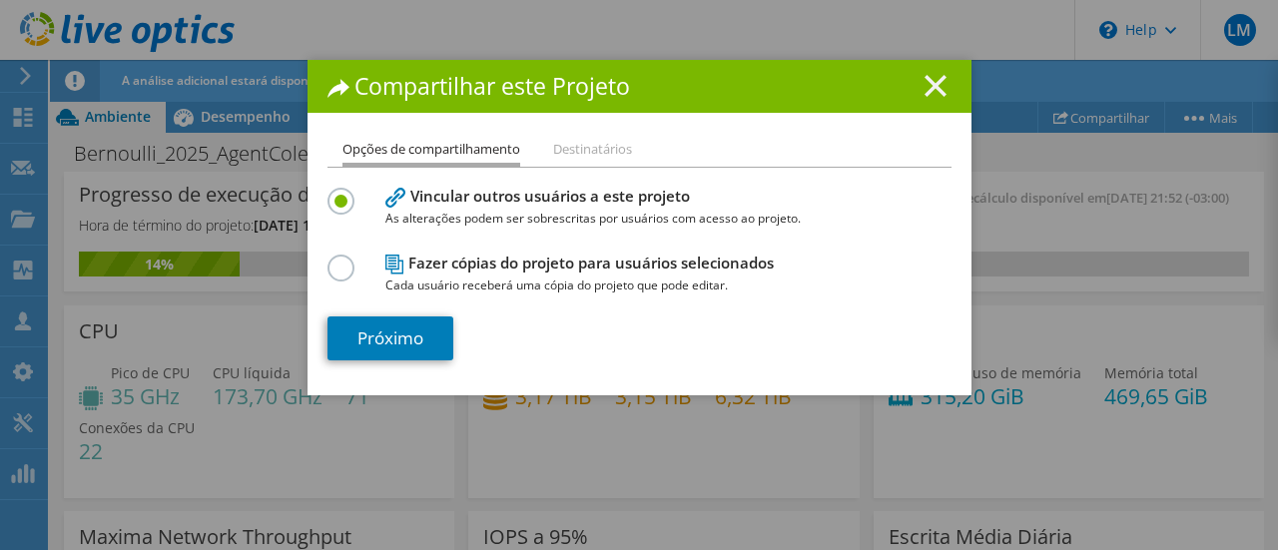
click at [926, 85] on line at bounding box center [935, 86] width 20 height 20
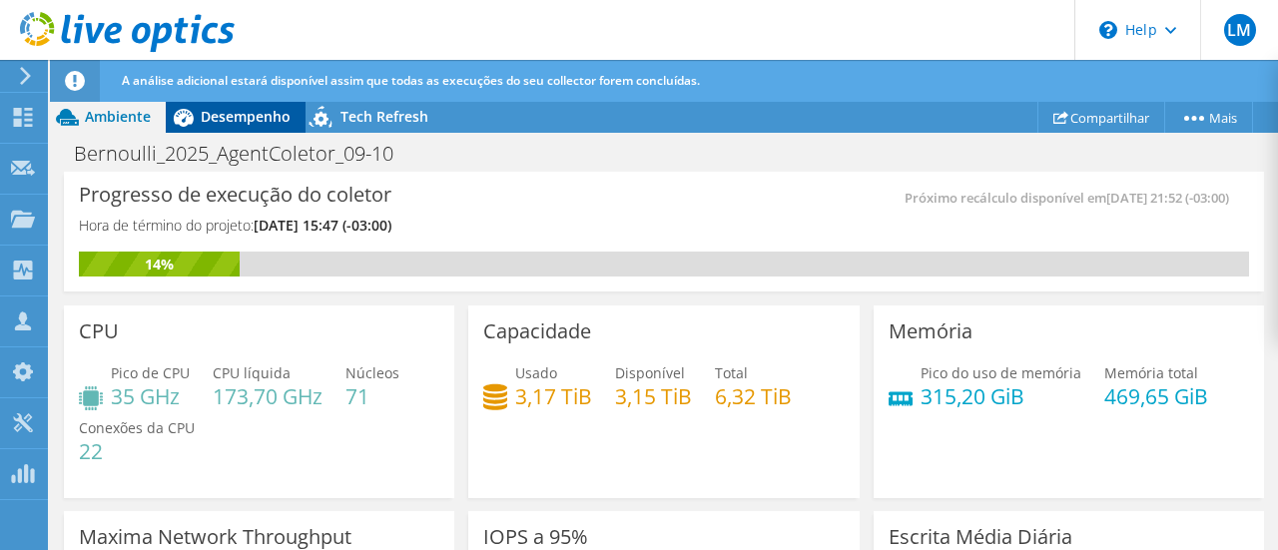
click at [223, 114] on span "Desempenho" at bounding box center [246, 116] width 90 height 19
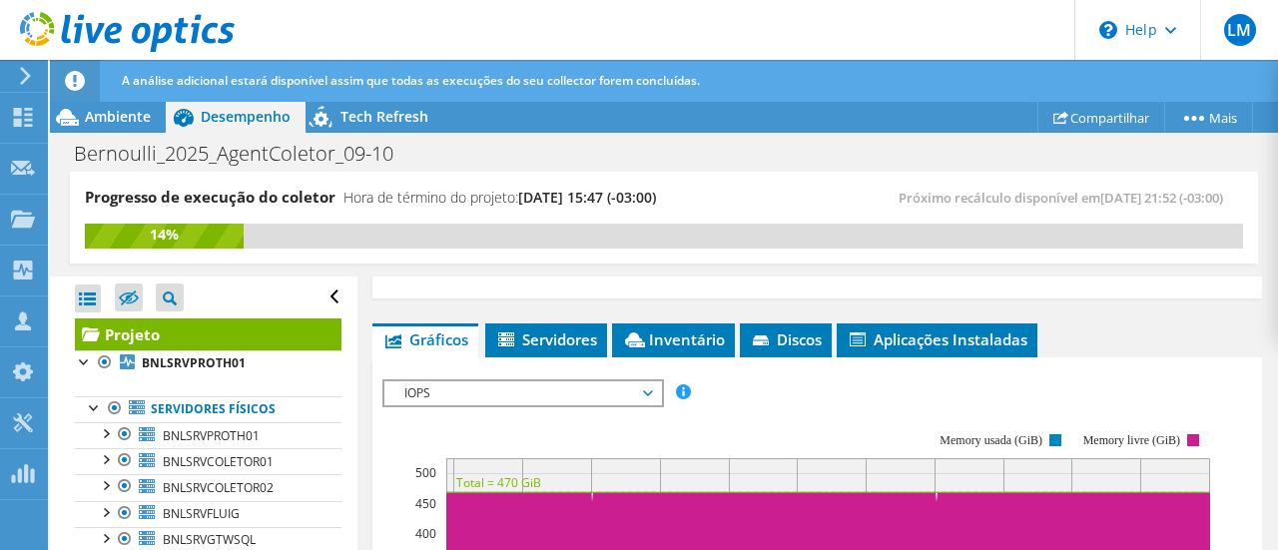
scroll to position [399, 0]
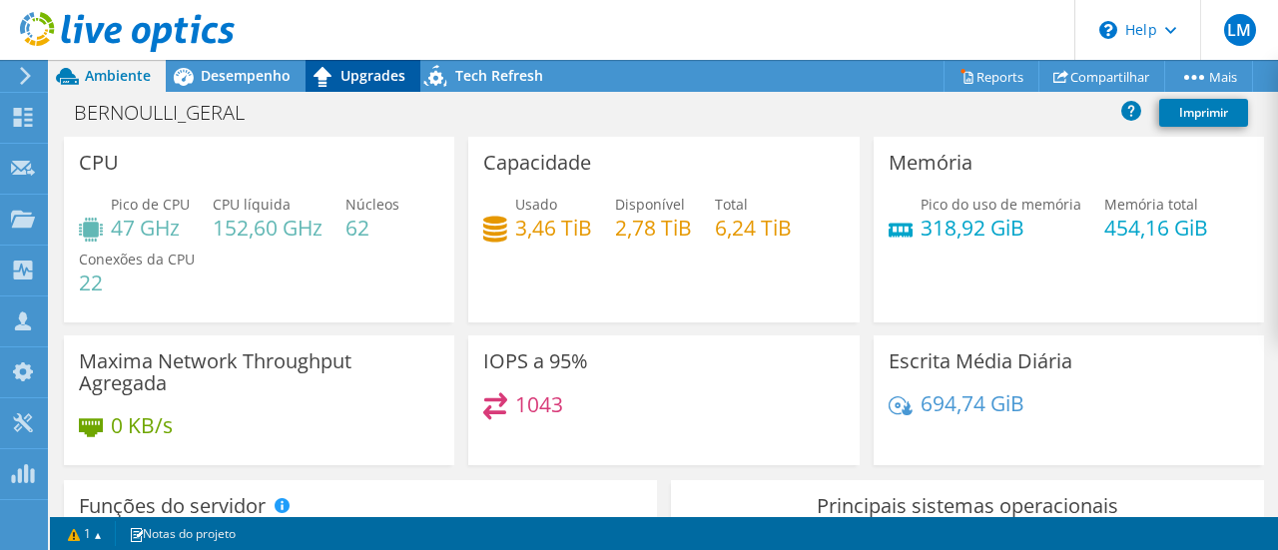
click at [344, 75] on span "Upgrades" at bounding box center [372, 75] width 65 height 19
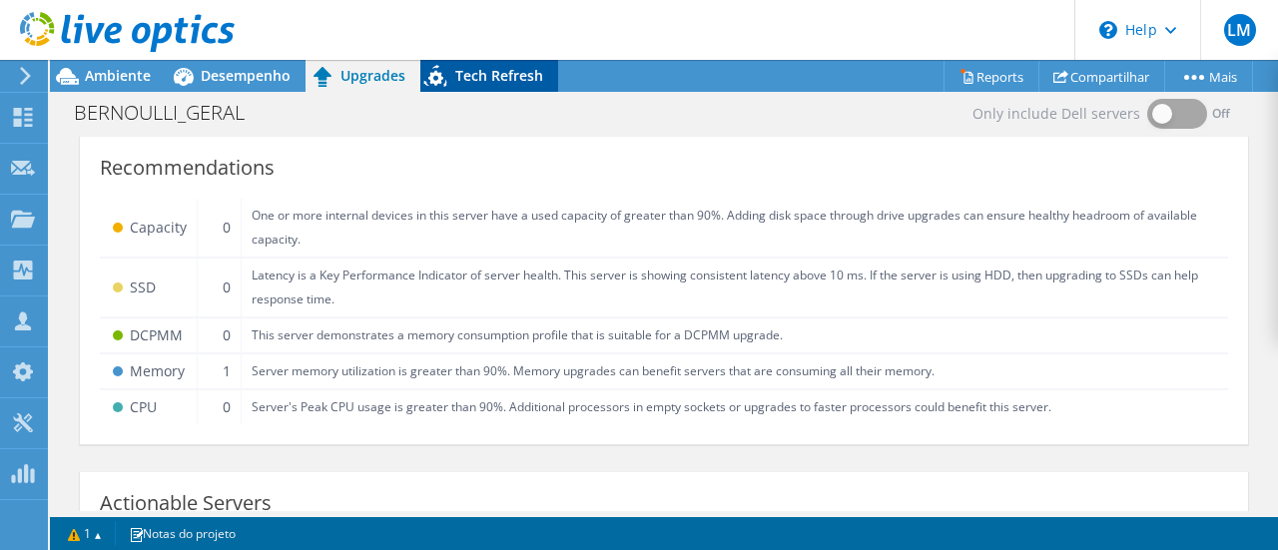
click at [475, 73] on span "Tech Refresh" at bounding box center [499, 75] width 88 height 19
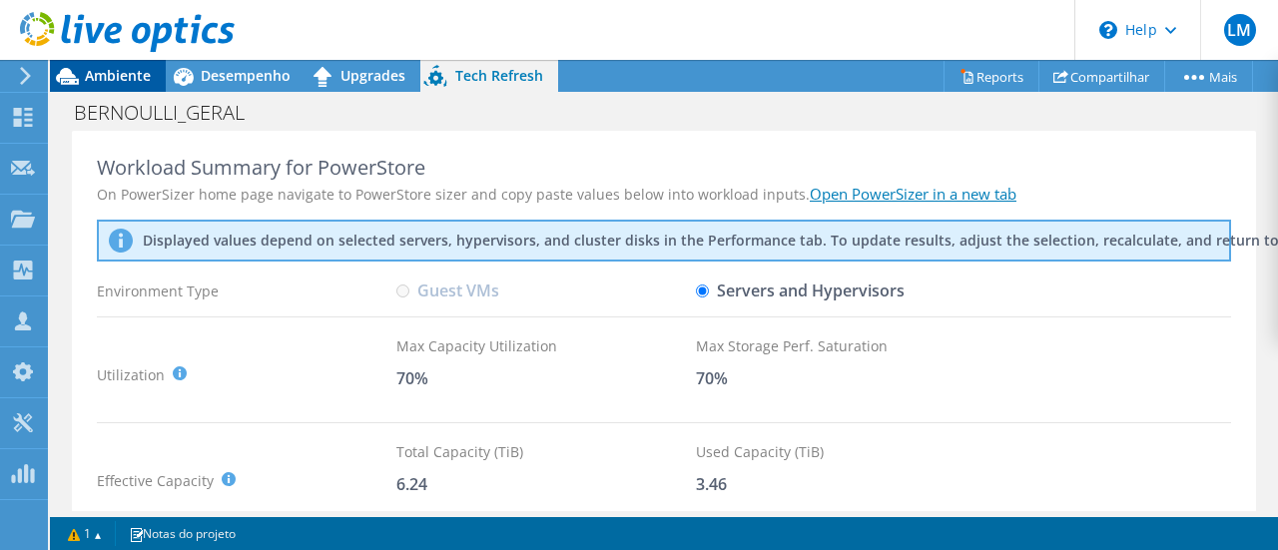
click at [87, 74] on span "Ambiente" at bounding box center [118, 75] width 66 height 19
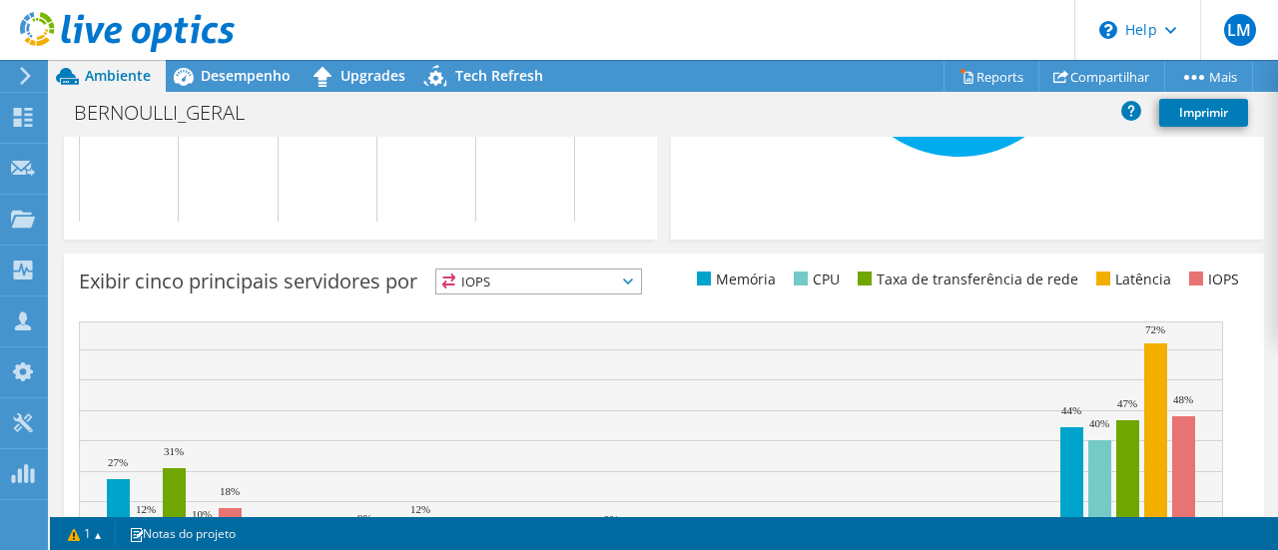
scroll to position [856, 0]
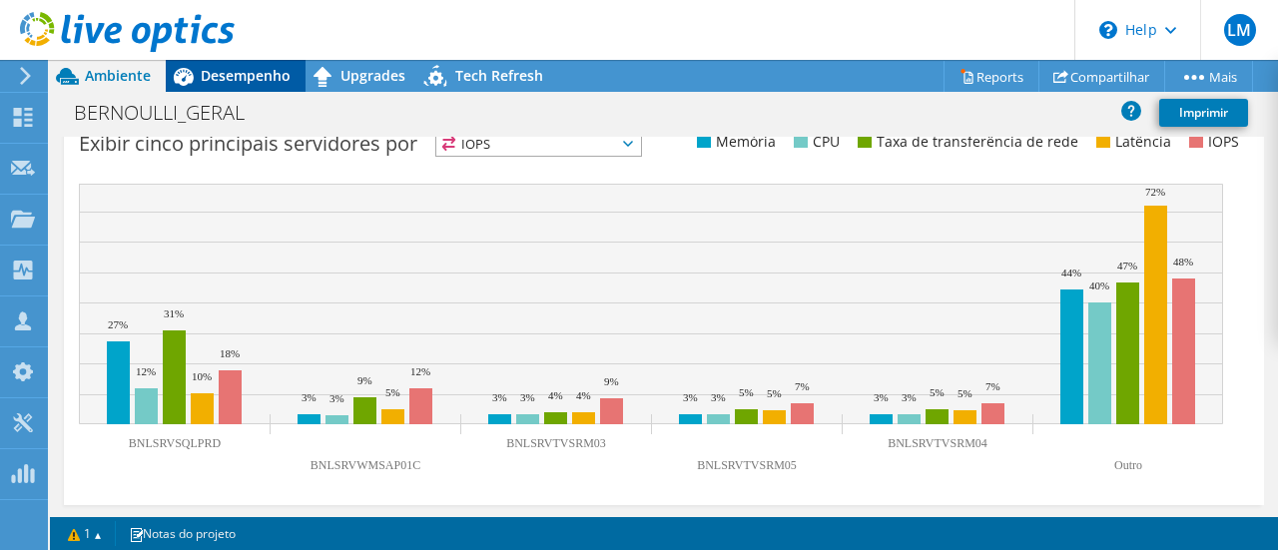
click at [254, 73] on span "Desempenho" at bounding box center [246, 75] width 90 height 19
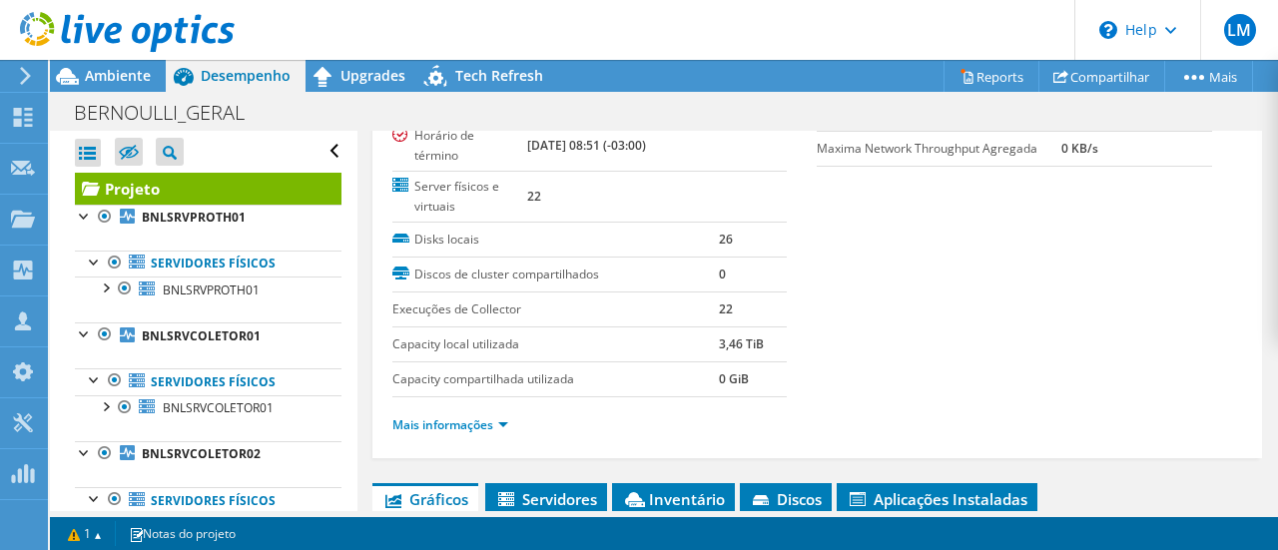
scroll to position [299, 0]
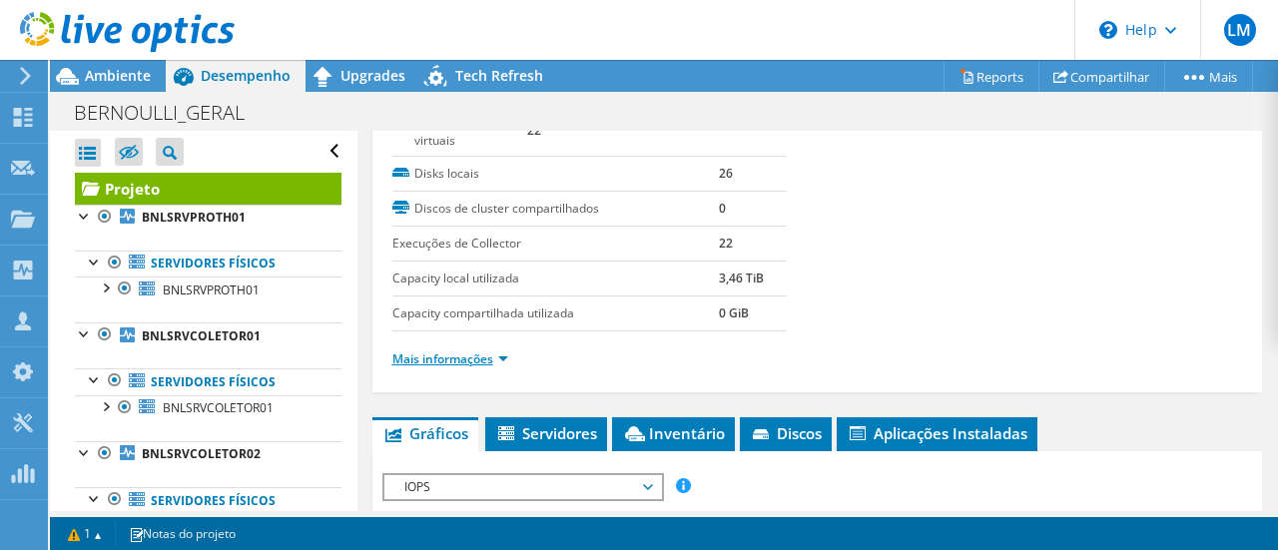
click at [457, 350] on link "Mais informações" at bounding box center [450, 358] width 116 height 17
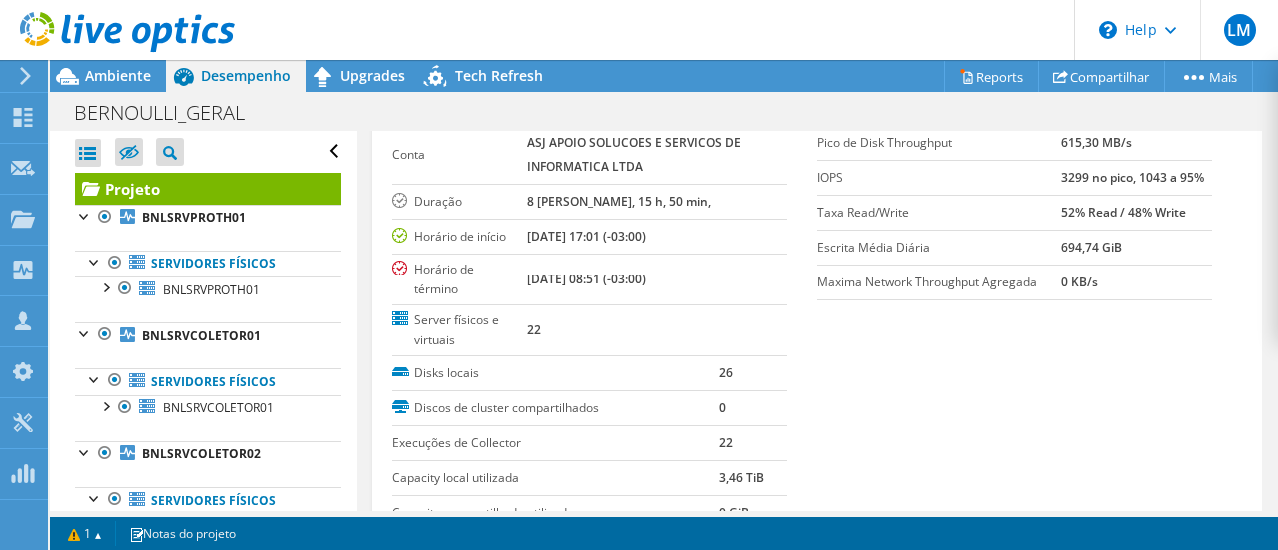
scroll to position [0, 0]
